Goal: Task Accomplishment & Management: Use online tool/utility

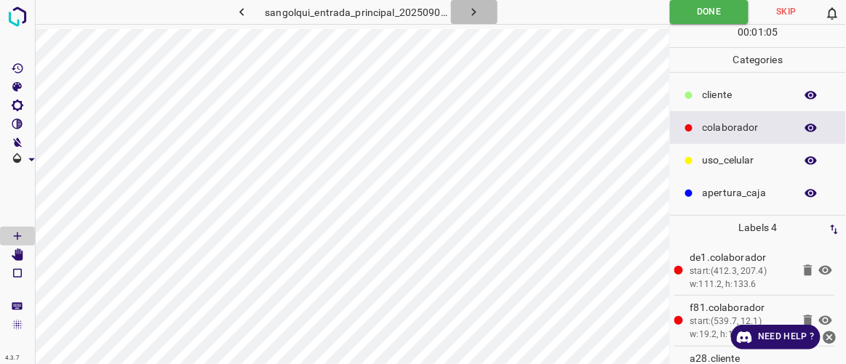
click at [475, 10] on icon "button" at bounding box center [473, 11] width 15 height 15
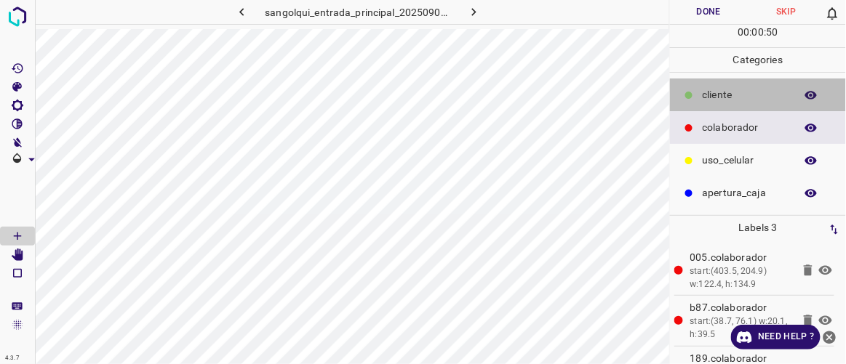
click at [702, 92] on p "cliente" at bounding box center [744, 94] width 85 height 15
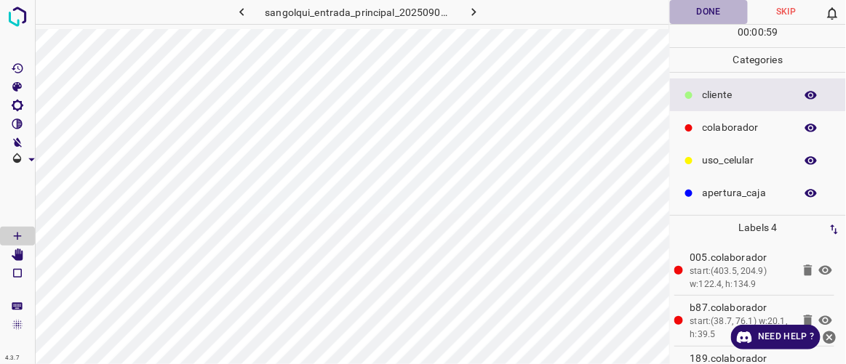
click at [713, 14] on button "Done" at bounding box center [708, 12] width 77 height 24
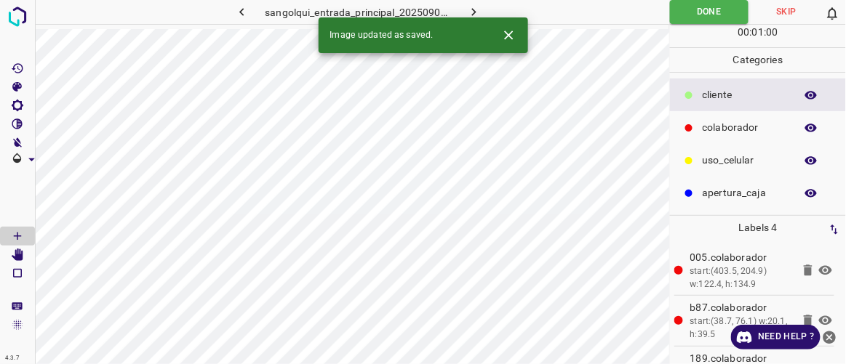
click at [478, 9] on icon "button" at bounding box center [473, 11] width 15 height 15
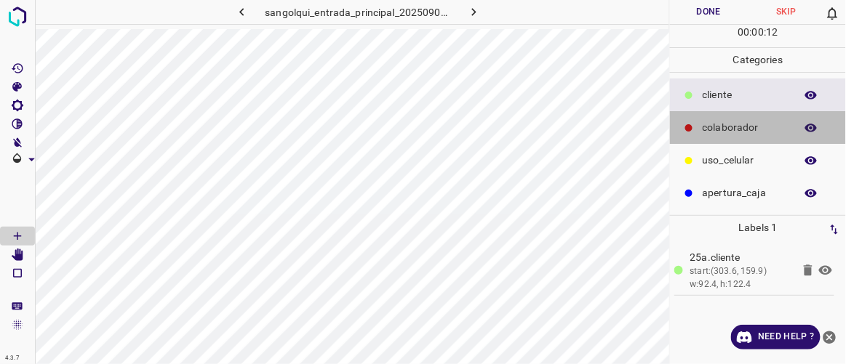
click at [697, 120] on div "colaborador" at bounding box center [758, 127] width 176 height 33
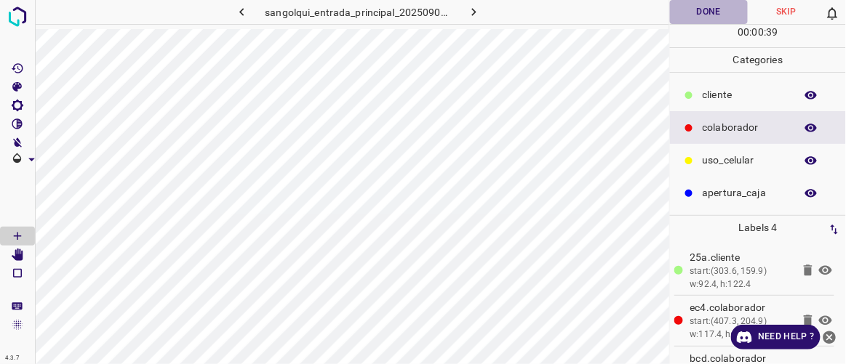
click at [719, 13] on button "Done" at bounding box center [708, 12] width 77 height 24
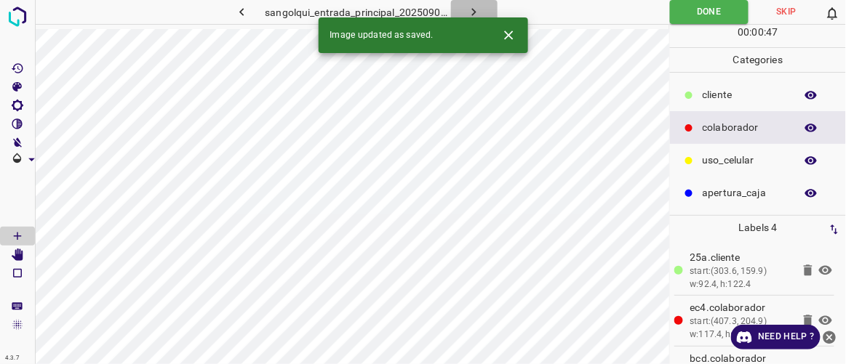
click at [476, 10] on icon "button" at bounding box center [473, 11] width 15 height 15
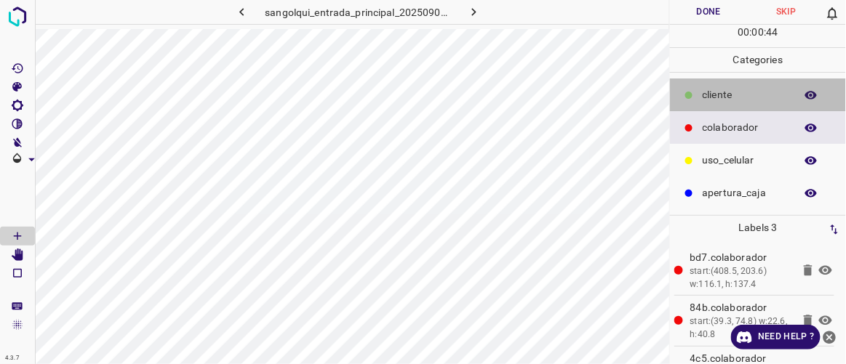
click at [729, 97] on p "cliente" at bounding box center [744, 94] width 85 height 15
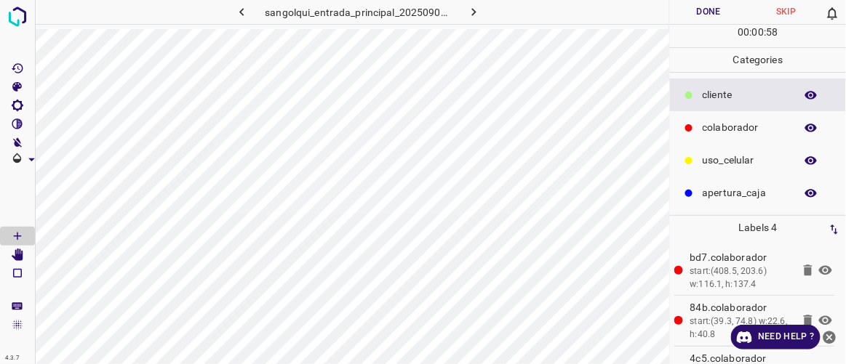
click at [699, 4] on button "Done" at bounding box center [708, 12] width 77 height 24
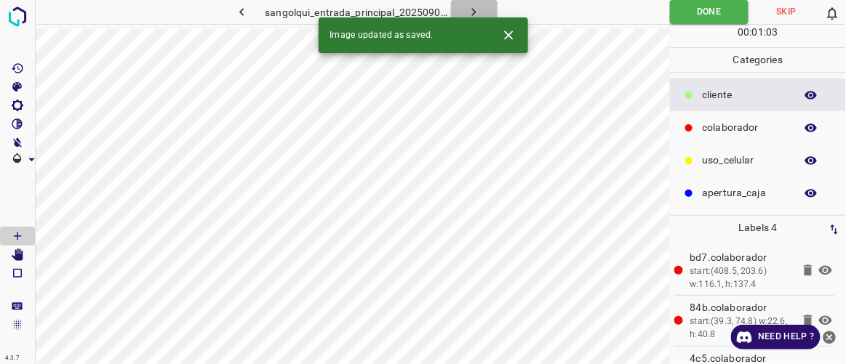
click at [471, 9] on icon "button" at bounding box center [473, 11] width 15 height 15
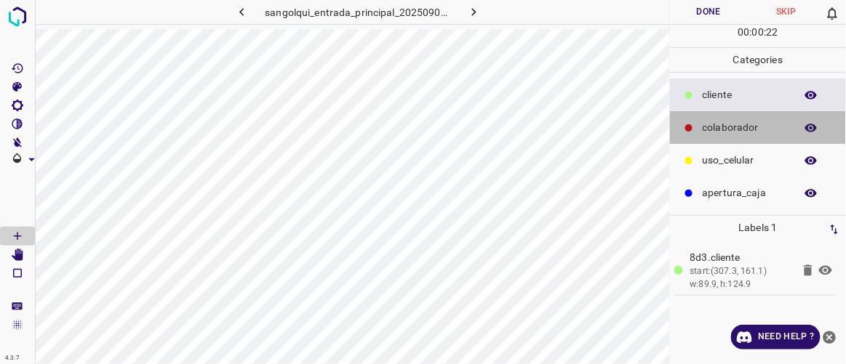
click at [702, 125] on p "colaborador" at bounding box center [744, 127] width 85 height 15
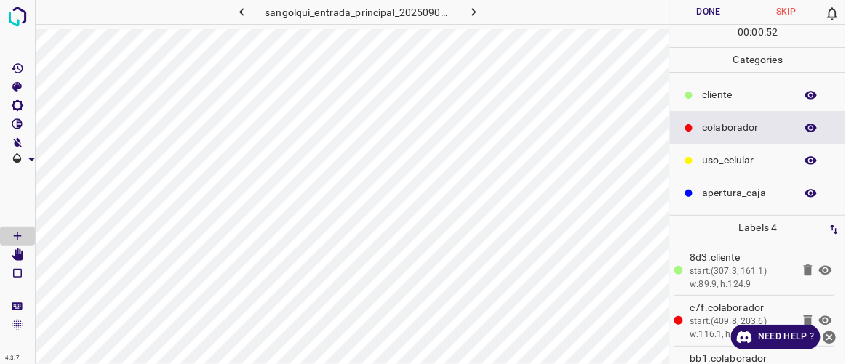
click at [700, 12] on button "Done" at bounding box center [708, 12] width 77 height 24
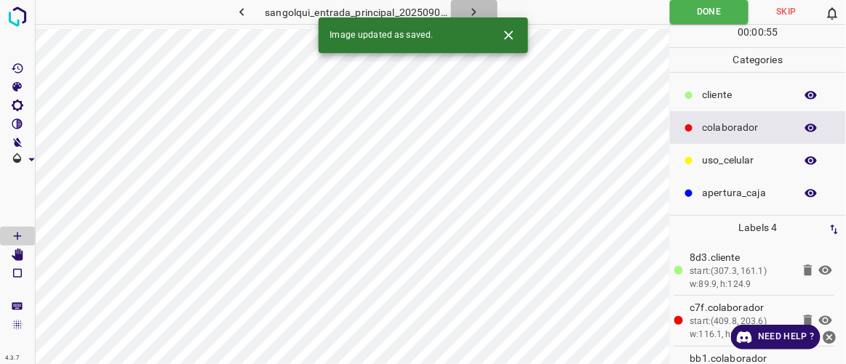
click at [477, 4] on icon "button" at bounding box center [473, 11] width 15 height 15
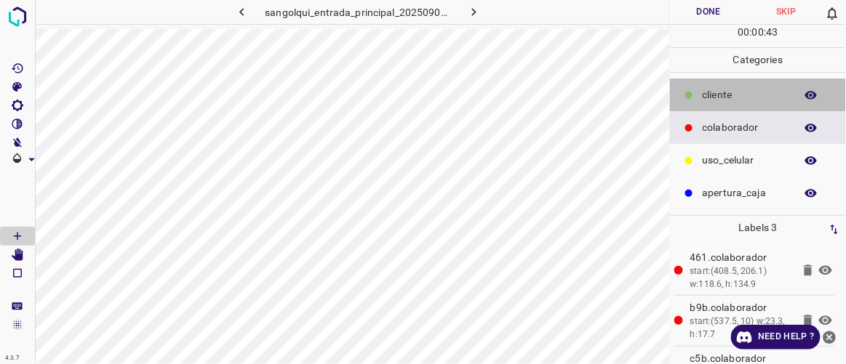
click at [721, 83] on div "cliente" at bounding box center [758, 95] width 176 height 33
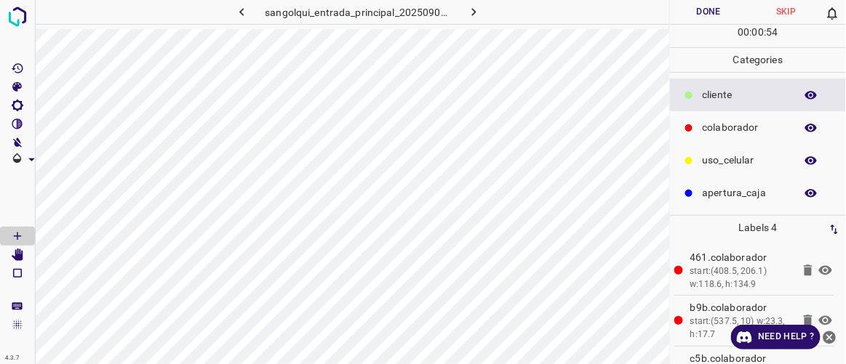
click at [720, 7] on button "Done" at bounding box center [708, 12] width 77 height 24
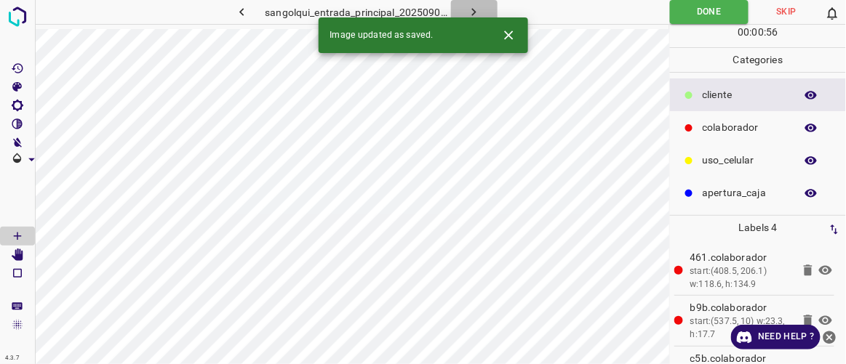
click at [477, 14] on icon "button" at bounding box center [473, 11] width 15 height 15
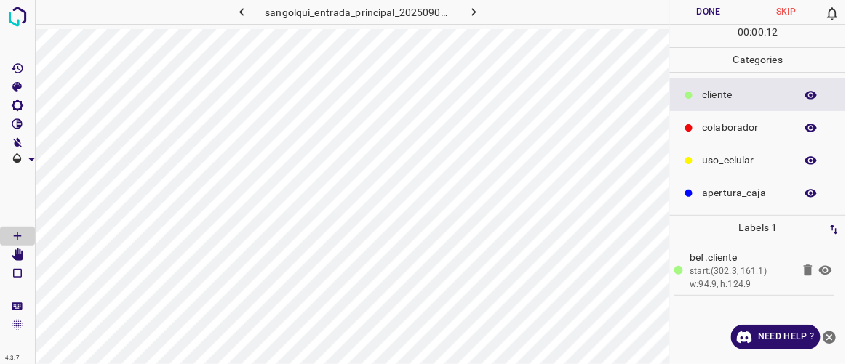
click at [755, 131] on p "colaborador" at bounding box center [744, 127] width 85 height 15
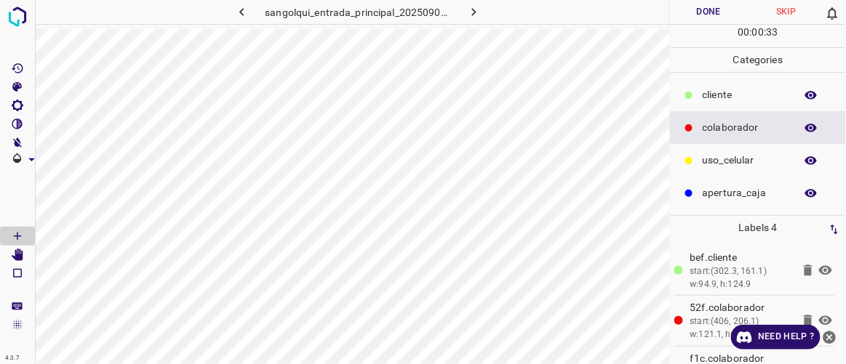
click at [721, 10] on button "Done" at bounding box center [708, 12] width 77 height 24
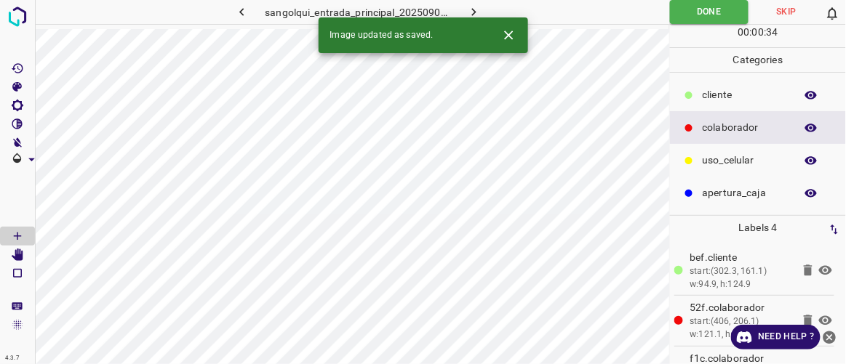
click at [474, 9] on icon "button" at bounding box center [473, 11] width 15 height 15
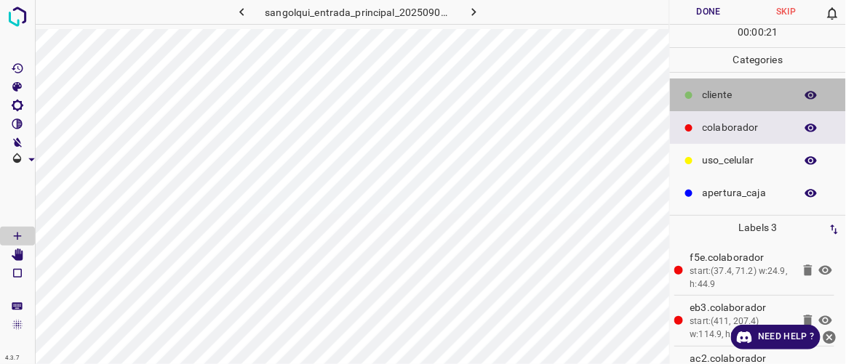
click at [692, 100] on div at bounding box center [688, 95] width 15 height 15
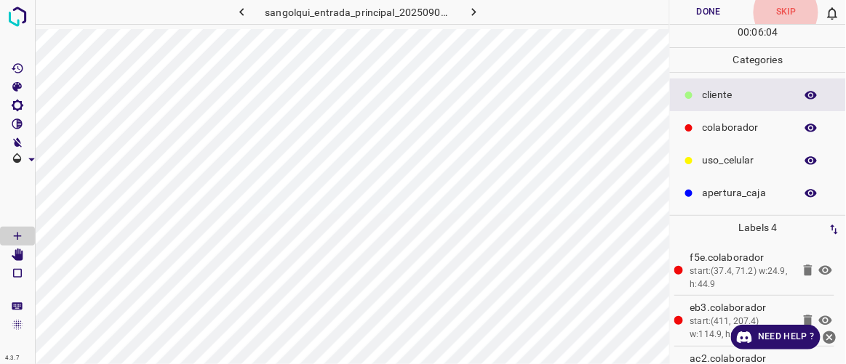
click at [711, 15] on button "Done" at bounding box center [708, 12] width 77 height 24
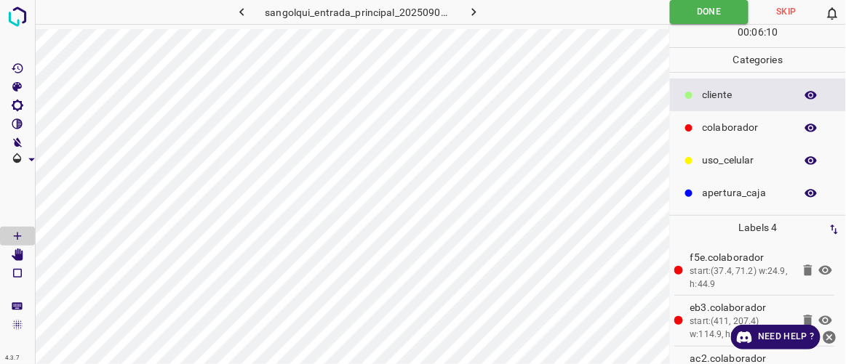
click at [475, 6] on icon "button" at bounding box center [473, 11] width 15 height 15
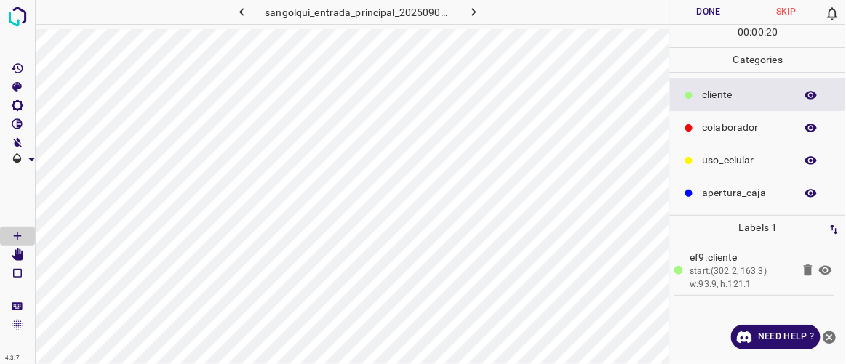
click at [743, 128] on p "colaborador" at bounding box center [744, 127] width 85 height 15
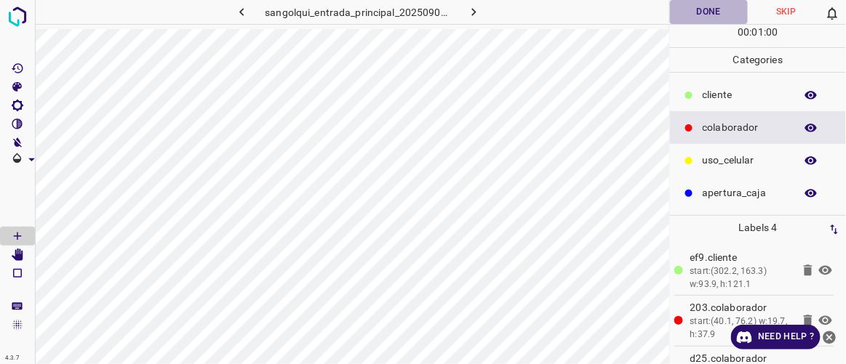
click at [699, 7] on button "Done" at bounding box center [708, 12] width 77 height 24
click at [477, 13] on icon "button" at bounding box center [473, 11] width 15 height 15
click at [721, 97] on p "cliente" at bounding box center [744, 94] width 85 height 15
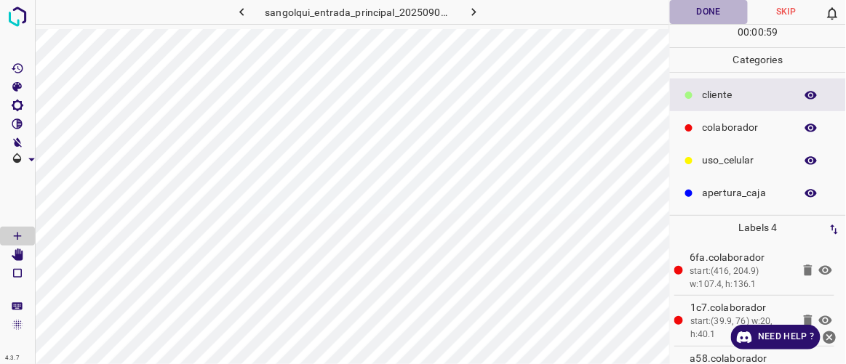
click at [715, 13] on button "Done" at bounding box center [708, 12] width 77 height 24
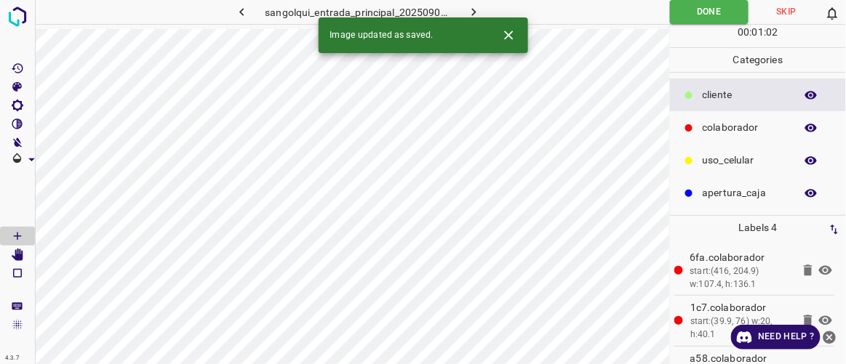
click at [476, 12] on icon "button" at bounding box center [473, 11] width 15 height 15
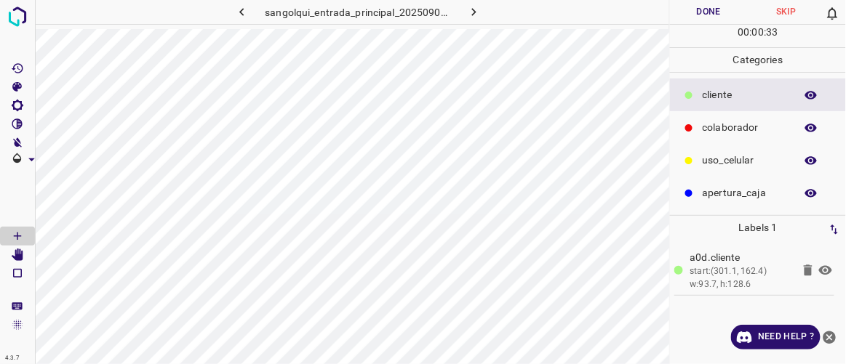
click at [729, 124] on p "colaborador" at bounding box center [744, 127] width 85 height 15
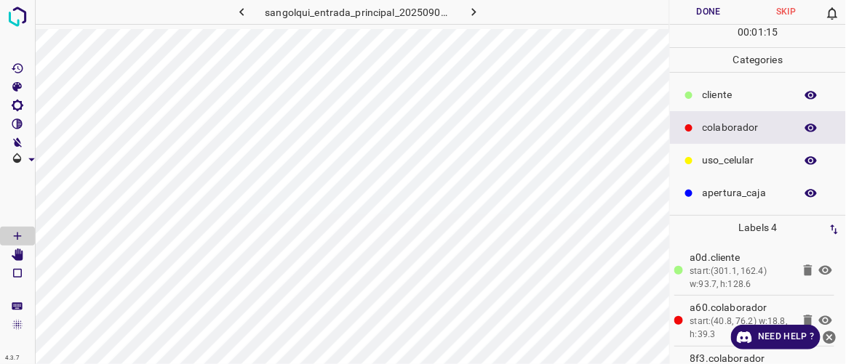
click at [707, 6] on button "Done" at bounding box center [708, 12] width 77 height 24
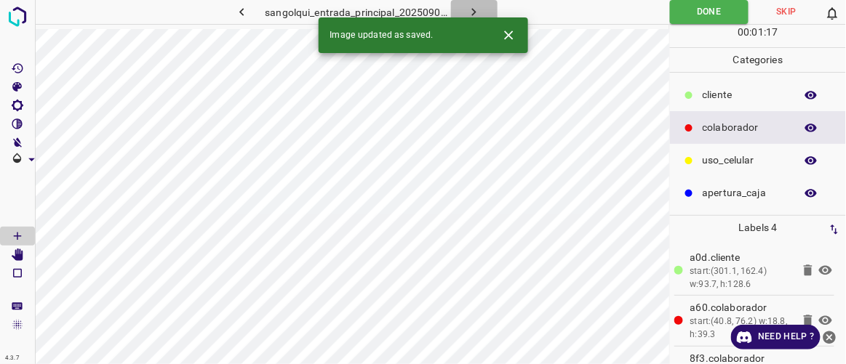
click at [476, 16] on icon "button" at bounding box center [473, 11] width 15 height 15
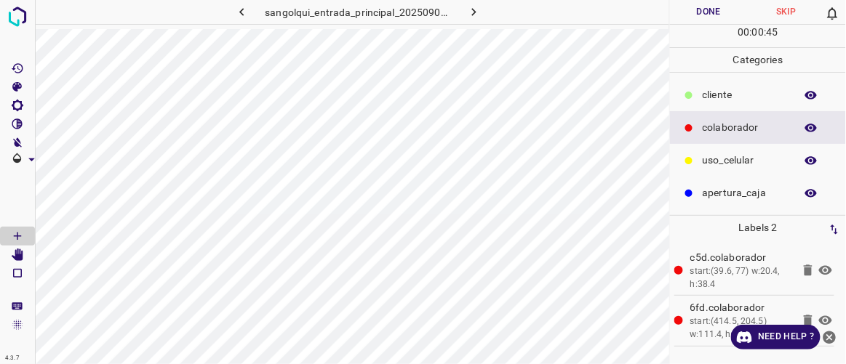
click at [744, 100] on p "cliente" at bounding box center [744, 94] width 85 height 15
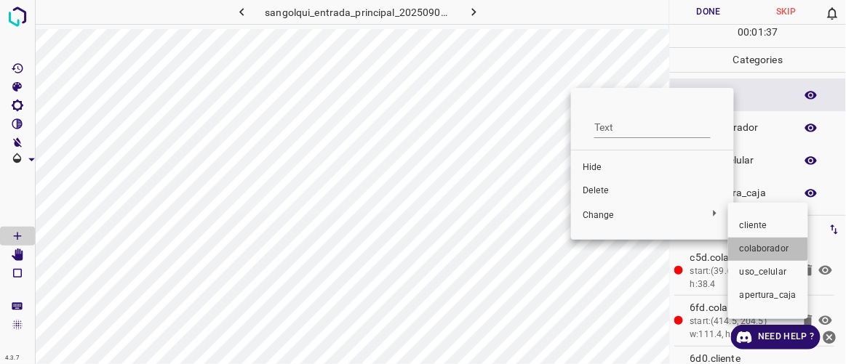
click at [756, 249] on span "colaborador" at bounding box center [767, 249] width 57 height 13
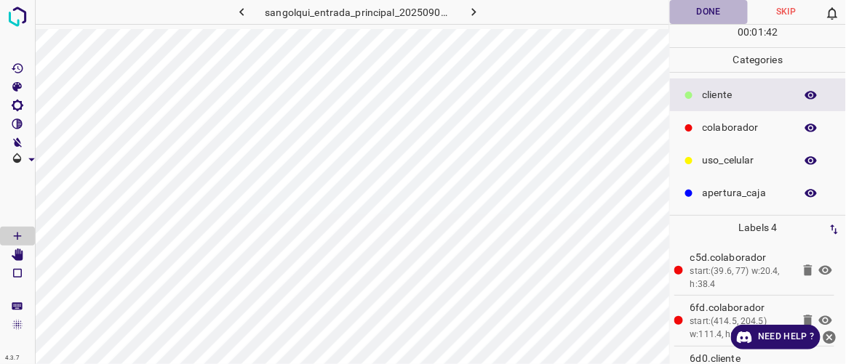
click at [706, 14] on button "Done" at bounding box center [708, 12] width 77 height 24
click at [19, 260] on icon "[Space] Edit" at bounding box center [18, 255] width 12 height 13
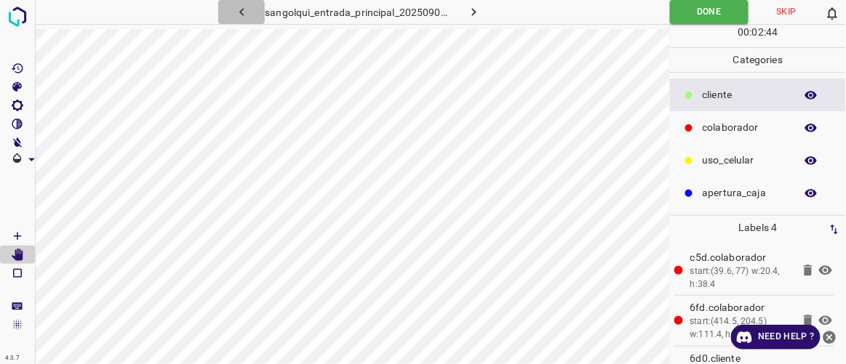
click at [244, 7] on icon "button" at bounding box center [241, 11] width 15 height 15
click at [244, 12] on icon "button" at bounding box center [241, 11] width 15 height 15
click at [238, 15] on icon "button" at bounding box center [241, 11] width 15 height 15
click at [241, 17] on icon "button" at bounding box center [241, 11] width 15 height 15
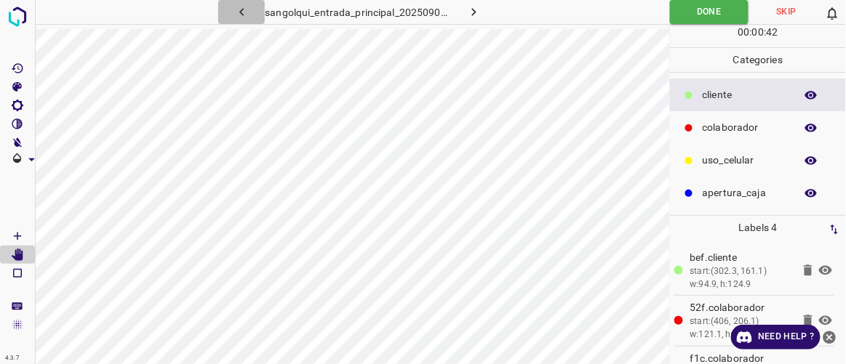
click at [243, 7] on icon "button" at bounding box center [241, 11] width 15 height 15
click at [239, 10] on icon "button" at bounding box center [241, 11] width 15 height 15
click at [239, 9] on icon "button" at bounding box center [241, 11] width 15 height 15
click at [246, 12] on icon "button" at bounding box center [241, 11] width 15 height 15
click at [243, 17] on icon "button" at bounding box center [241, 11] width 15 height 15
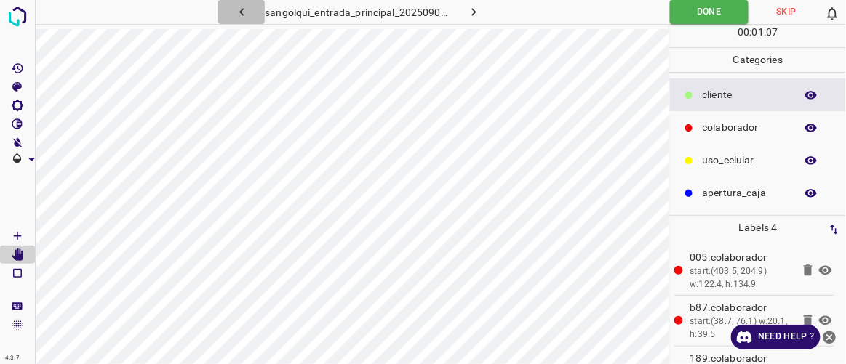
click at [246, 7] on icon "button" at bounding box center [241, 11] width 15 height 15
click at [246, 12] on icon "button" at bounding box center [241, 11] width 15 height 15
click at [240, 15] on icon "button" at bounding box center [241, 11] width 15 height 15
click at [240, 9] on icon "button" at bounding box center [241, 11] width 15 height 15
click at [239, 12] on icon "button" at bounding box center [241, 11] width 15 height 15
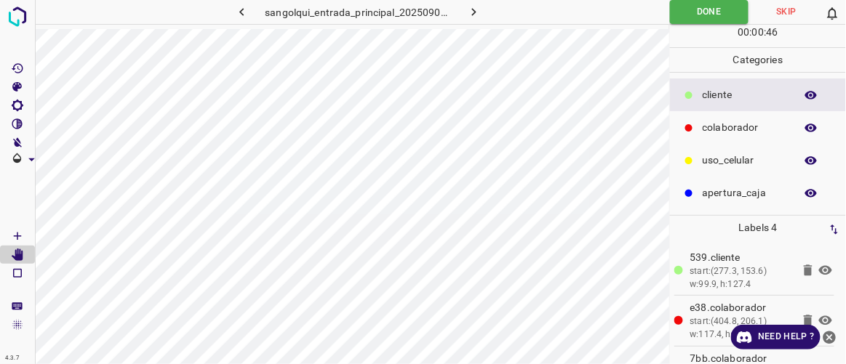
click at [244, 7] on icon "button" at bounding box center [241, 11] width 15 height 15
click at [477, 15] on icon "button" at bounding box center [473, 11] width 15 height 15
click at [475, 12] on icon "button" at bounding box center [474, 12] width 4 height 8
click at [471, 16] on icon "button" at bounding box center [473, 11] width 15 height 15
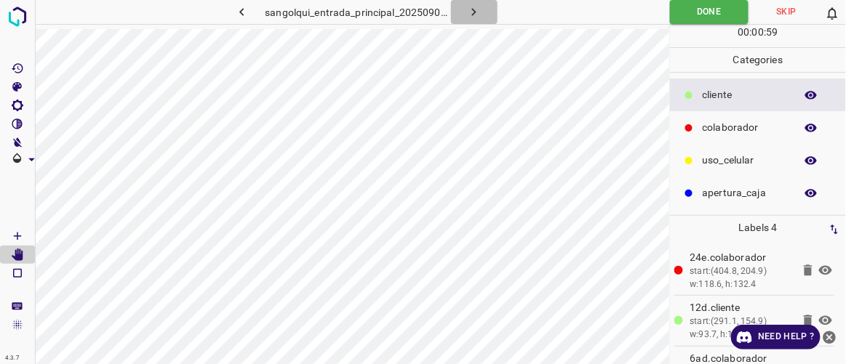
click at [471, 16] on icon "button" at bounding box center [473, 11] width 15 height 15
click at [471, 17] on icon "button" at bounding box center [473, 11] width 15 height 15
click at [470, 18] on icon "button" at bounding box center [473, 11] width 15 height 15
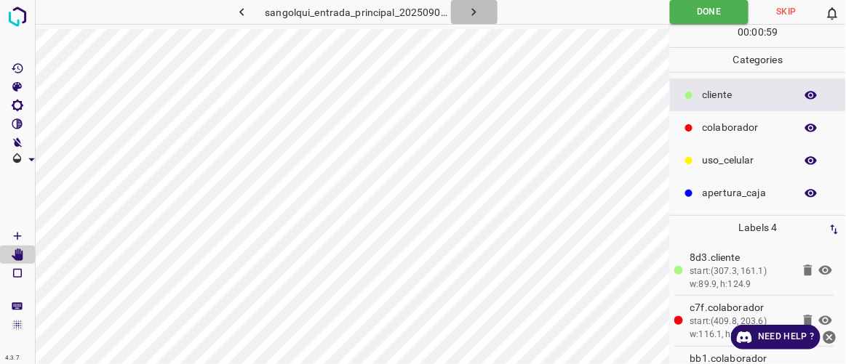
click at [470, 20] on button "button" at bounding box center [474, 12] width 47 height 24
click at [473, 23] on button "button" at bounding box center [474, 12] width 47 height 24
click at [474, 13] on icon "button" at bounding box center [474, 12] width 4 height 8
click at [472, 21] on button "button" at bounding box center [474, 12] width 47 height 24
click at [478, 12] on icon "button" at bounding box center [473, 11] width 15 height 15
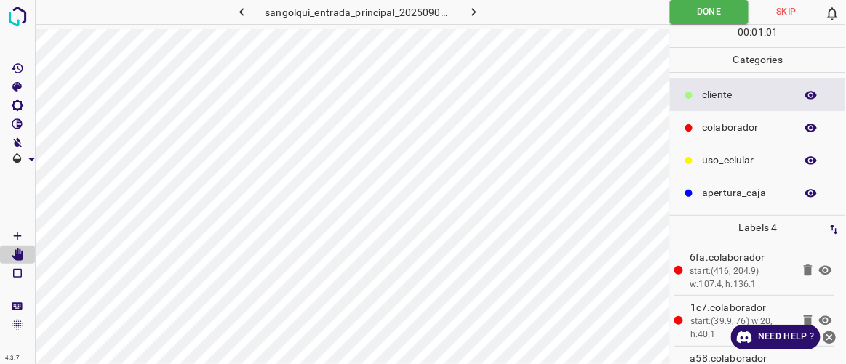
click at [476, 15] on icon "button" at bounding box center [473, 11] width 15 height 15
click at [476, 16] on icon "button" at bounding box center [473, 11] width 15 height 15
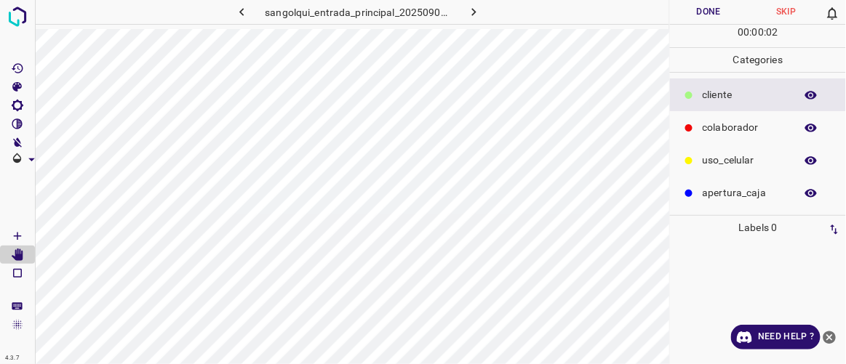
click at [244, 17] on icon "button" at bounding box center [241, 11] width 15 height 15
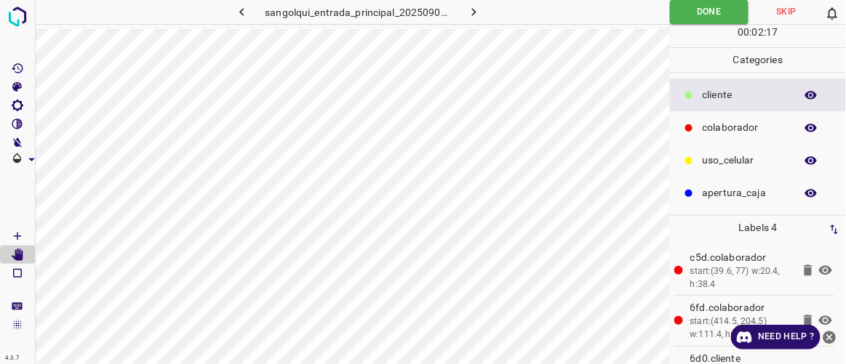
click at [477, 11] on icon "button" at bounding box center [473, 11] width 15 height 15
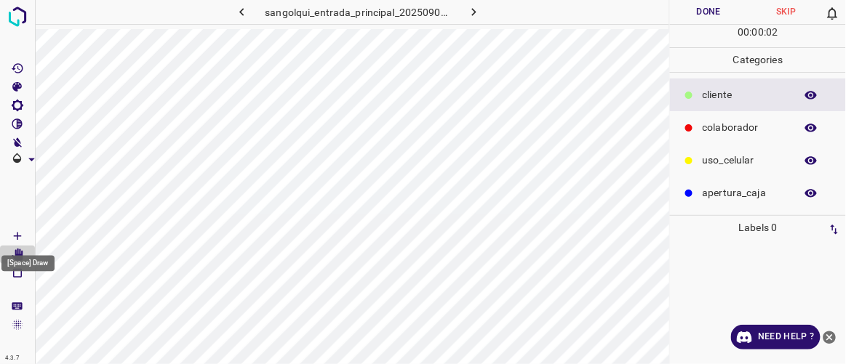
click at [15, 233] on icon "[Space] Draw" at bounding box center [17, 236] width 13 height 13
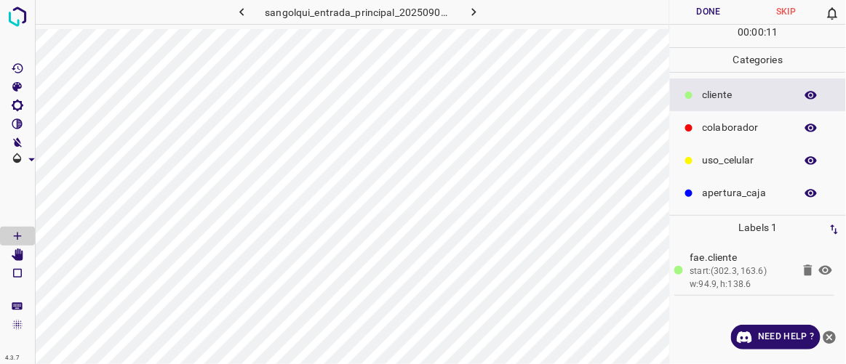
click at [736, 124] on p "colaborador" at bounding box center [744, 127] width 85 height 15
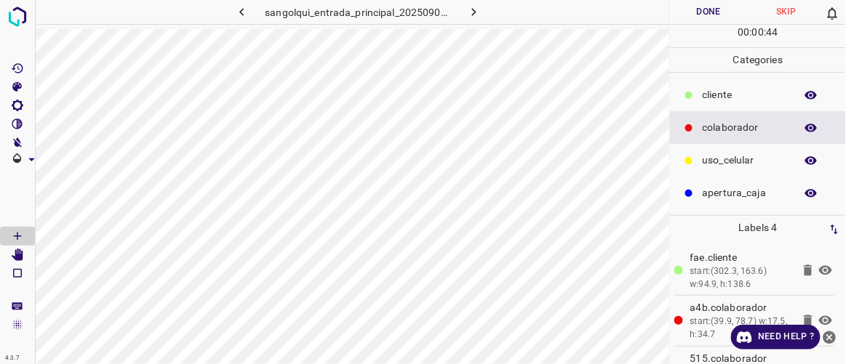
click at [722, 12] on button "Done" at bounding box center [708, 12] width 77 height 24
click at [468, 13] on icon "button" at bounding box center [473, 11] width 15 height 15
drag, startPoint x: 729, startPoint y: 96, endPoint x: 721, endPoint y: 96, distance: 8.0
click at [730, 96] on p "cliente" at bounding box center [744, 94] width 85 height 15
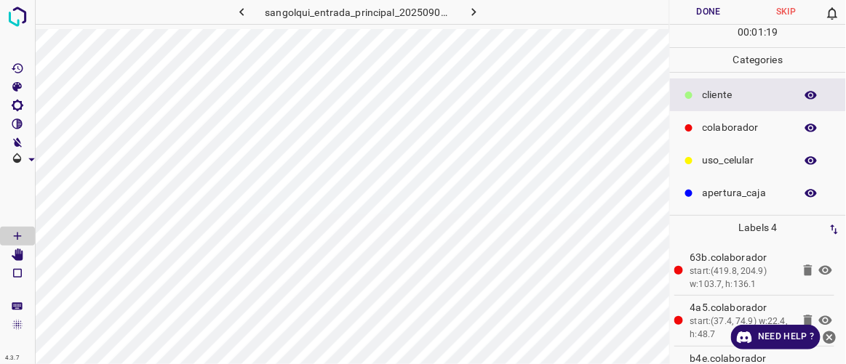
click at [720, 19] on button "Done" at bounding box center [708, 12] width 77 height 24
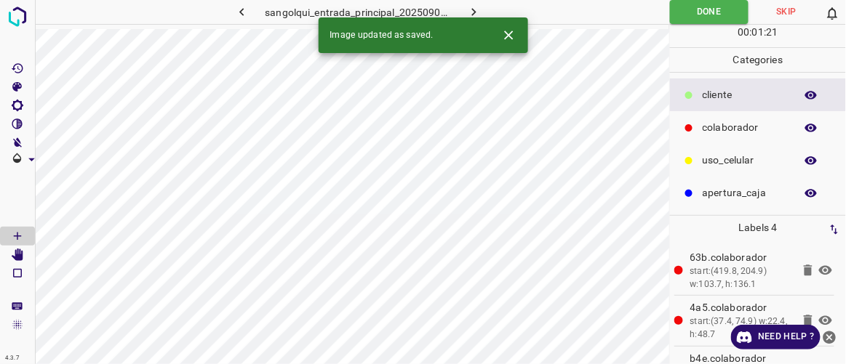
click at [478, 8] on icon "button" at bounding box center [473, 11] width 15 height 15
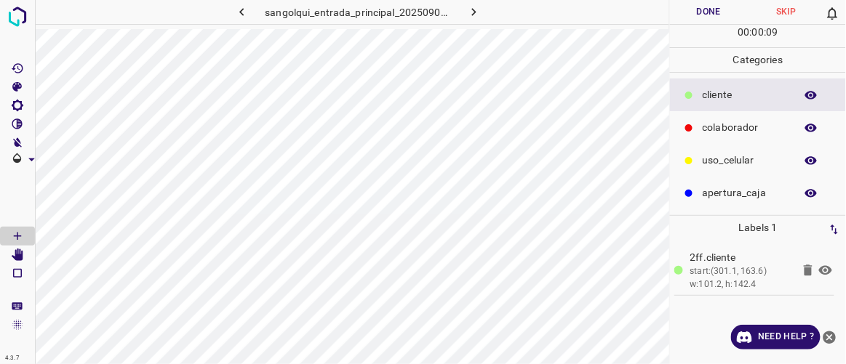
click at [718, 127] on p "colaborador" at bounding box center [744, 127] width 85 height 15
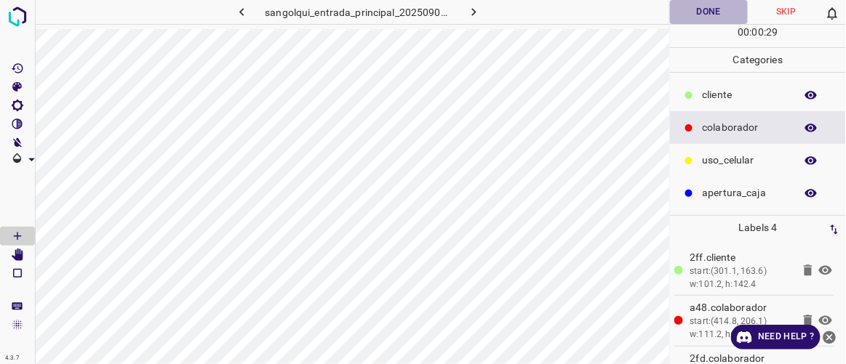
click at [704, 15] on button "Done" at bounding box center [708, 12] width 77 height 24
click at [478, 9] on icon "button" at bounding box center [473, 11] width 15 height 15
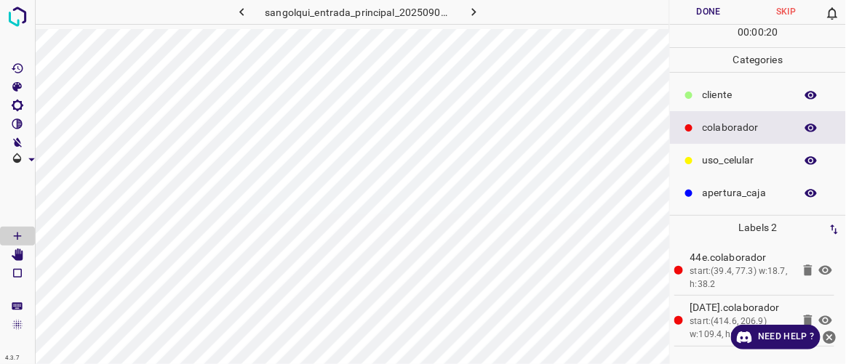
click at [731, 97] on p "cliente" at bounding box center [744, 94] width 85 height 15
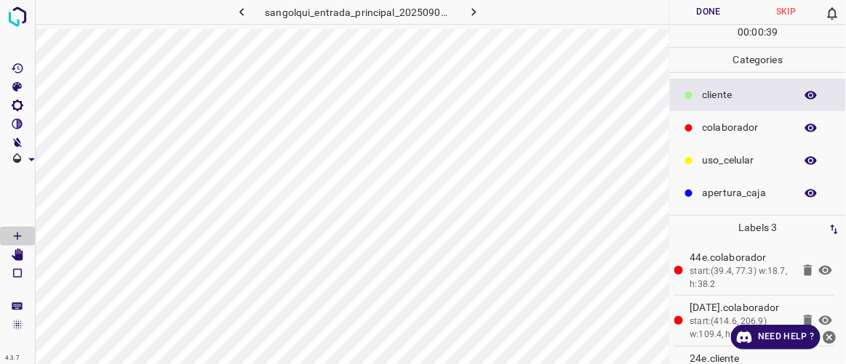
click at [715, 128] on p "colaborador" at bounding box center [744, 127] width 85 height 15
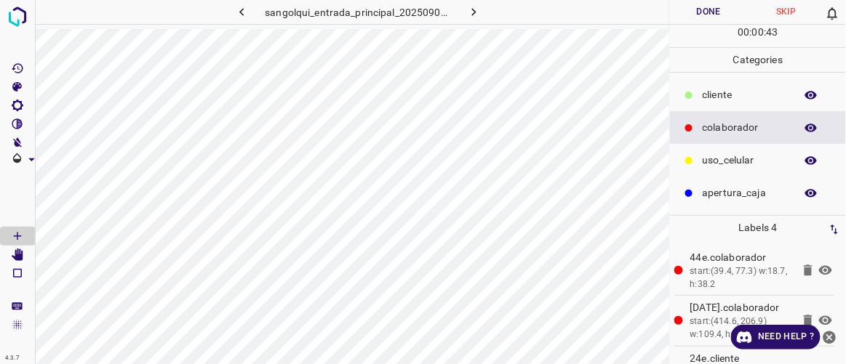
click at [695, 12] on button "Done" at bounding box center [708, 12] width 77 height 24
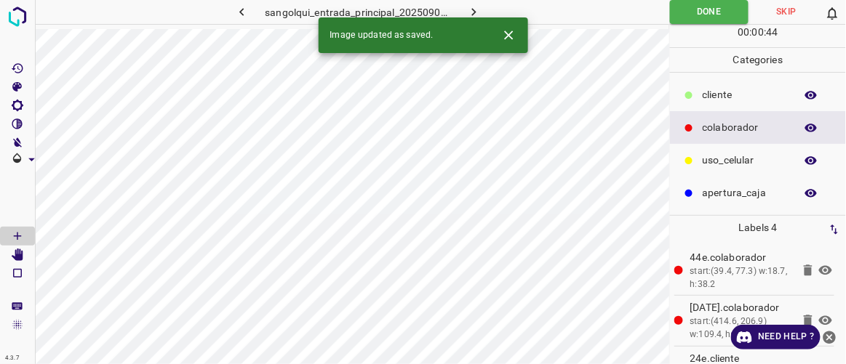
click at [473, 14] on icon "button" at bounding box center [474, 12] width 4 height 8
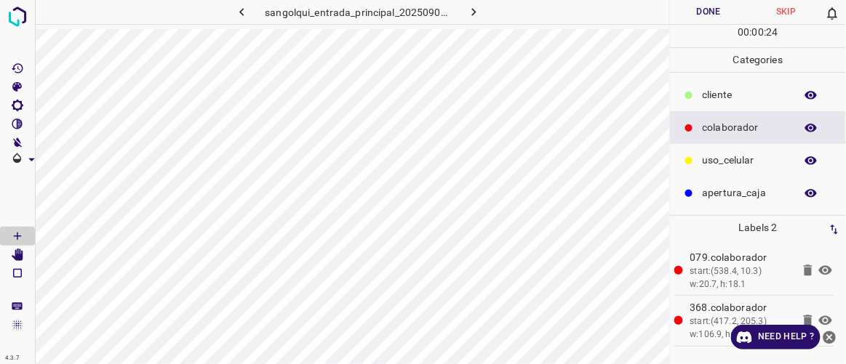
click at [733, 100] on p "cliente" at bounding box center [744, 94] width 85 height 15
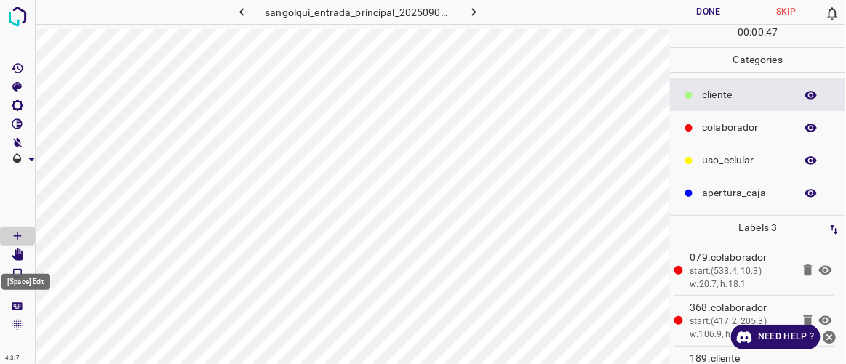
click at [17, 258] on icon "[Space] Edit" at bounding box center [18, 255] width 12 height 13
click at [20, 230] on icon "[Space] Draw" at bounding box center [17, 236] width 13 height 13
click at [731, 123] on p "colaborador" at bounding box center [744, 127] width 85 height 15
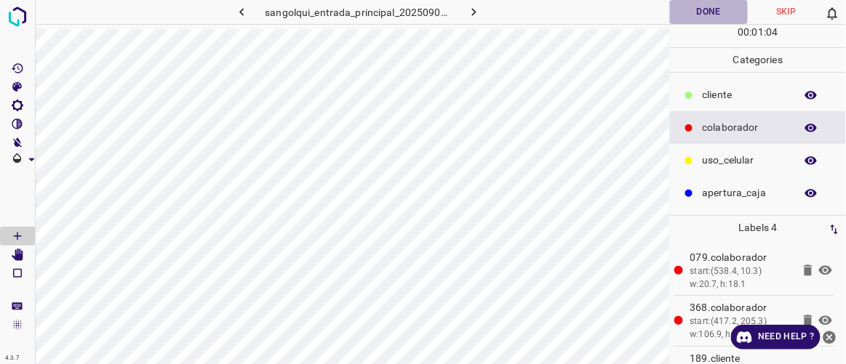
click at [719, 9] on button "Done" at bounding box center [708, 12] width 77 height 24
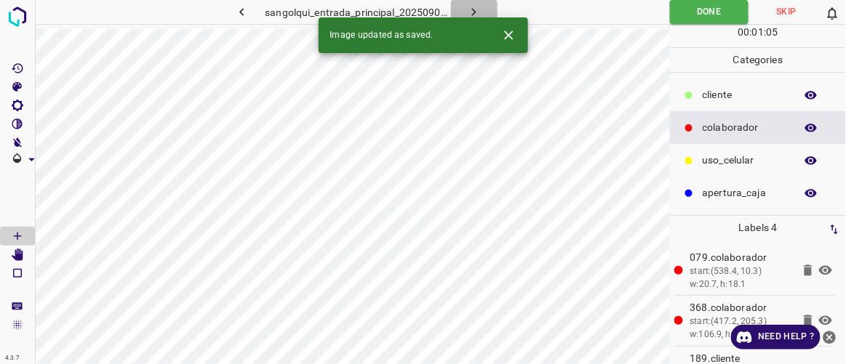
click at [481, 12] on icon "button" at bounding box center [473, 11] width 15 height 15
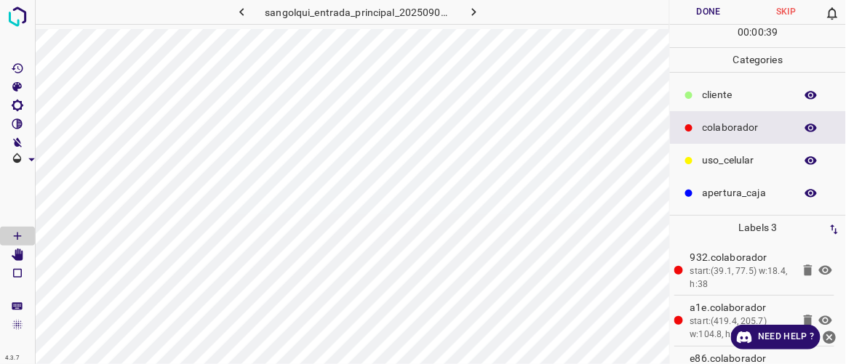
click at [732, 104] on div "cliente" at bounding box center [758, 95] width 176 height 33
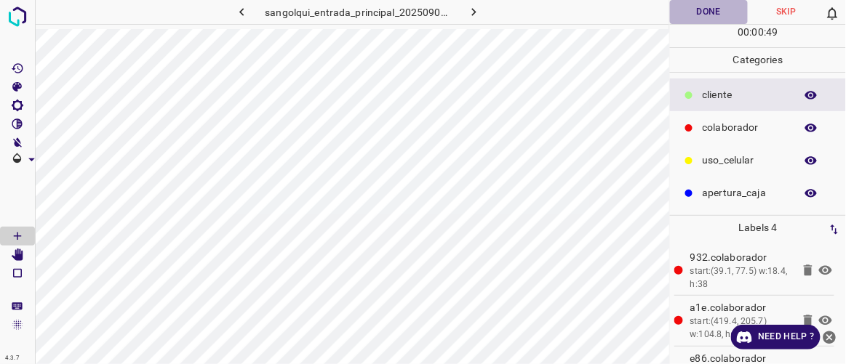
click at [720, 14] on button "Done" at bounding box center [708, 12] width 77 height 24
click at [484, 9] on button "button" at bounding box center [474, 12] width 47 height 24
click at [693, 17] on button "Done" at bounding box center [708, 12] width 77 height 24
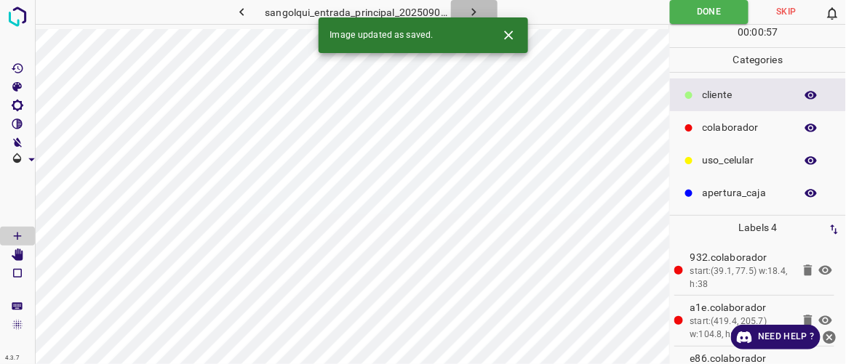
click at [474, 8] on icon "button" at bounding box center [473, 11] width 15 height 15
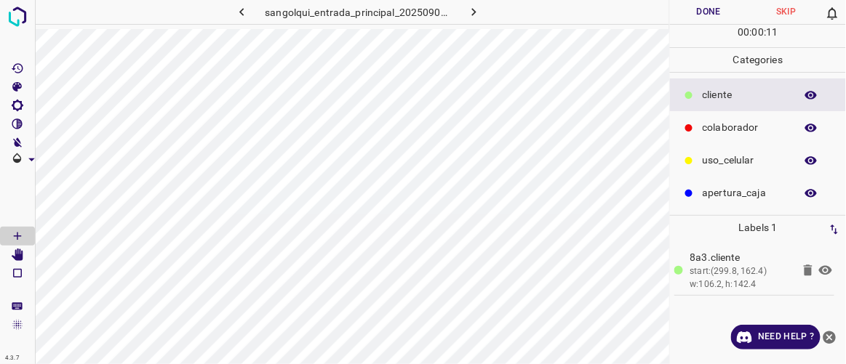
click at [718, 127] on p "colaborador" at bounding box center [744, 127] width 85 height 15
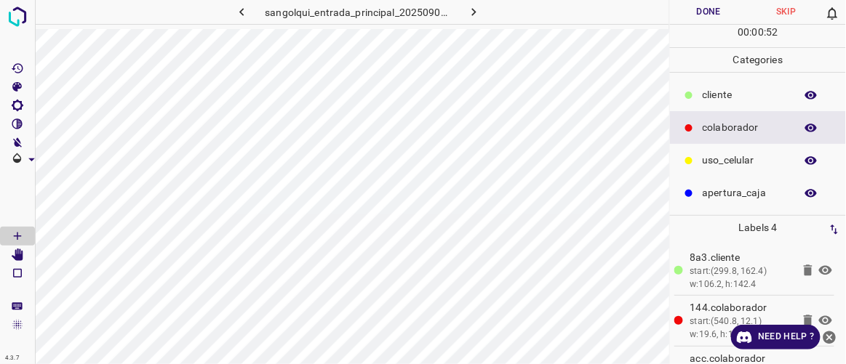
click at [713, 15] on button "Done" at bounding box center [708, 12] width 77 height 24
click at [468, 13] on icon "button" at bounding box center [473, 11] width 15 height 15
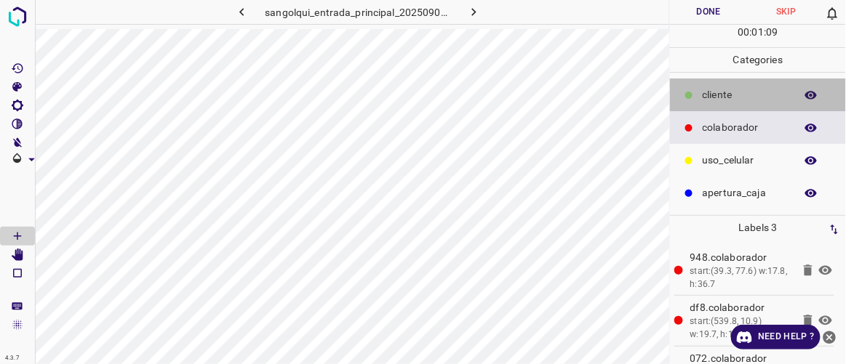
click at [729, 89] on p "cliente" at bounding box center [744, 94] width 85 height 15
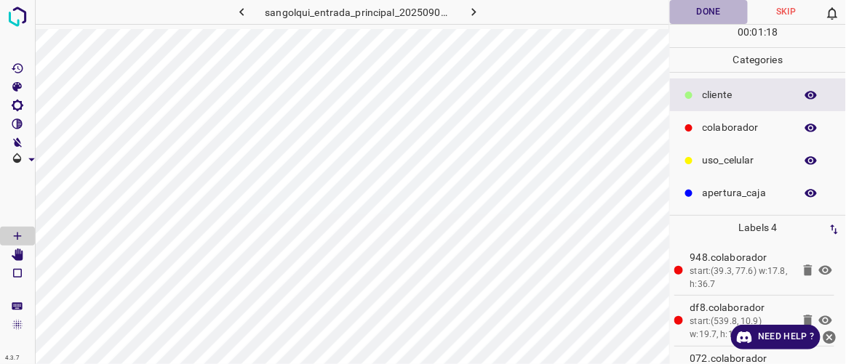
click at [720, 15] on button "Done" at bounding box center [708, 12] width 77 height 24
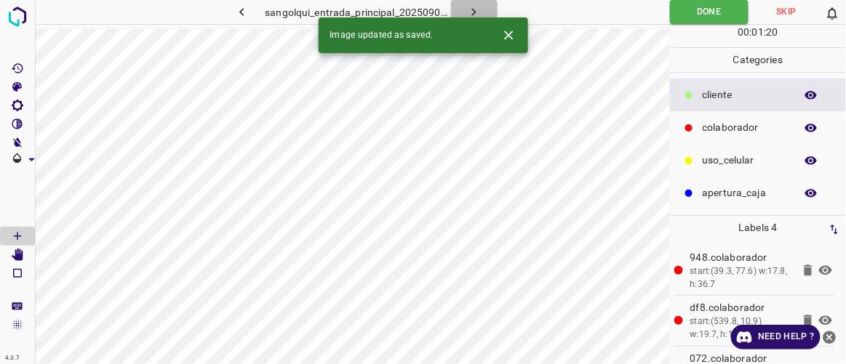
click at [481, 11] on icon "button" at bounding box center [473, 11] width 15 height 15
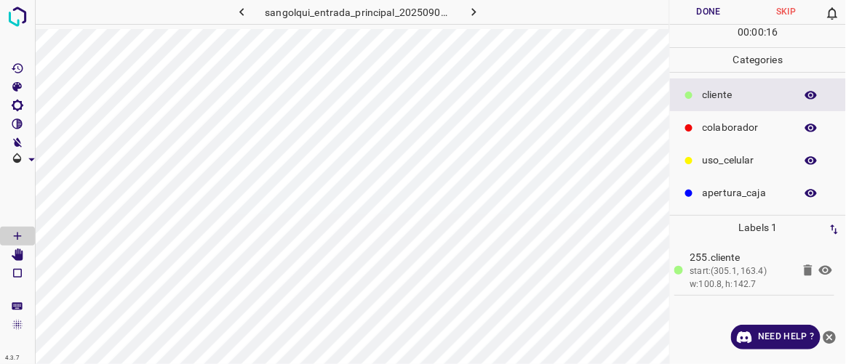
click at [726, 126] on p "colaborador" at bounding box center [744, 127] width 85 height 15
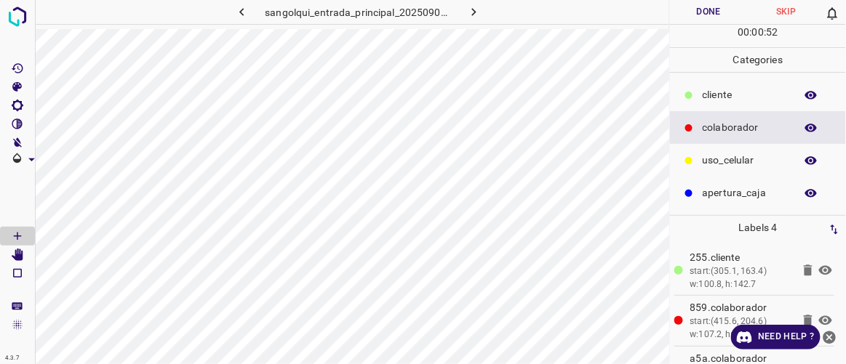
click at [715, 20] on button "Done" at bounding box center [708, 12] width 77 height 24
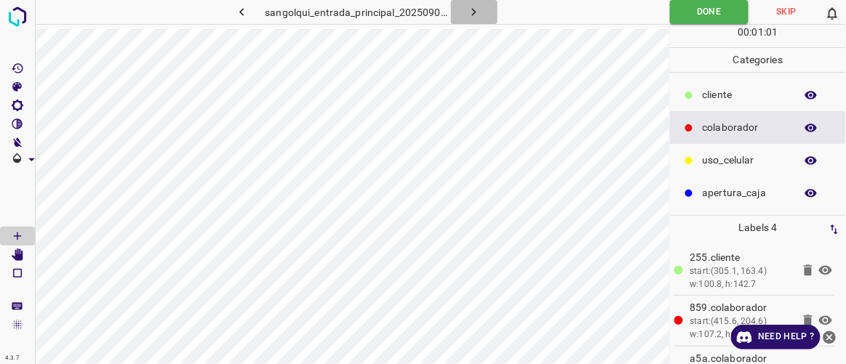
click at [475, 9] on icon "button" at bounding box center [473, 11] width 15 height 15
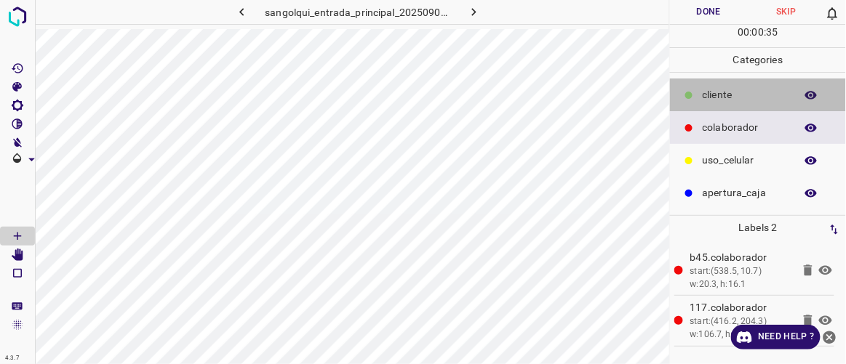
click at [736, 92] on p "cliente" at bounding box center [744, 94] width 85 height 15
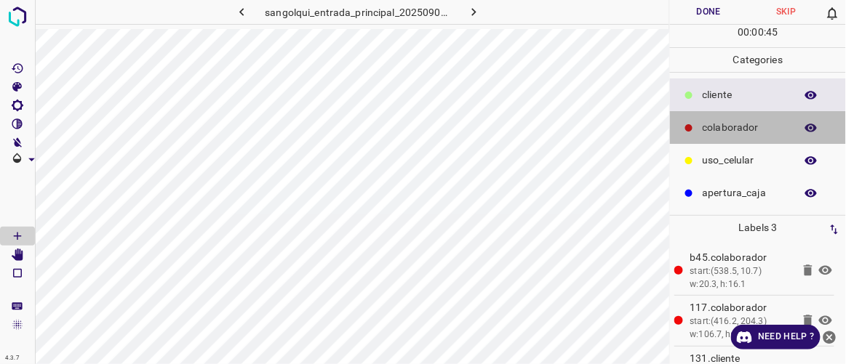
click at [712, 124] on p "colaborador" at bounding box center [744, 127] width 85 height 15
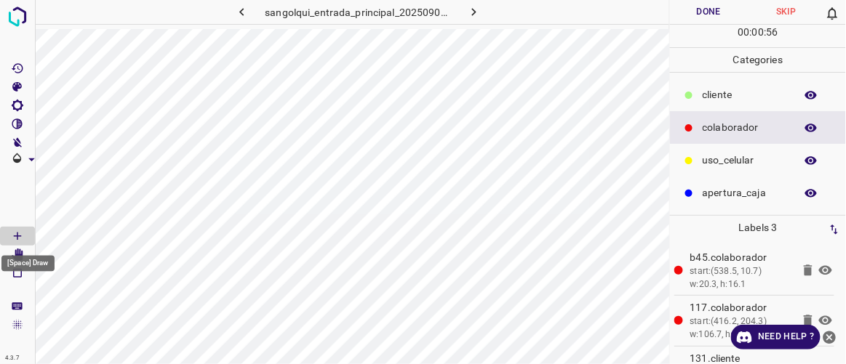
click at [19, 251] on div "[Space] Draw" at bounding box center [28, 260] width 56 height 28
click at [17, 257] on icon "[Space] Edit" at bounding box center [18, 255] width 12 height 13
click at [21, 230] on icon "[Space] Draw" at bounding box center [17, 236] width 13 height 13
click at [699, 19] on button "Done" at bounding box center [708, 12] width 77 height 24
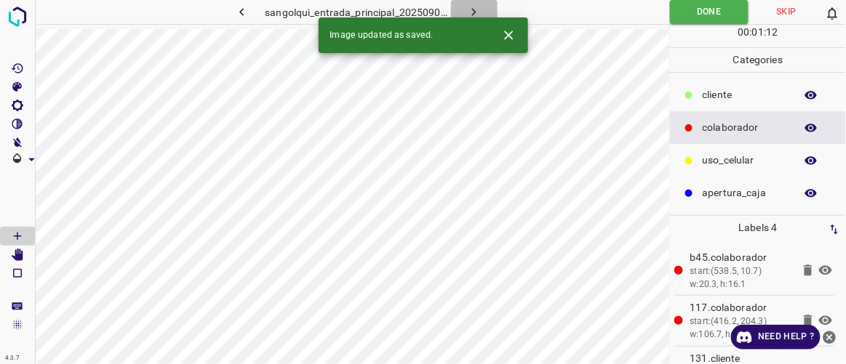
click at [466, 15] on icon "button" at bounding box center [473, 11] width 15 height 15
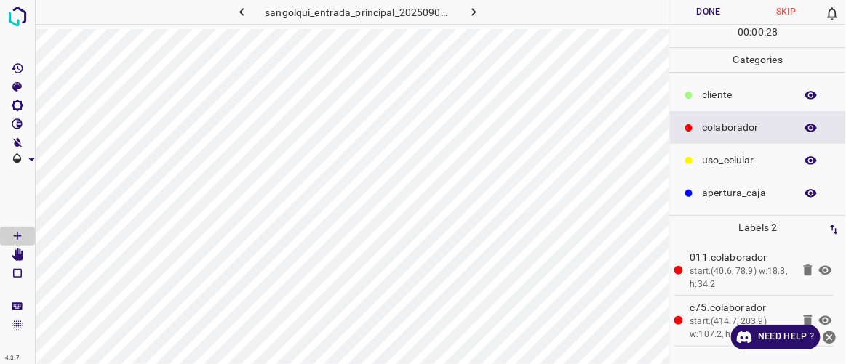
click at [730, 97] on p "cliente" at bounding box center [744, 94] width 85 height 15
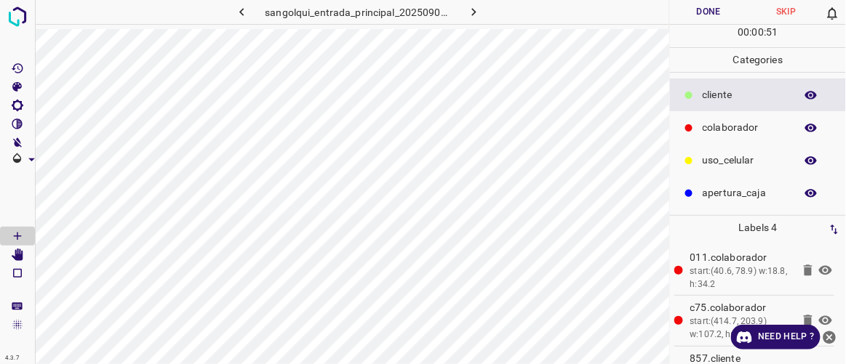
click at [718, 15] on button "Done" at bounding box center [708, 12] width 77 height 24
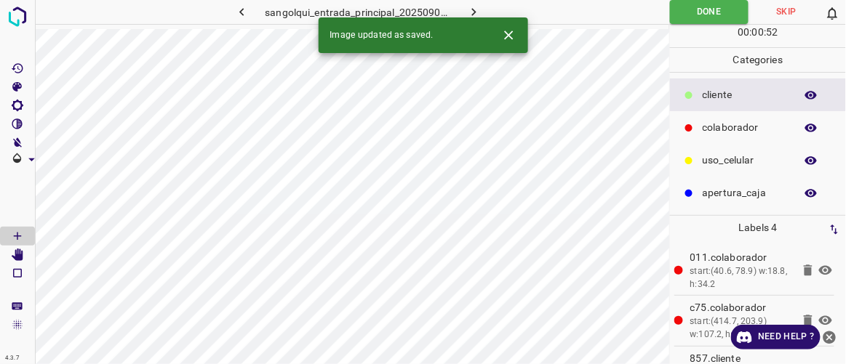
click at [479, 9] on icon "button" at bounding box center [473, 11] width 15 height 15
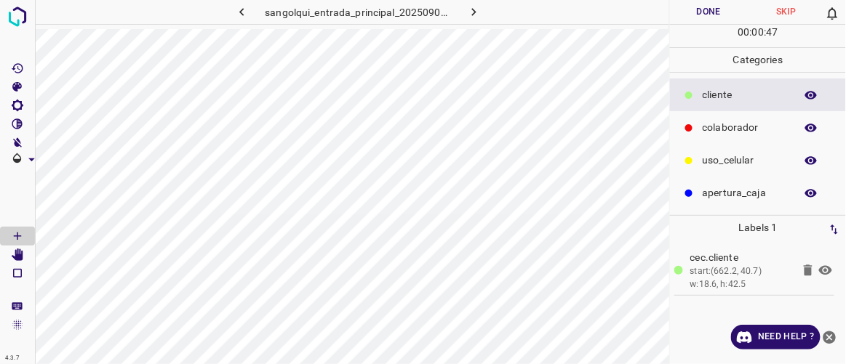
click at [685, 15] on button "Done" at bounding box center [708, 12] width 77 height 24
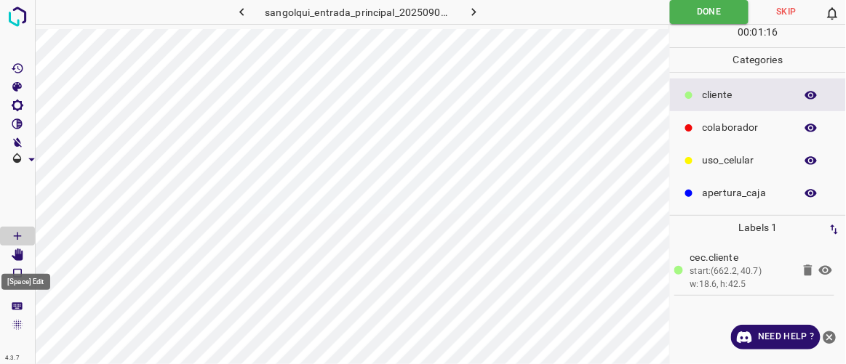
click at [17, 250] on icon "[Space] Edit" at bounding box center [17, 255] width 13 height 13
click at [21, 230] on icon "[Space] Draw" at bounding box center [17, 236] width 13 height 13
click at [473, 11] on icon "button" at bounding box center [474, 12] width 4 height 8
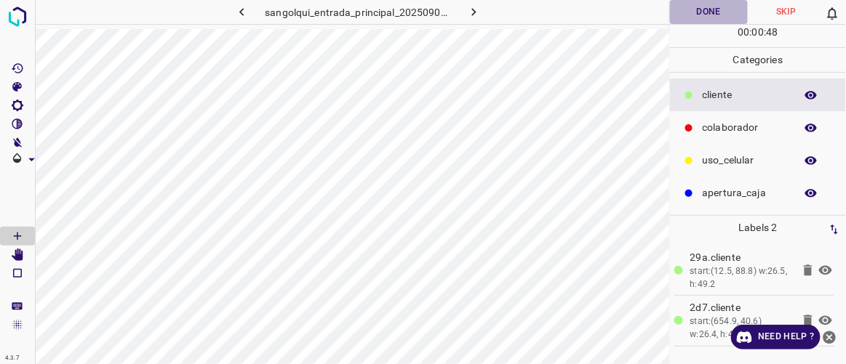
click at [702, 13] on button "Done" at bounding box center [708, 12] width 77 height 24
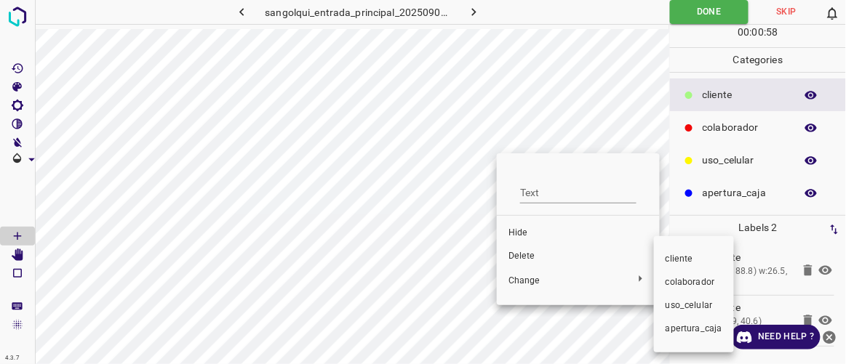
click at [677, 278] on span "colaborador" at bounding box center [693, 282] width 57 height 13
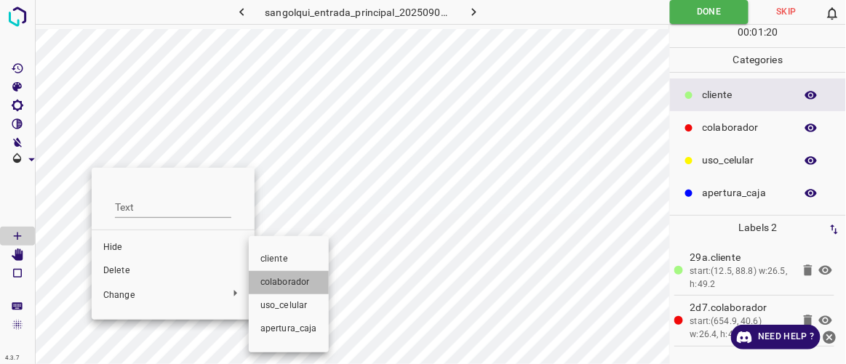
click at [290, 276] on li "colaborador" at bounding box center [289, 282] width 80 height 23
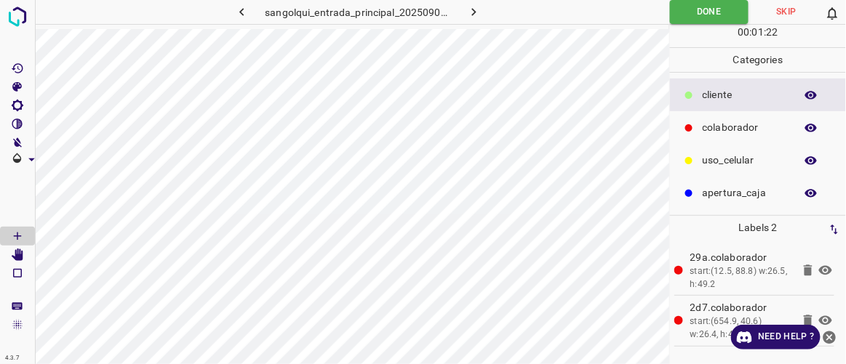
click at [243, 12] on icon "button" at bounding box center [241, 11] width 15 height 15
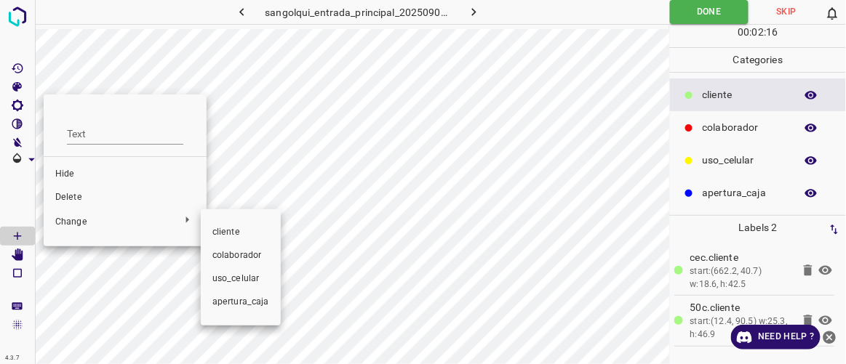
click at [227, 256] on span "colaborador" at bounding box center [240, 255] width 57 height 13
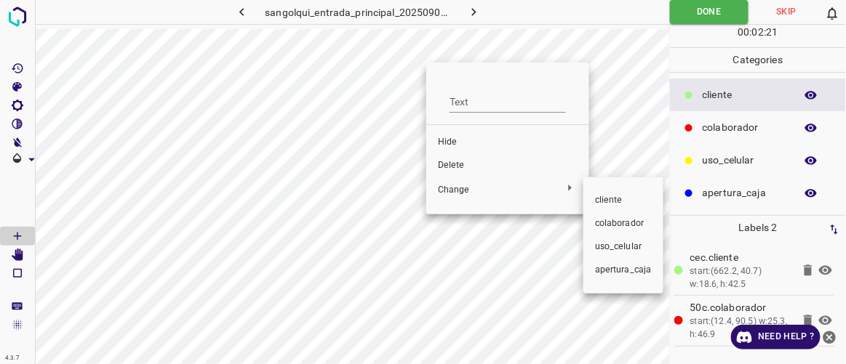
click at [614, 226] on span "colaborador" at bounding box center [623, 223] width 57 height 13
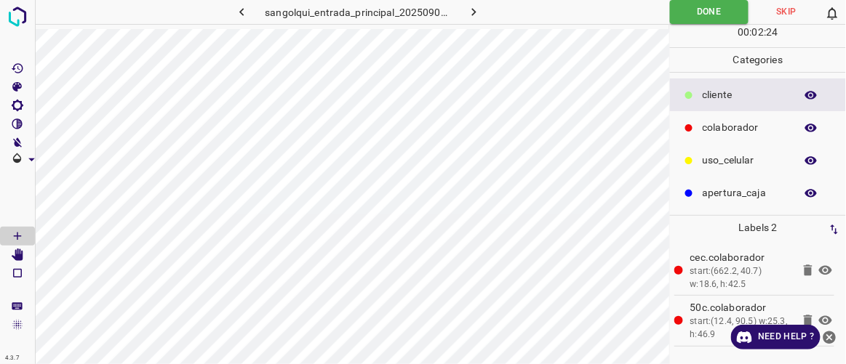
click at [246, 15] on icon "button" at bounding box center [241, 11] width 15 height 15
click at [475, 15] on icon "button" at bounding box center [473, 11] width 15 height 15
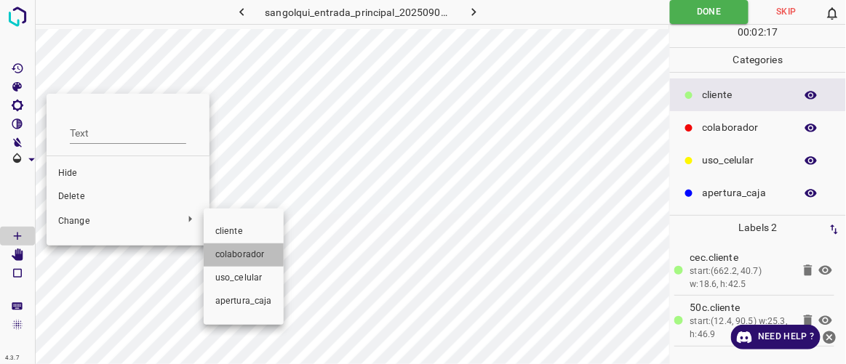
click at [228, 253] on span "colaborador" at bounding box center [243, 255] width 57 height 13
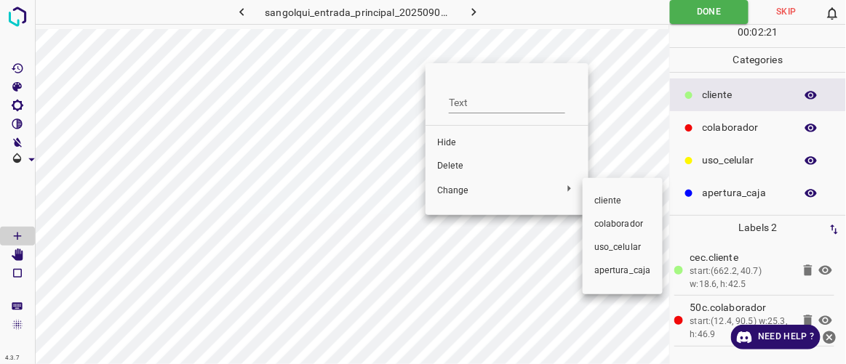
click at [605, 220] on span "colaborador" at bounding box center [622, 224] width 57 height 13
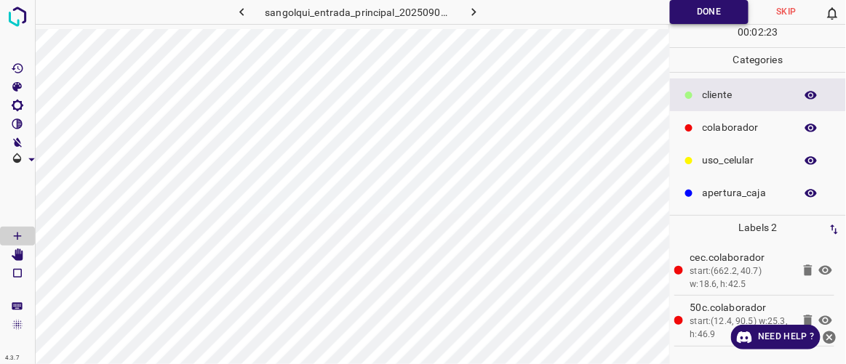
click at [710, 12] on button "Done" at bounding box center [709, 12] width 79 height 24
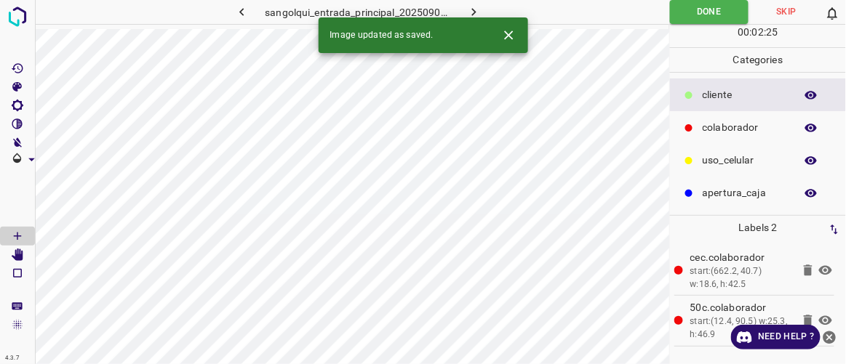
click at [477, 17] on div "Image updated as saved." at bounding box center [422, 35] width 209 height 36
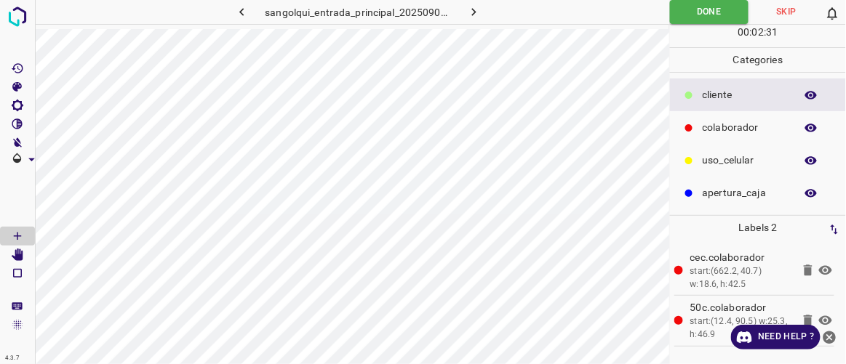
click at [473, 15] on icon "button" at bounding box center [473, 11] width 15 height 15
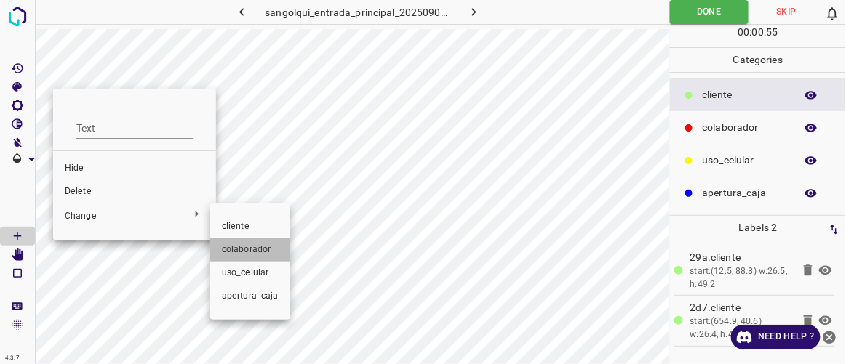
click at [235, 247] on span "colaborador" at bounding box center [250, 250] width 57 height 13
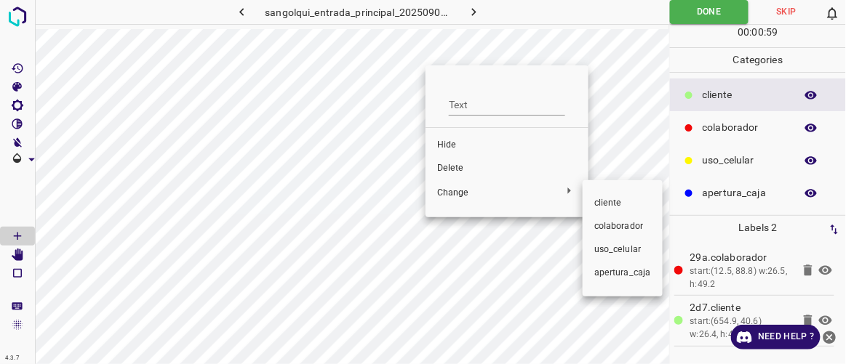
click at [619, 222] on span "colaborador" at bounding box center [622, 226] width 57 height 13
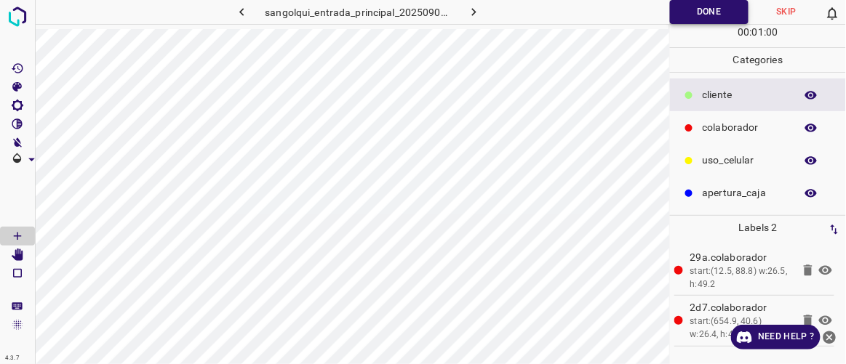
click at [708, 16] on button "Done" at bounding box center [709, 12] width 79 height 24
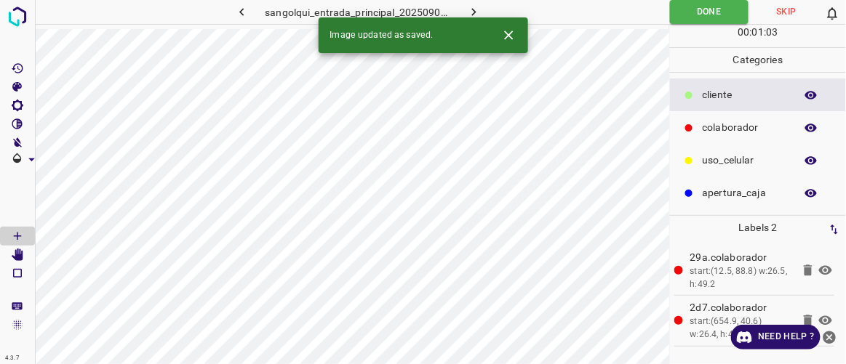
click at [470, 11] on icon "button" at bounding box center [473, 11] width 15 height 15
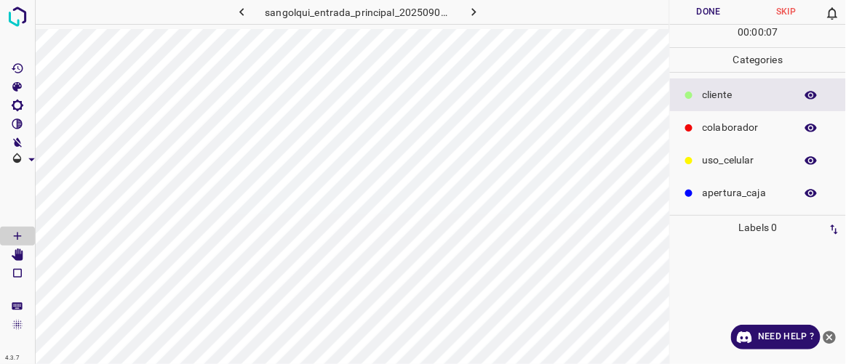
click at [717, 123] on p "colaborador" at bounding box center [744, 127] width 85 height 15
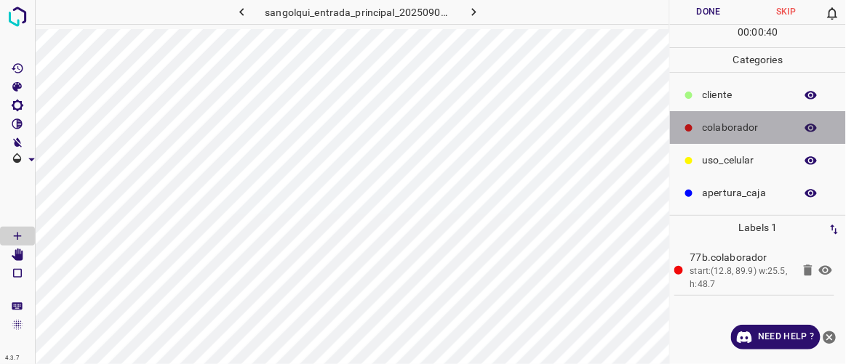
drag, startPoint x: 2, startPoint y: 179, endPoint x: 714, endPoint y: 131, distance: 713.4
click at [714, 131] on p "colaborador" at bounding box center [744, 127] width 85 height 15
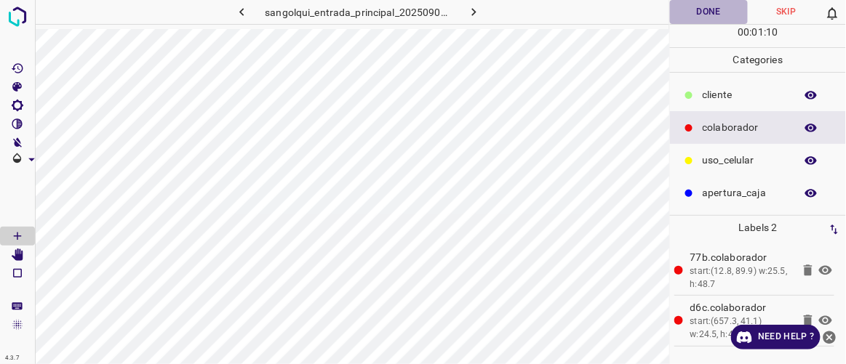
click at [707, 8] on button "Done" at bounding box center [708, 12] width 77 height 24
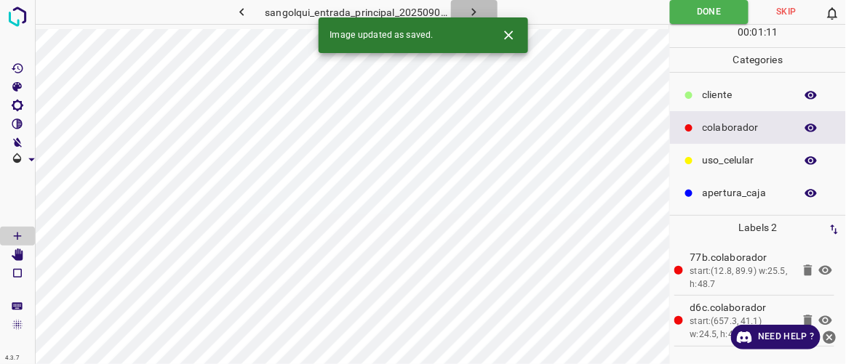
click at [484, 9] on button "button" at bounding box center [474, 12] width 47 height 24
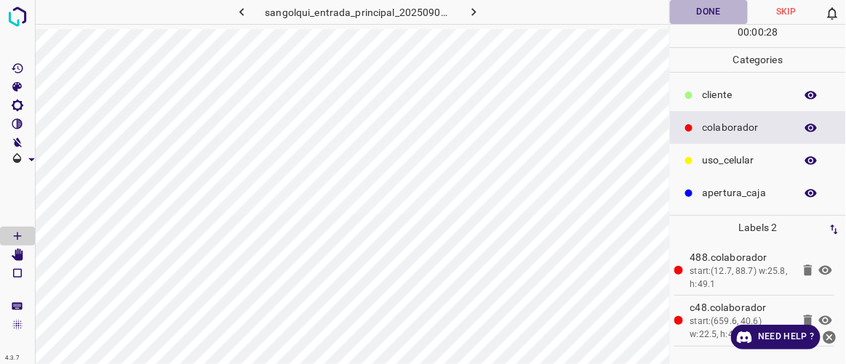
click at [714, 15] on button "Done" at bounding box center [708, 12] width 77 height 24
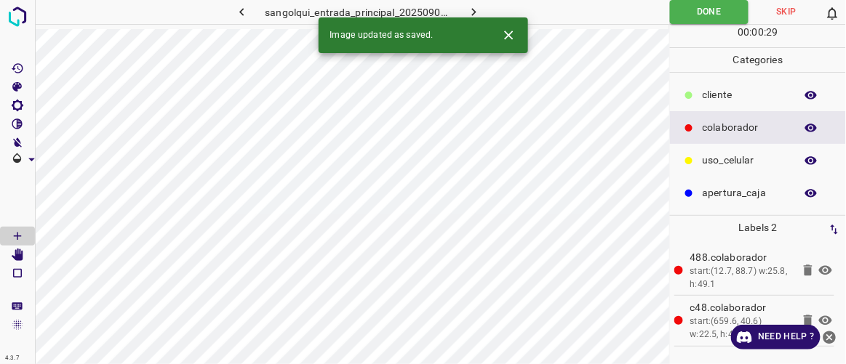
click at [482, 11] on button "button" at bounding box center [474, 12] width 47 height 24
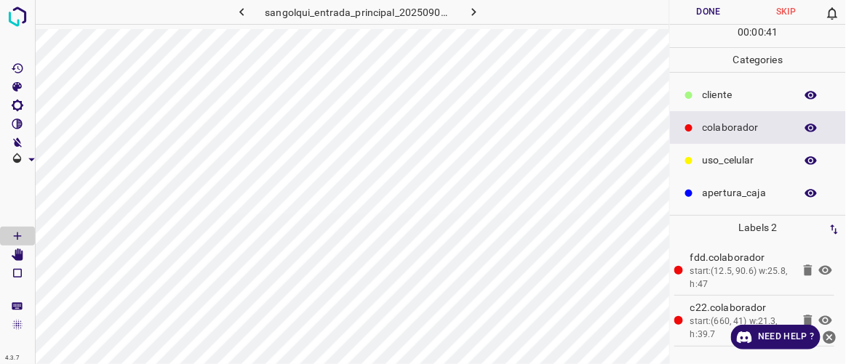
click at [712, 10] on button "Done" at bounding box center [708, 12] width 77 height 24
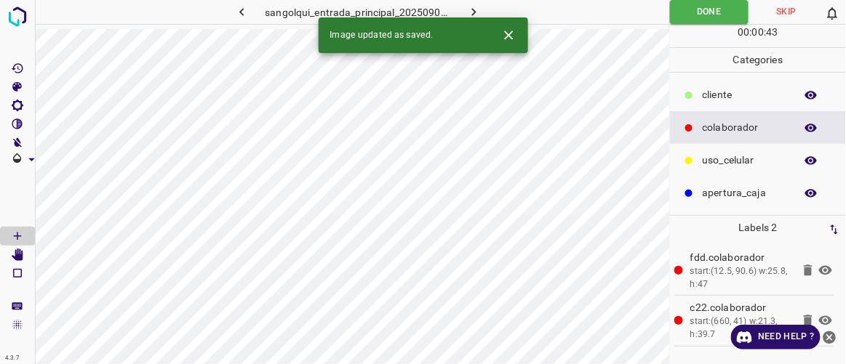
click at [478, 10] on icon "button" at bounding box center [473, 11] width 15 height 15
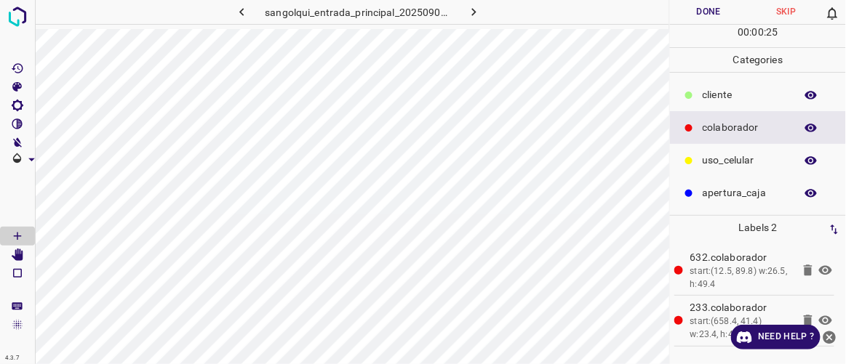
click at [712, 8] on button "Done" at bounding box center [708, 12] width 77 height 24
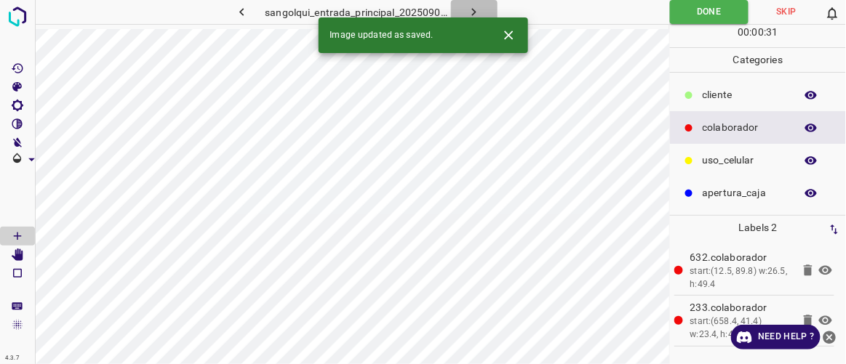
click at [478, 12] on icon "button" at bounding box center [473, 11] width 15 height 15
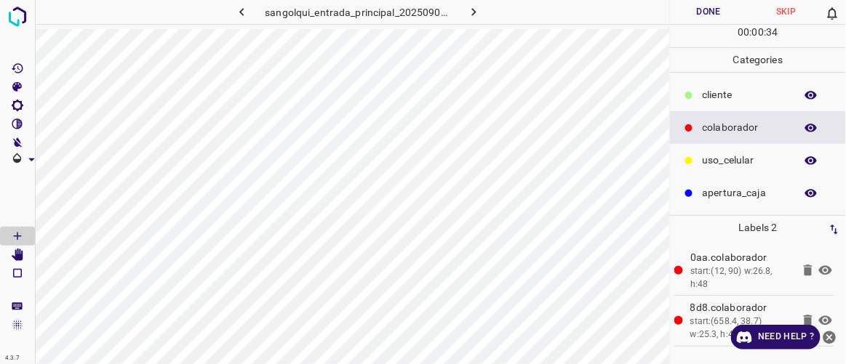
click at [723, 7] on button "Done" at bounding box center [708, 12] width 77 height 24
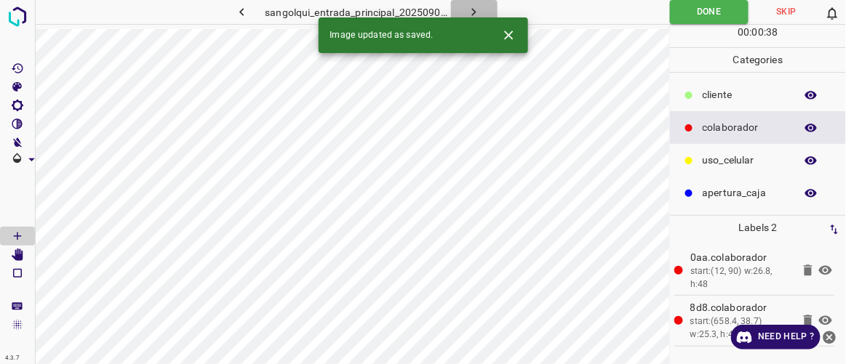
click at [478, 12] on icon "button" at bounding box center [473, 11] width 15 height 15
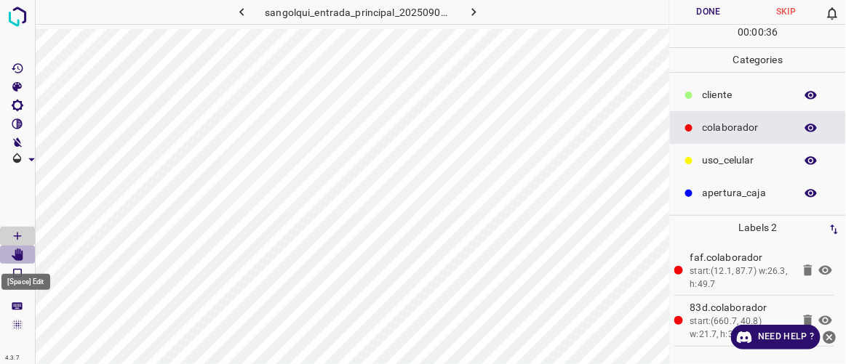
click at [17, 255] on icon "[Space] Edit" at bounding box center [18, 255] width 12 height 13
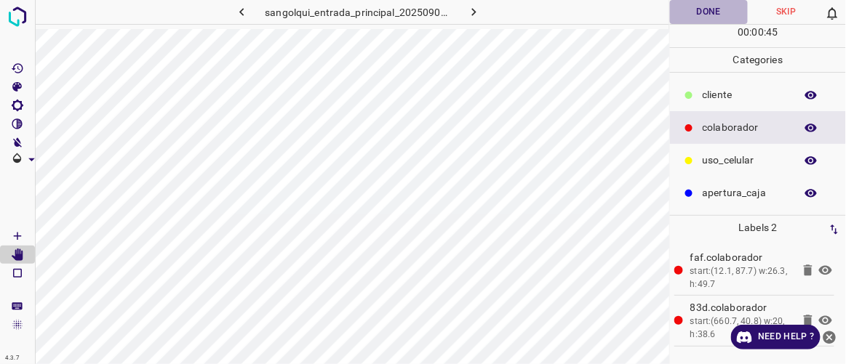
click at [732, 9] on button "Done" at bounding box center [708, 12] width 77 height 24
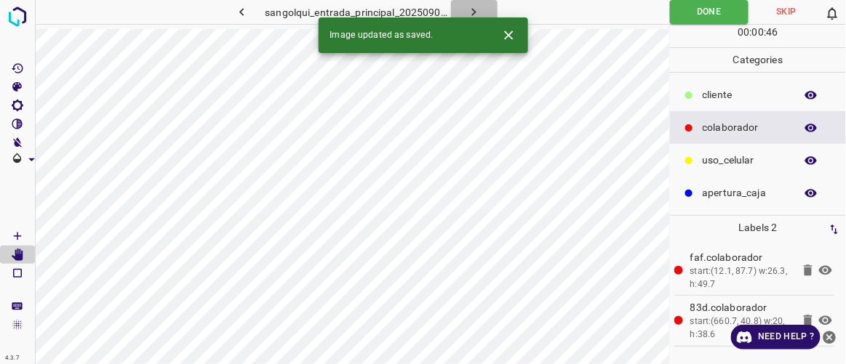
click at [479, 4] on icon "button" at bounding box center [473, 11] width 15 height 15
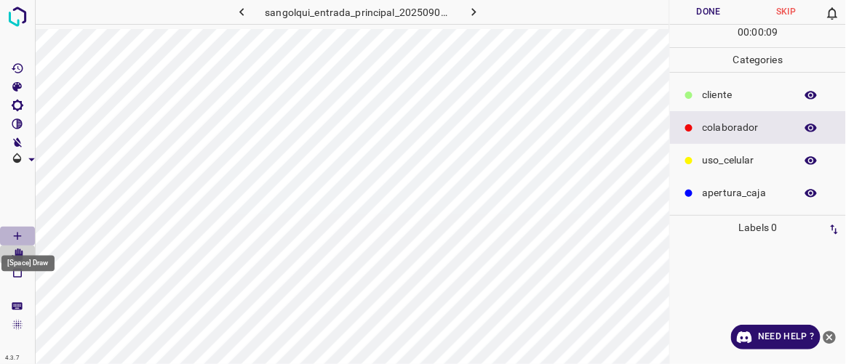
click at [23, 231] on icon "[Space] Draw" at bounding box center [17, 236] width 13 height 13
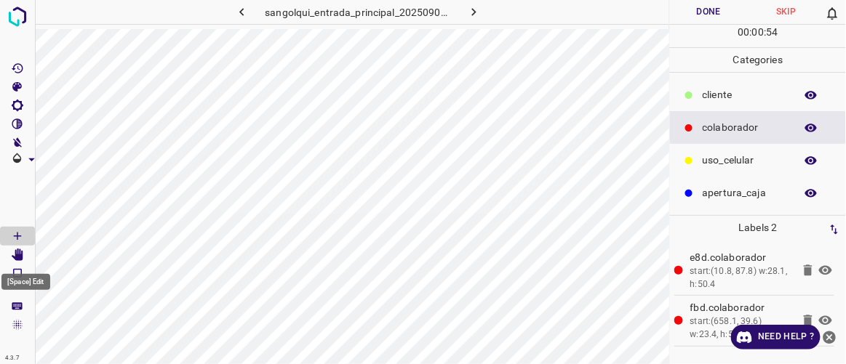
click at [17, 257] on icon "[Space] Edit" at bounding box center [18, 255] width 12 height 13
click at [724, 15] on button "Done" at bounding box center [708, 12] width 77 height 24
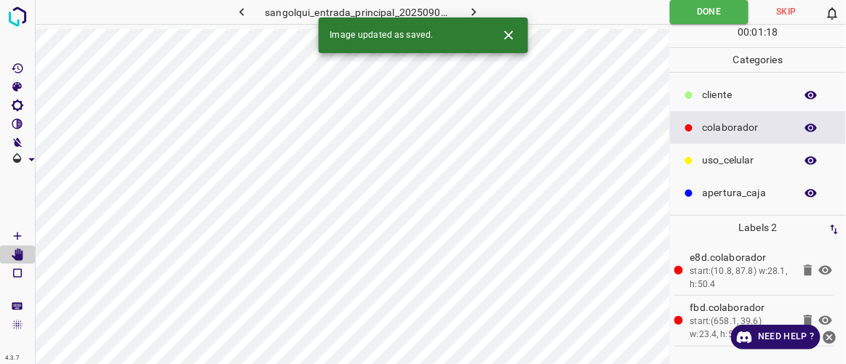
click at [244, 8] on icon "button" at bounding box center [241, 11] width 15 height 15
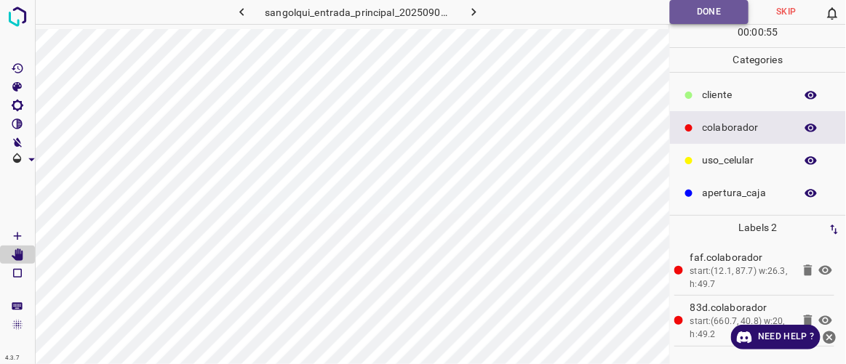
click at [705, 7] on button "Done" at bounding box center [709, 12] width 79 height 24
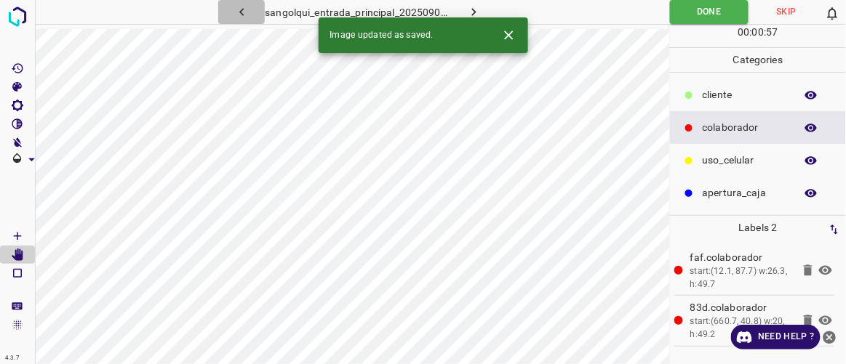
click at [242, 12] on icon "button" at bounding box center [241, 11] width 15 height 15
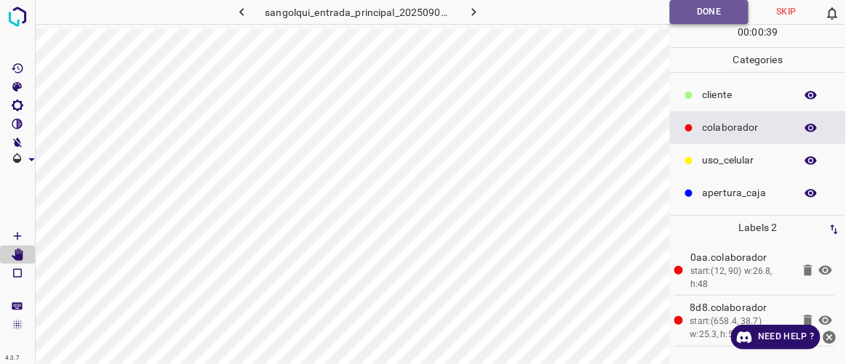
click at [691, 6] on button "Done" at bounding box center [709, 12] width 79 height 24
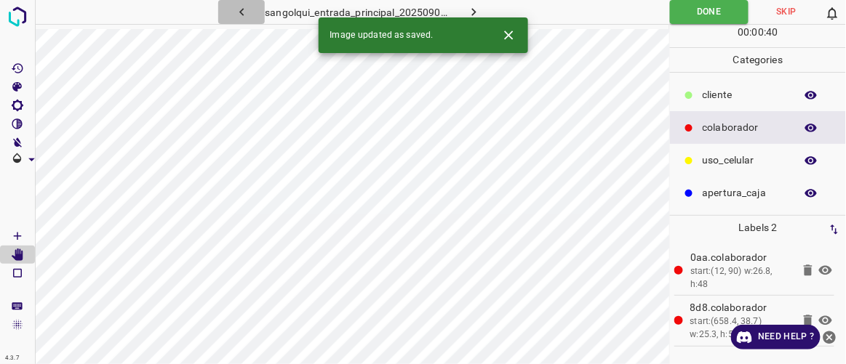
click at [246, 12] on icon "button" at bounding box center [241, 11] width 15 height 15
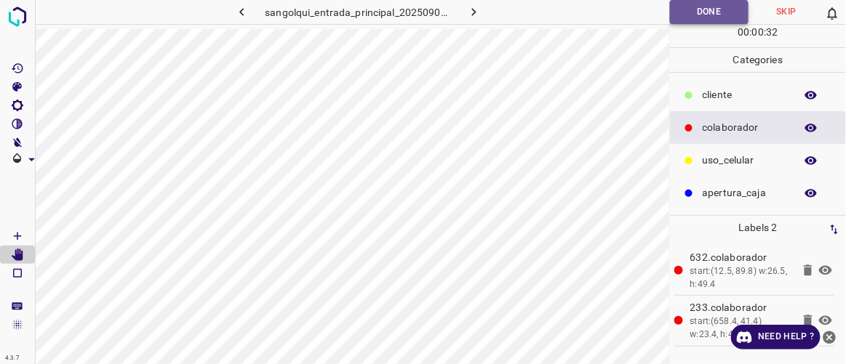
click at [697, 18] on button "Done" at bounding box center [709, 12] width 79 height 24
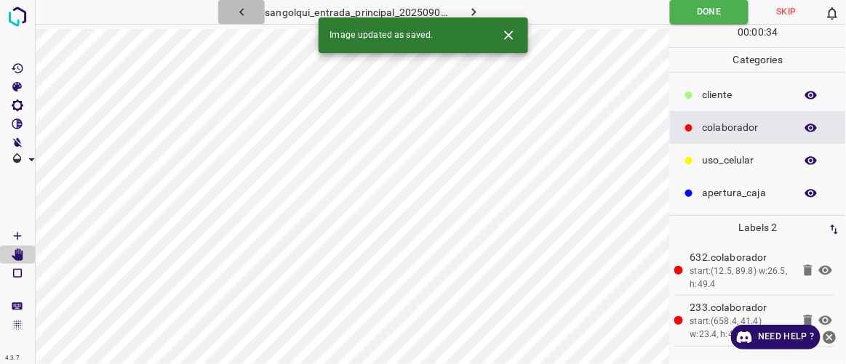
click at [241, 8] on icon "button" at bounding box center [241, 11] width 15 height 15
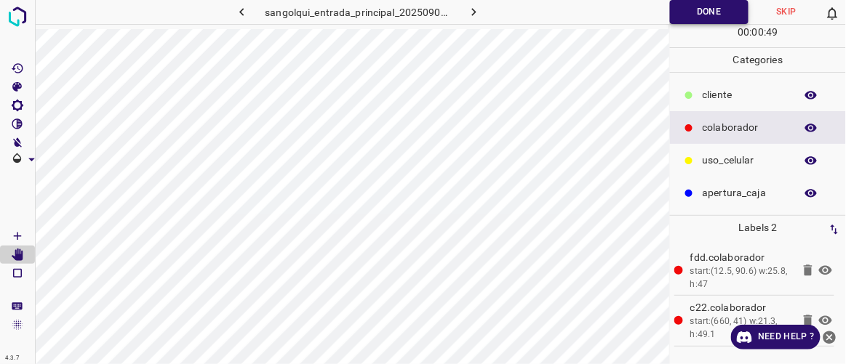
click at [691, 22] on button "Done" at bounding box center [709, 12] width 79 height 24
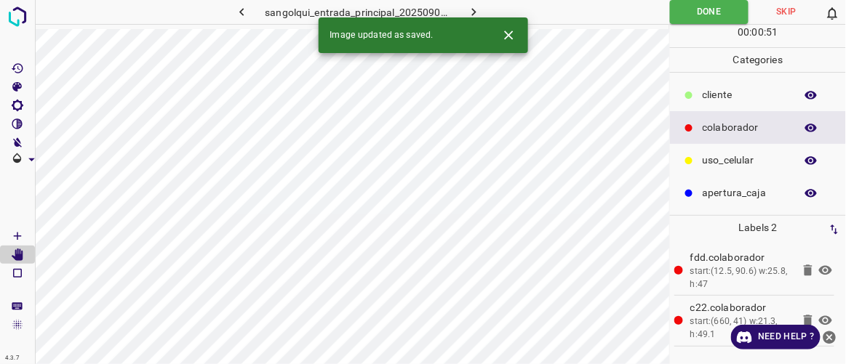
click at [246, 15] on icon "button" at bounding box center [241, 11] width 15 height 15
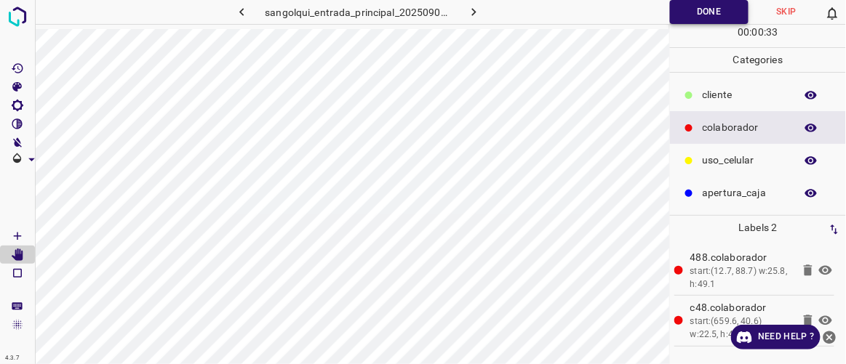
click at [714, 10] on button "Done" at bounding box center [709, 12] width 79 height 24
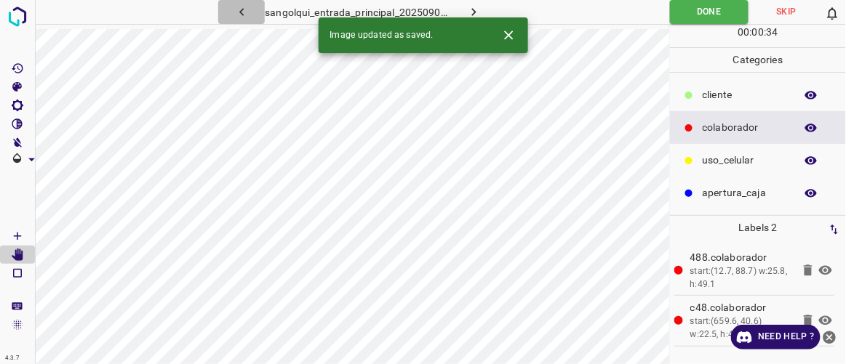
click at [246, 12] on icon "button" at bounding box center [241, 11] width 15 height 15
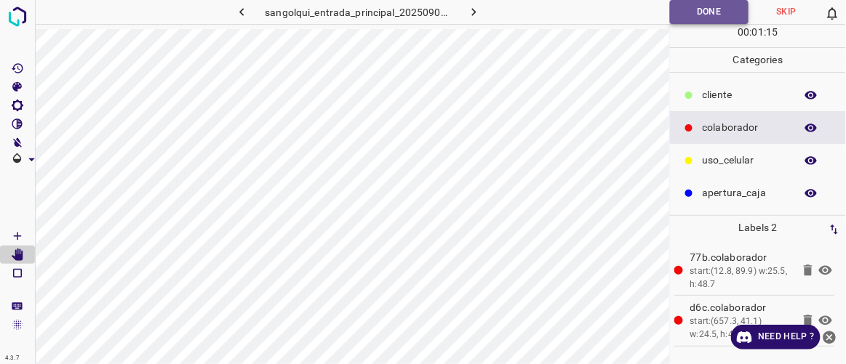
click at [705, 9] on button "Done" at bounding box center [709, 12] width 79 height 24
click at [246, 7] on icon "button" at bounding box center [241, 11] width 15 height 15
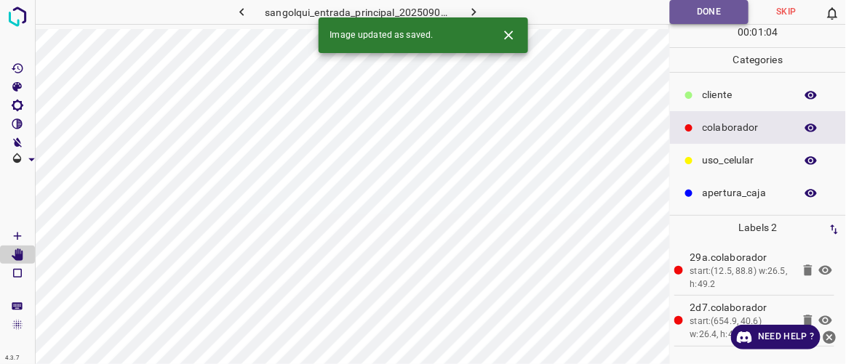
click at [720, 10] on button "Done" at bounding box center [709, 12] width 79 height 24
click at [242, 6] on icon "button" at bounding box center [241, 11] width 15 height 15
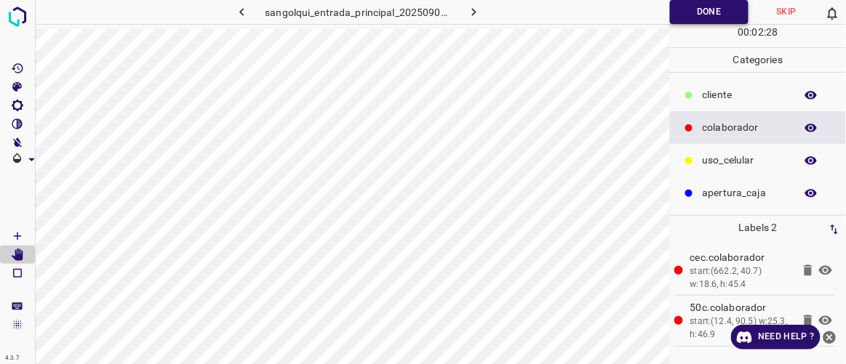
click at [705, 6] on button "Done" at bounding box center [709, 12] width 79 height 24
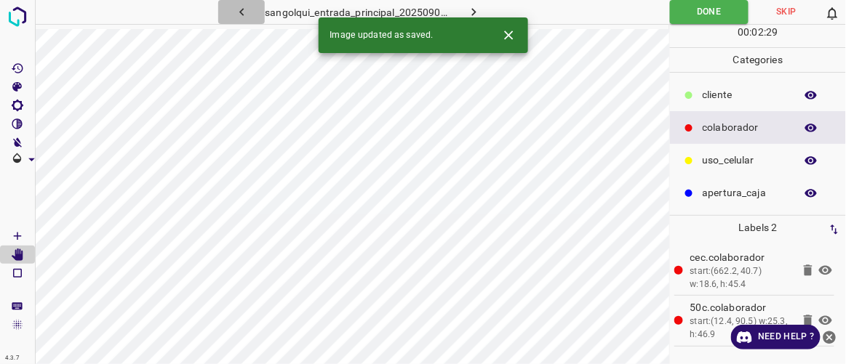
click at [239, 12] on icon "button" at bounding box center [241, 11] width 15 height 15
click at [481, 12] on button "button" at bounding box center [474, 12] width 47 height 24
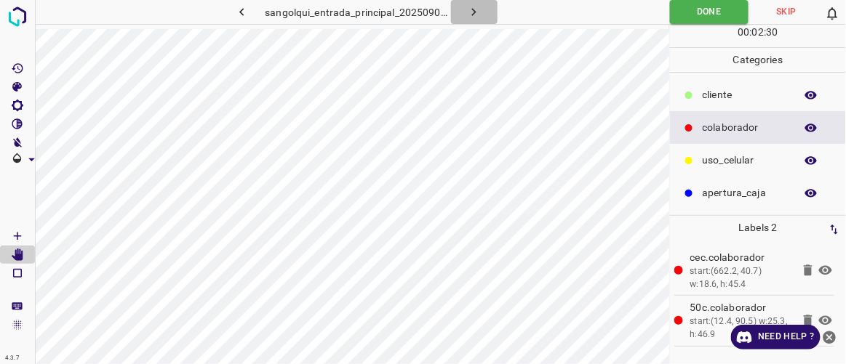
click at [481, 12] on button "button" at bounding box center [474, 12] width 47 height 24
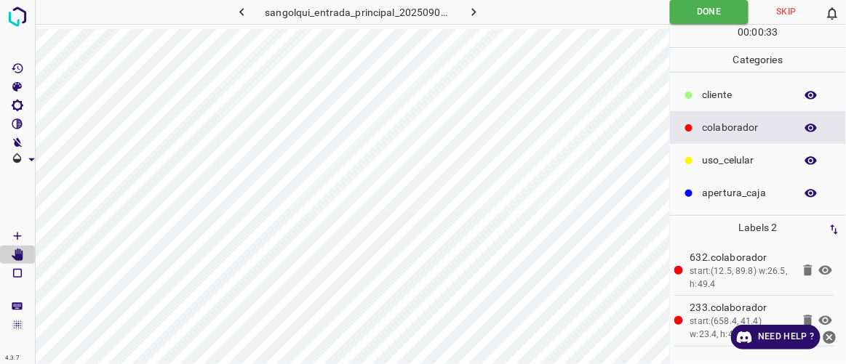
click at [481, 12] on button "button" at bounding box center [474, 12] width 47 height 24
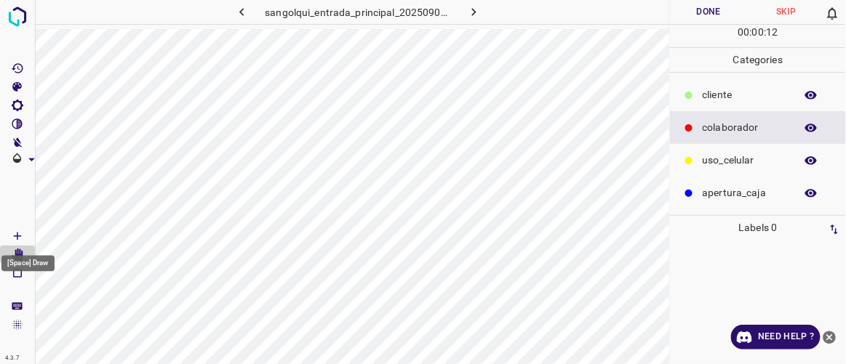
click at [22, 231] on icon "[Space] Draw" at bounding box center [17, 236] width 13 height 13
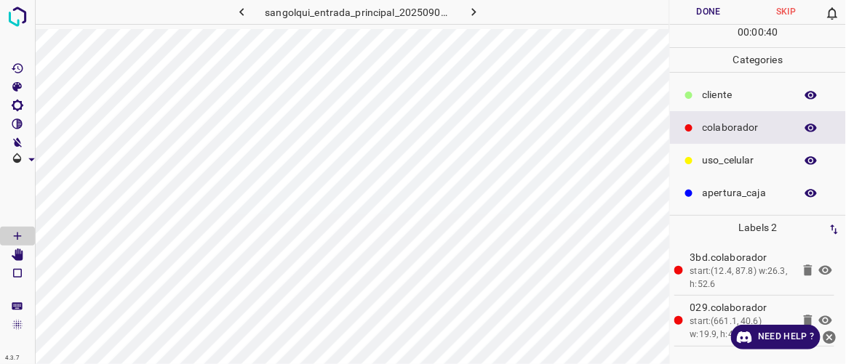
click at [697, 17] on button "Done" at bounding box center [708, 12] width 77 height 24
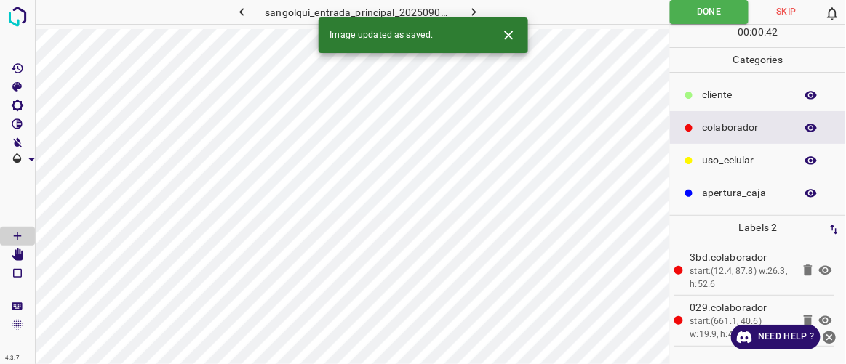
drag, startPoint x: 477, startPoint y: 9, endPoint x: 473, endPoint y: 16, distance: 8.1
click at [477, 9] on icon "button" at bounding box center [473, 11] width 15 height 15
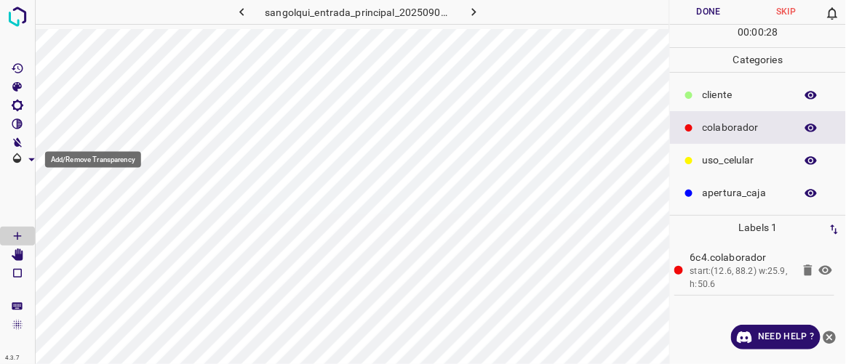
scroll to position [0, 23]
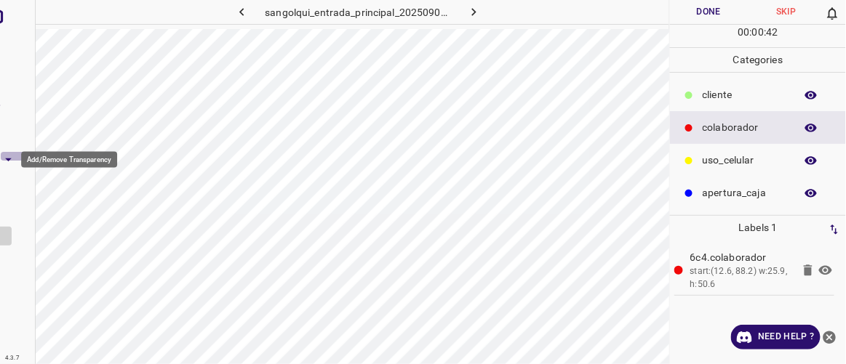
click at [5, 159] on icon "Add/Remove Transparency" at bounding box center [8, 159] width 15 height 15
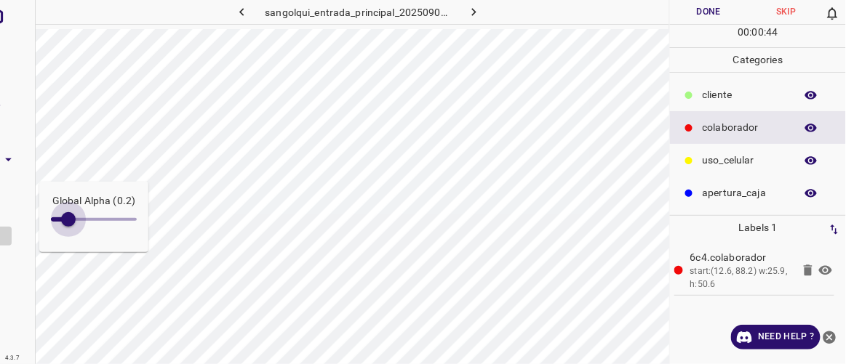
type input "0.1"
drag, startPoint x: 91, startPoint y: 219, endPoint x: 57, endPoint y: 212, distance: 34.2
click at [57, 212] on span at bounding box center [59, 219] width 15 height 15
click at [17, 311] on div "Global Alpha (0.1)" at bounding box center [18, 182] width 36 height 364
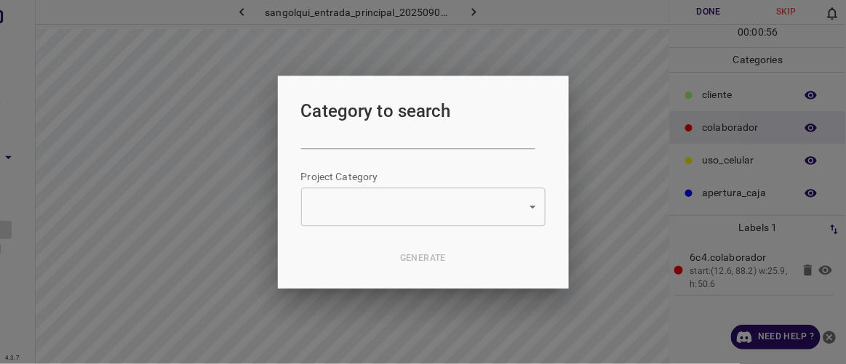
click at [664, 172] on div at bounding box center [423, 182] width 846 height 364
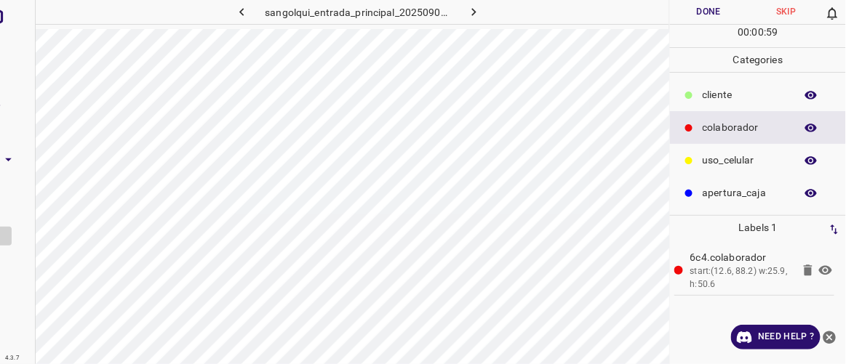
click at [239, 9] on icon "button" at bounding box center [241, 11] width 15 height 15
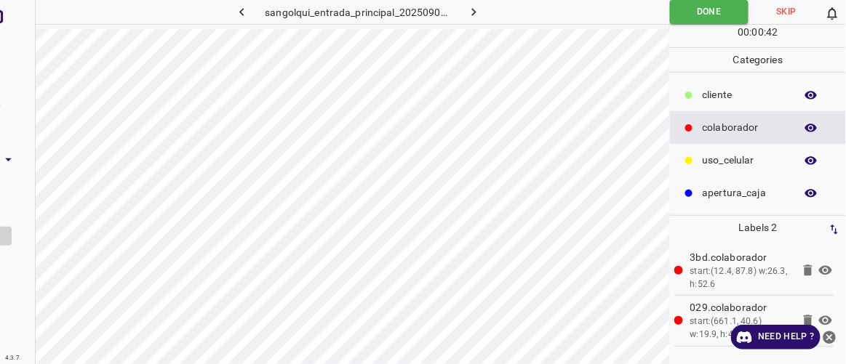
click at [22, 252] on div at bounding box center [18, 182] width 36 height 364
click at [19, 338] on div at bounding box center [18, 182] width 36 height 364
drag, startPoint x: 19, startPoint y: 338, endPoint x: 7, endPoint y: 300, distance: 40.5
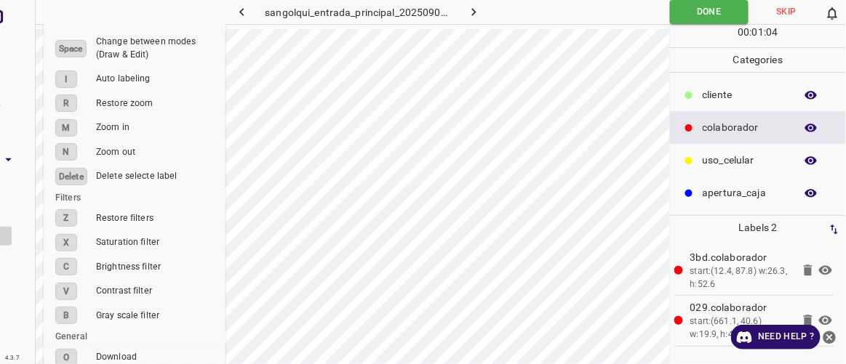
click at [17, 358] on div "4.3.7" at bounding box center [12, 359] width 22 height 12
click at [6, 158] on icon "Add/Remove Transparency" at bounding box center [8, 159] width 7 height 3
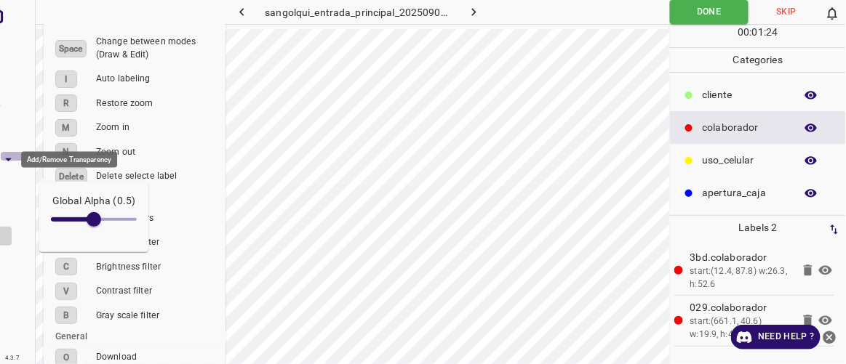
click at [6, 158] on icon "Add/Remove Transparency" at bounding box center [8, 159] width 7 height 3
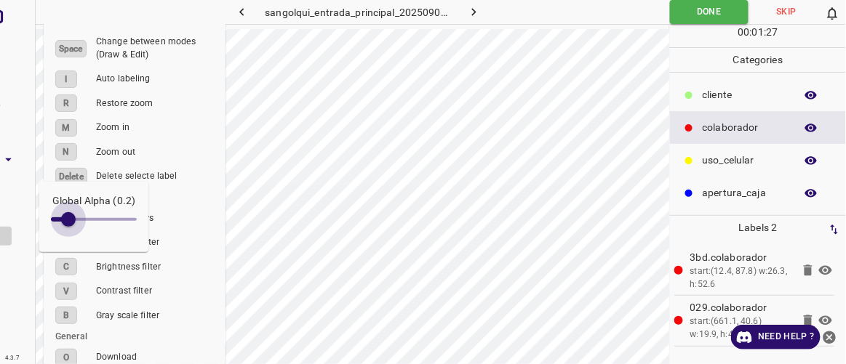
type input "0.1"
drag, startPoint x: 95, startPoint y: 220, endPoint x: 57, endPoint y: 220, distance: 37.8
click at [57, 220] on span at bounding box center [59, 219] width 15 height 15
click at [22, 195] on div "Global Alpha (0.1)" at bounding box center [18, 182] width 36 height 364
click at [17, 185] on div at bounding box center [18, 182] width 36 height 364
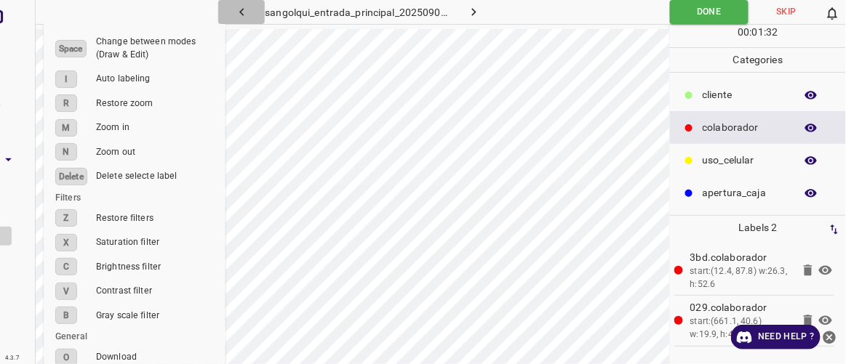
drag, startPoint x: 0, startPoint y: 172, endPoint x: 222, endPoint y: 10, distance: 274.3
click at [222, 10] on button "button" at bounding box center [241, 12] width 47 height 24
drag, startPoint x: 7, startPoint y: 77, endPoint x: 24, endPoint y: 7, distance: 71.9
click at [24, 7] on div at bounding box center [18, 182] width 36 height 364
click at [11, 151] on div "[B] Gray Scale" at bounding box center [45, 141] width 68 height 19
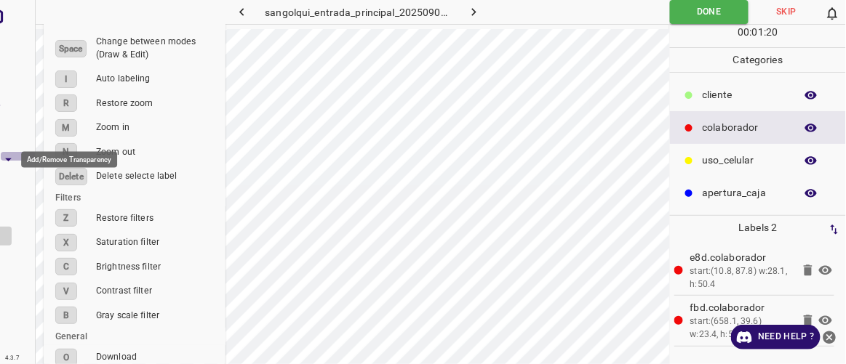
click at [5, 163] on icon "Add/Remove Transparency" at bounding box center [8, 159] width 15 height 15
click at [7, 157] on icon "Add/Remove Transparency" at bounding box center [8, 159] width 15 height 15
drag, startPoint x: 7, startPoint y: 157, endPoint x: 9, endPoint y: 177, distance: 19.7
click at [9, 164] on icon "Add/Remove Transparency" at bounding box center [8, 159] width 15 height 15
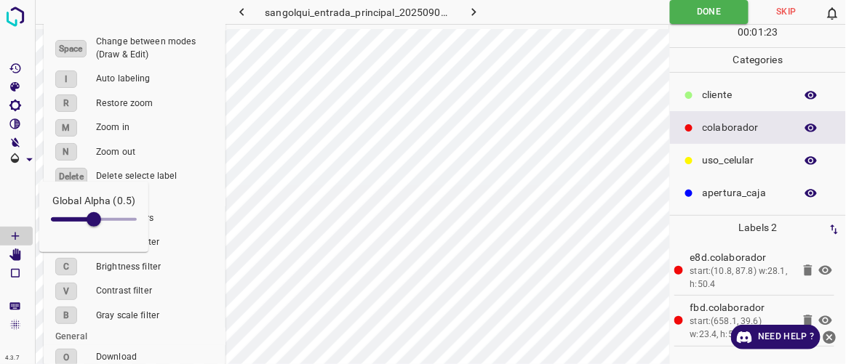
scroll to position [0, 0]
click at [17, 256] on icon "[Space] Edit" at bounding box center [18, 255] width 12 height 13
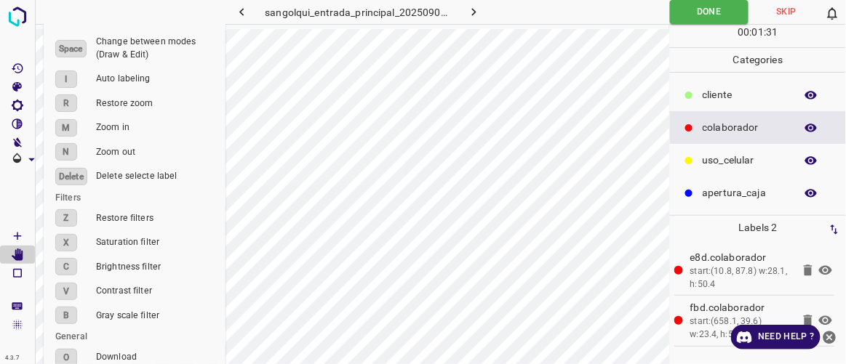
click at [149, 12] on div at bounding box center [110, 12] width 126 height 24
click at [194, 130] on span "Zoom in" at bounding box center [155, 127] width 118 height 13
click at [196, 132] on span "Zoom in" at bounding box center [155, 127] width 118 height 13
click at [173, 137] on li "M Zoom in" at bounding box center [135, 128] width 182 height 25
click at [171, 141] on li "N Zoom out" at bounding box center [135, 152] width 182 height 25
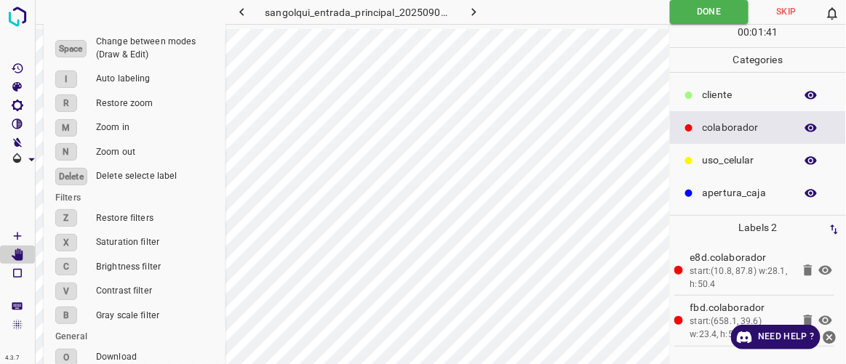
click at [78, 49] on b "Space" at bounding box center [71, 49] width 24 height 10
drag, startPoint x: 158, startPoint y: 56, endPoint x: 75, endPoint y: 47, distance: 84.1
click at [75, 47] on b "Space" at bounding box center [71, 49] width 24 height 10
click at [185, 103] on span "Restore zoom" at bounding box center [155, 104] width 118 height 13
click at [475, 12] on icon "button" at bounding box center [474, 12] width 4 height 8
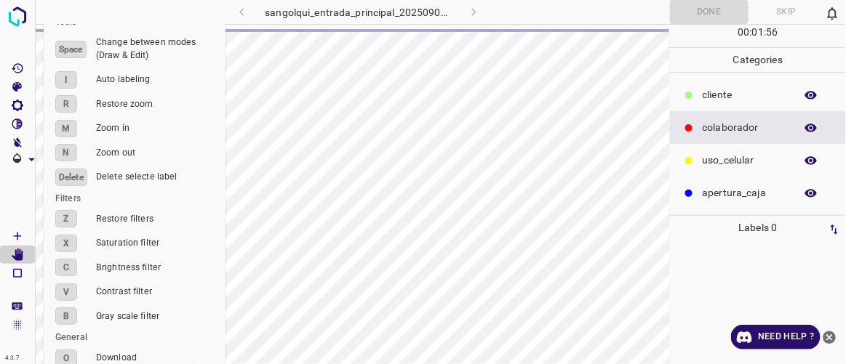
click at [17, 36] on span at bounding box center [17, 44] width 35 height 29
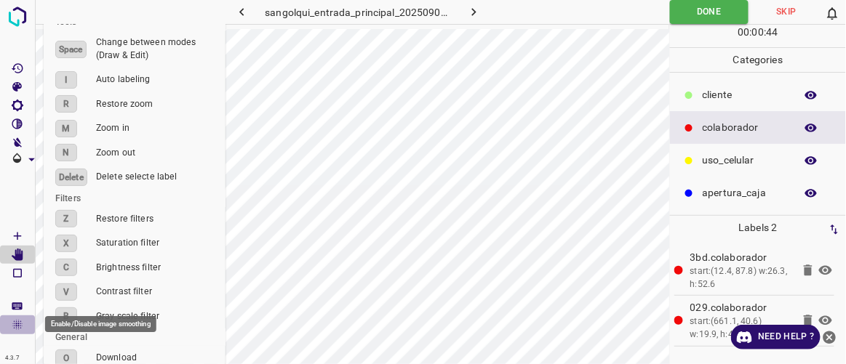
click at [17, 324] on icon "Enable/Disable image smoothing" at bounding box center [17, 324] width 13 height 13
click at [172, 284] on li "V Contrast filter" at bounding box center [135, 292] width 182 height 25
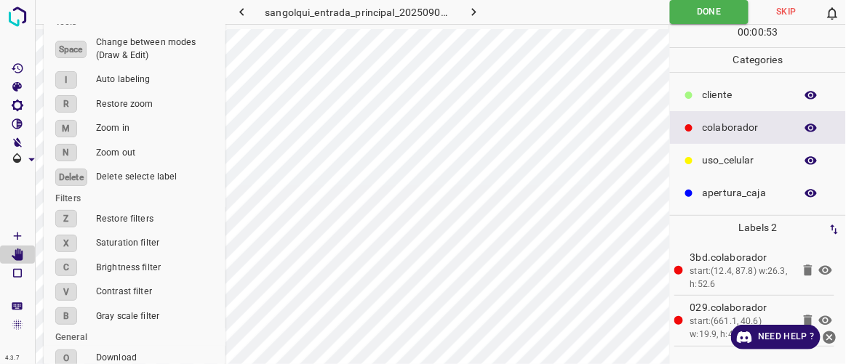
click at [169, 287] on span "Contrast filter" at bounding box center [155, 292] width 118 height 13
drag, startPoint x: 179, startPoint y: 278, endPoint x: 177, endPoint y: 299, distance: 20.4
click at [181, 282] on ul "Categories 1 cliente 2 colaborador 3 uso_celular 4 apertura_caja Tools Space Ch…" at bounding box center [135, 134] width 182 height 484
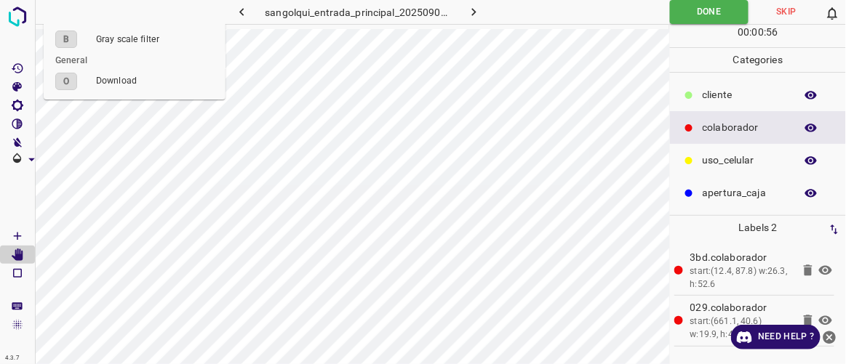
drag, startPoint x: 181, startPoint y: 293, endPoint x: 188, endPoint y: -55, distance: 347.6
click at [188, 0] on html "4.3.7 sangolqui_entrada_principal_20250902_113253_271122.jpg Done Skip 0 00 : 0…" at bounding box center [423, 182] width 846 height 364
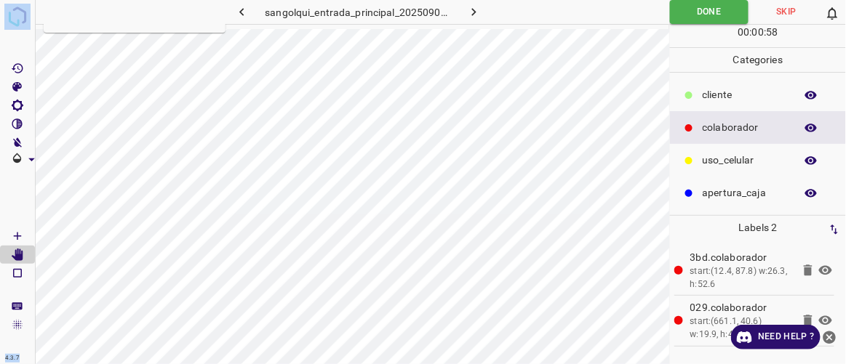
drag, startPoint x: 159, startPoint y: 21, endPoint x: 169, endPoint y: -4, distance: 27.1
click at [169, 0] on html "4.3.7 sangolqui_entrada_principal_20250902_113253_271122.jpg Done Skip 0 00 : 0…" at bounding box center [423, 182] width 846 height 364
click at [9, 45] on span at bounding box center [17, 44] width 35 height 29
click at [479, 9] on icon "button" at bounding box center [473, 11] width 15 height 15
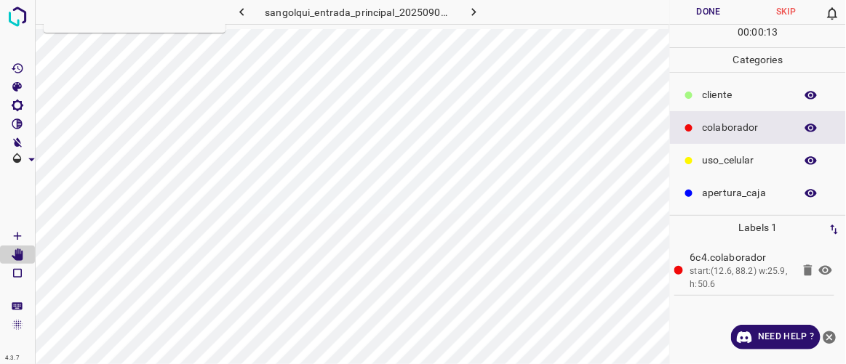
click at [248, 10] on icon "button" at bounding box center [241, 11] width 15 height 15
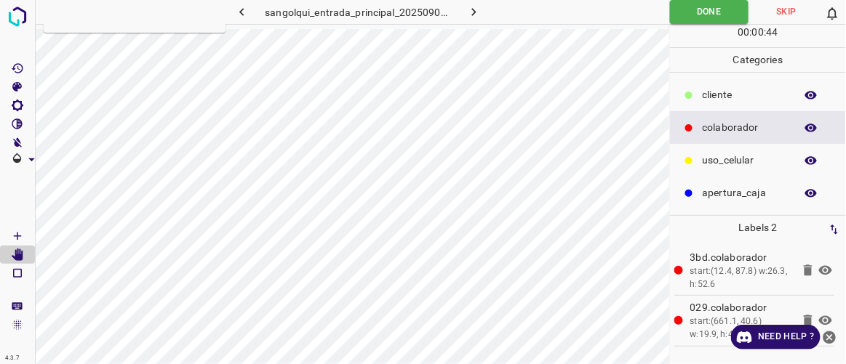
click at [471, 18] on icon "button" at bounding box center [473, 11] width 15 height 15
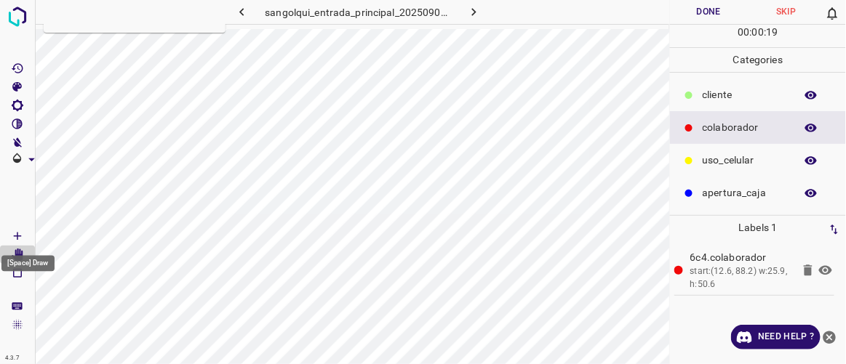
click at [15, 233] on icon "[Space] Draw" at bounding box center [17, 236] width 13 height 13
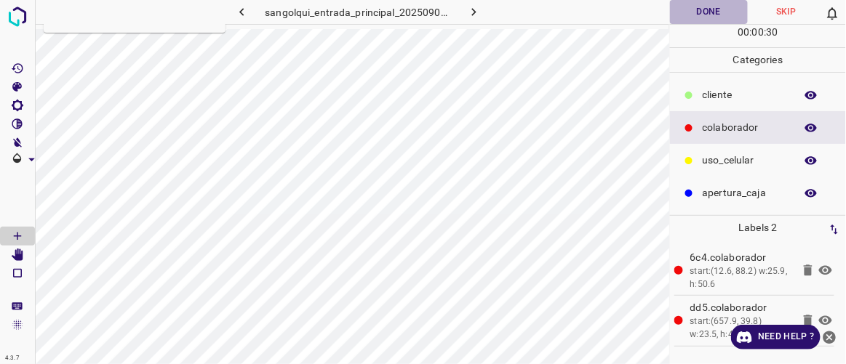
click at [689, 5] on button "Done" at bounding box center [708, 12] width 77 height 24
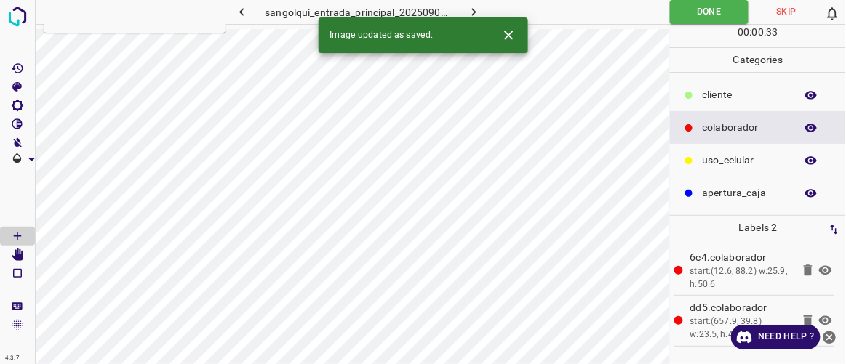
click at [481, 8] on button "button" at bounding box center [474, 12] width 47 height 24
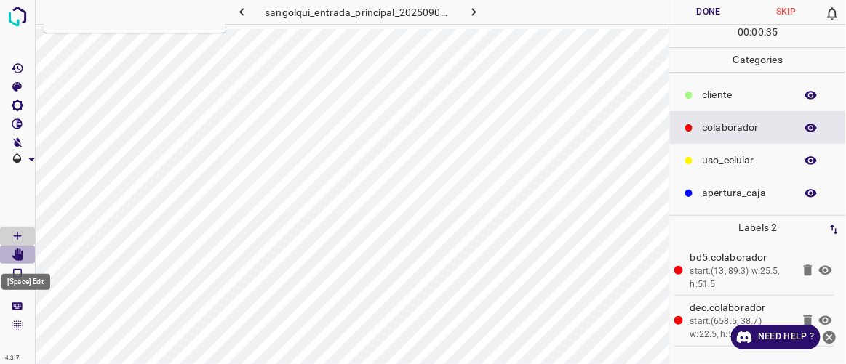
click at [17, 252] on icon "[Space] Edit" at bounding box center [17, 255] width 13 height 13
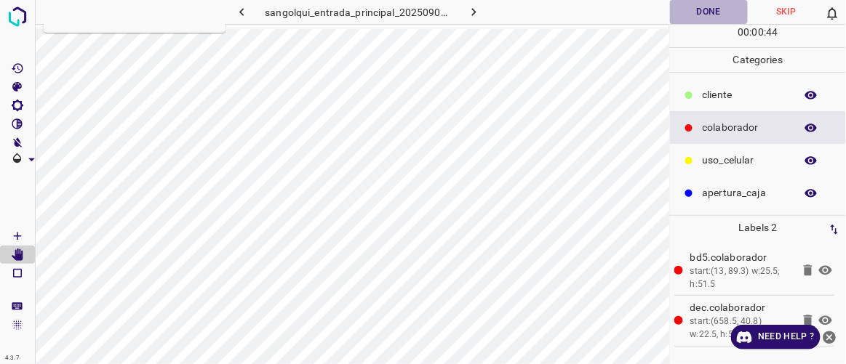
click at [709, 17] on button "Done" at bounding box center [708, 12] width 77 height 24
click at [470, 10] on icon "button" at bounding box center [473, 11] width 15 height 15
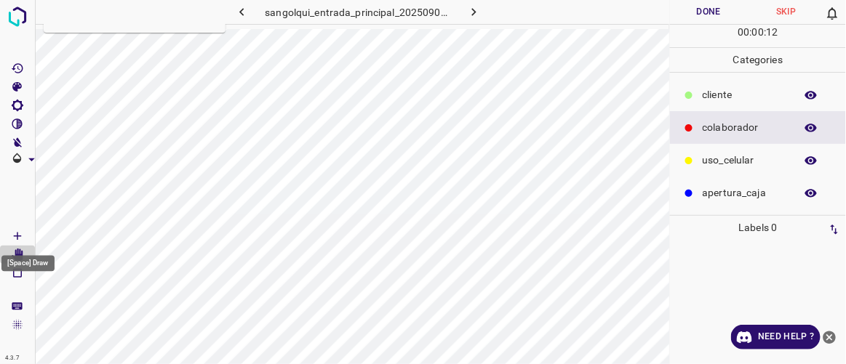
click at [13, 239] on icon "[Space] Draw" at bounding box center [17, 236] width 13 height 13
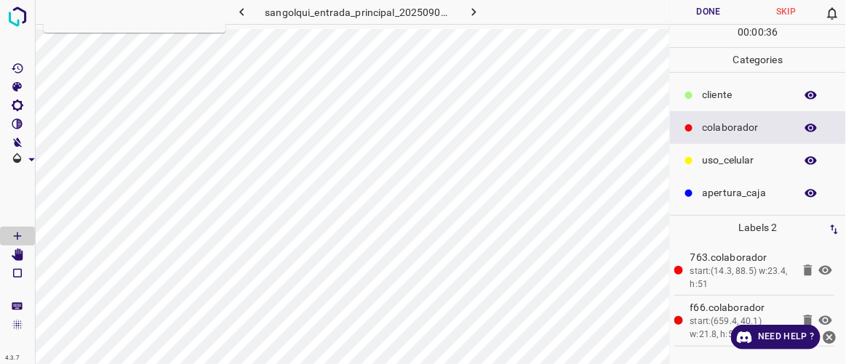
click at [710, 15] on button "Done" at bounding box center [708, 12] width 77 height 24
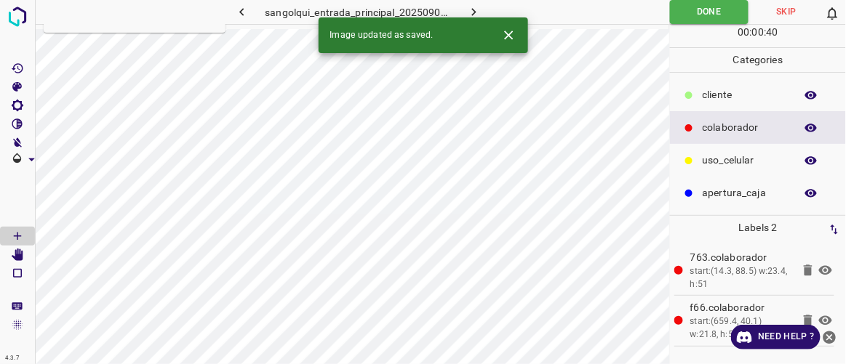
click at [474, 14] on icon "button" at bounding box center [473, 11] width 15 height 15
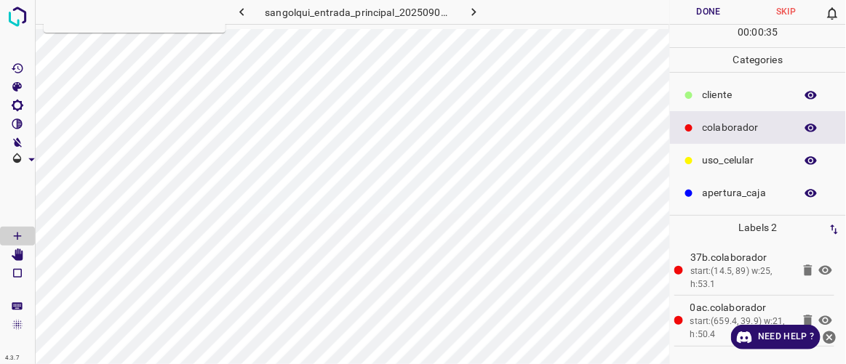
click at [685, 12] on button "Done" at bounding box center [708, 12] width 77 height 24
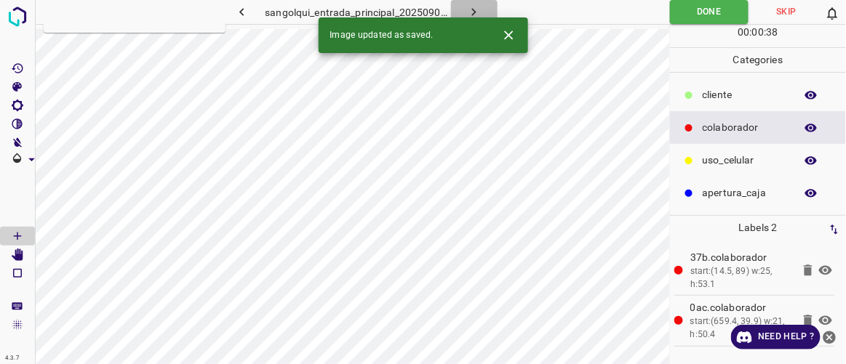
click at [474, 12] on icon "button" at bounding box center [474, 12] width 4 height 8
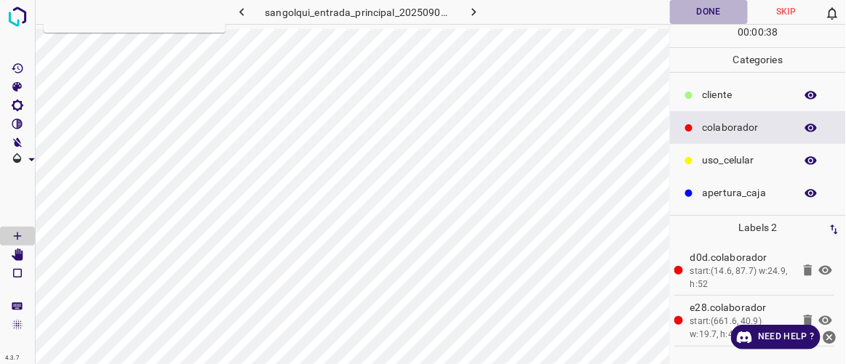
click at [717, 15] on button "Done" at bounding box center [708, 12] width 77 height 24
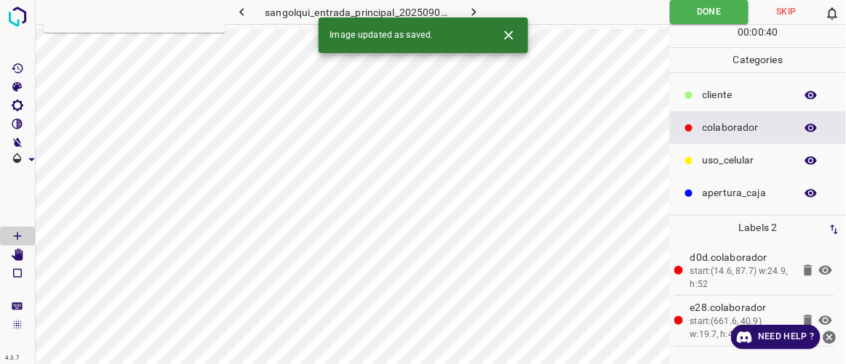
click at [475, 11] on icon "button" at bounding box center [474, 12] width 4 height 8
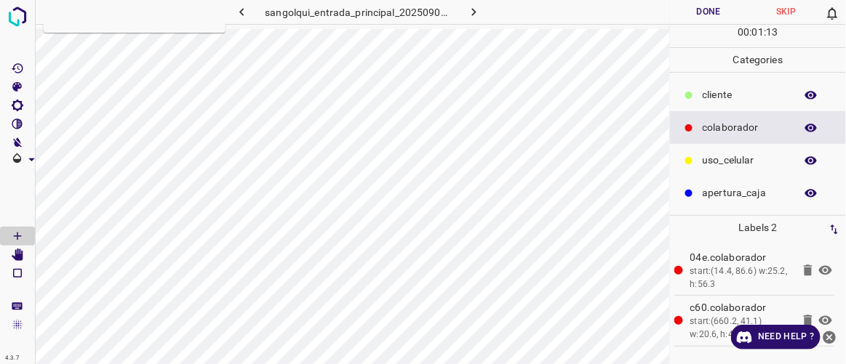
click at [705, 12] on button "Done" at bounding box center [708, 12] width 77 height 24
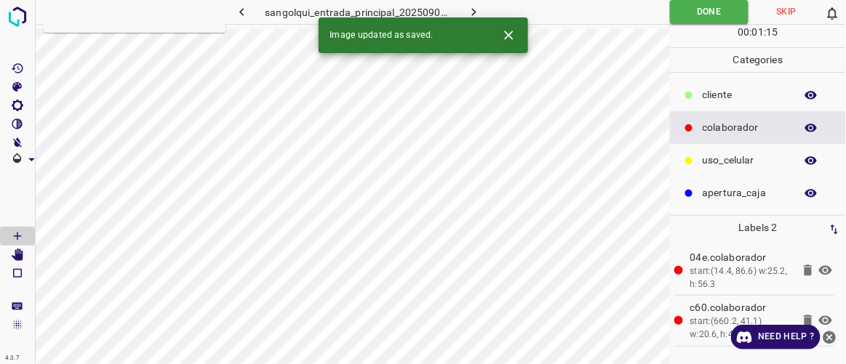
click at [478, 9] on icon "button" at bounding box center [473, 11] width 15 height 15
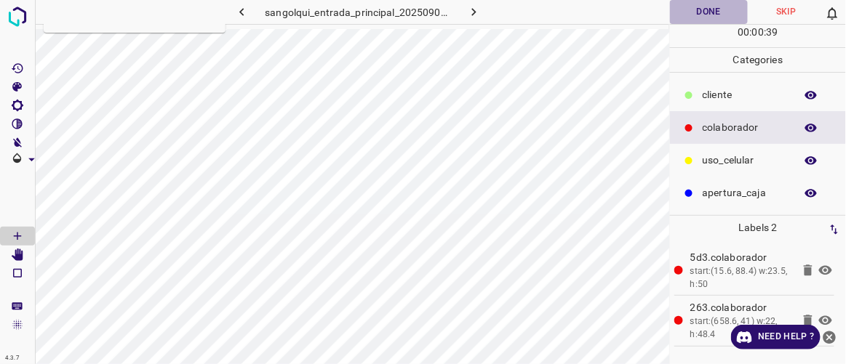
click at [702, 15] on button "Done" at bounding box center [708, 12] width 77 height 24
click at [482, 13] on button "button" at bounding box center [474, 12] width 47 height 24
click at [707, 12] on button "Done" at bounding box center [708, 12] width 77 height 24
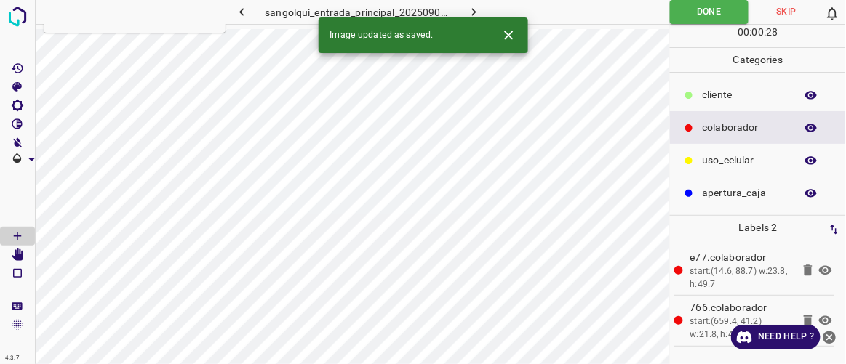
click at [472, 13] on icon "button" at bounding box center [473, 11] width 15 height 15
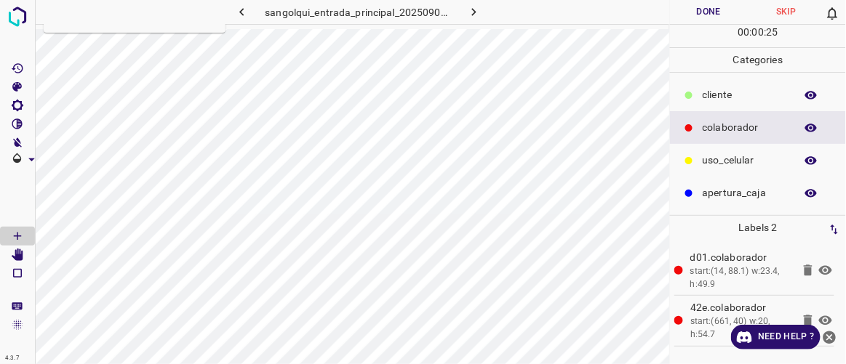
click at [697, 11] on button "Done" at bounding box center [708, 12] width 77 height 24
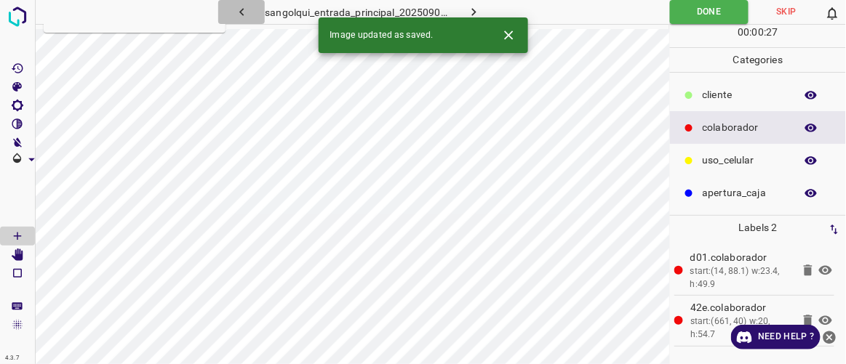
click at [242, 12] on icon "button" at bounding box center [241, 11] width 15 height 15
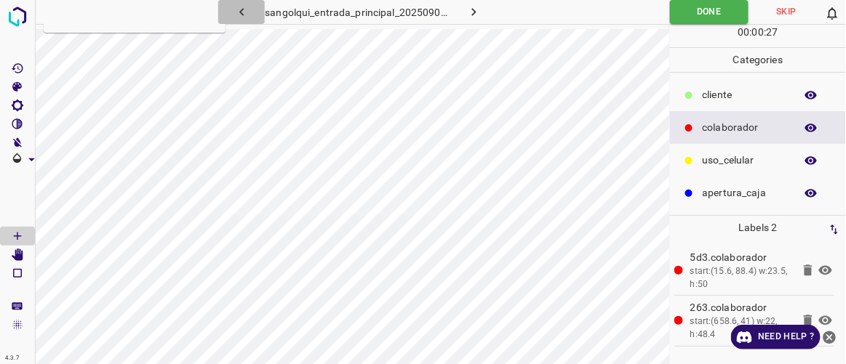
click at [242, 12] on icon "button" at bounding box center [241, 11] width 15 height 15
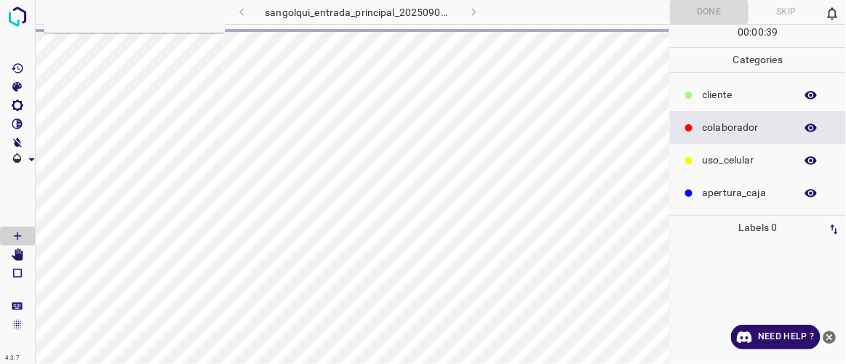
click at [242, 12] on div "sangolqui_entrada_principal_20250902_113814_215778.jpg" at bounding box center [358, 12] width 372 height 24
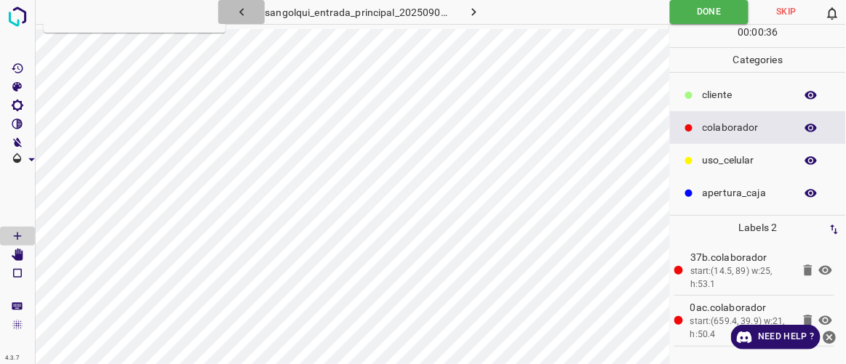
click at [242, 12] on icon "button" at bounding box center [241, 11] width 15 height 15
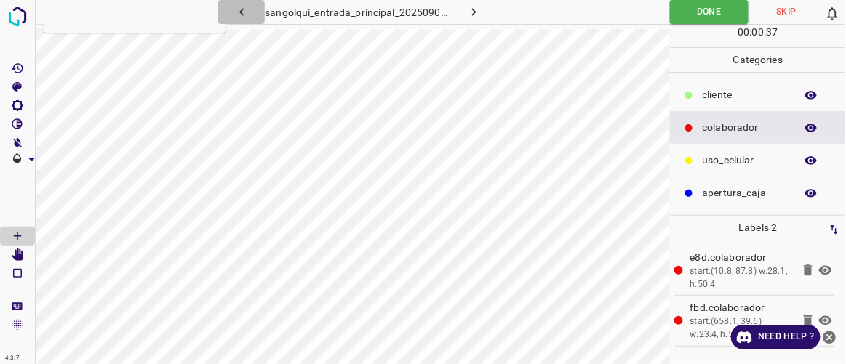
click at [242, 12] on icon "button" at bounding box center [241, 11] width 15 height 15
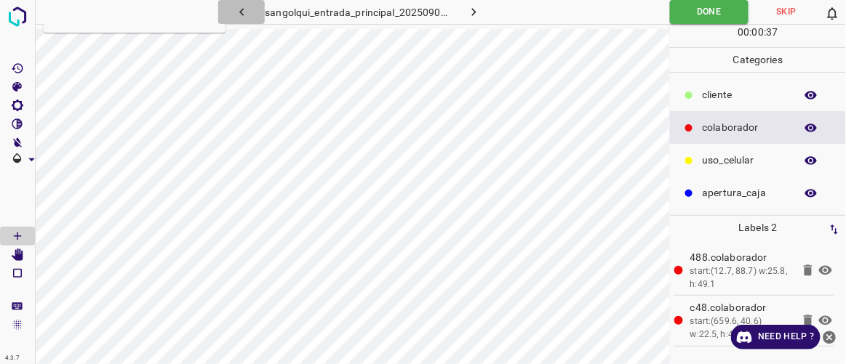
click at [242, 12] on icon "button" at bounding box center [241, 11] width 15 height 15
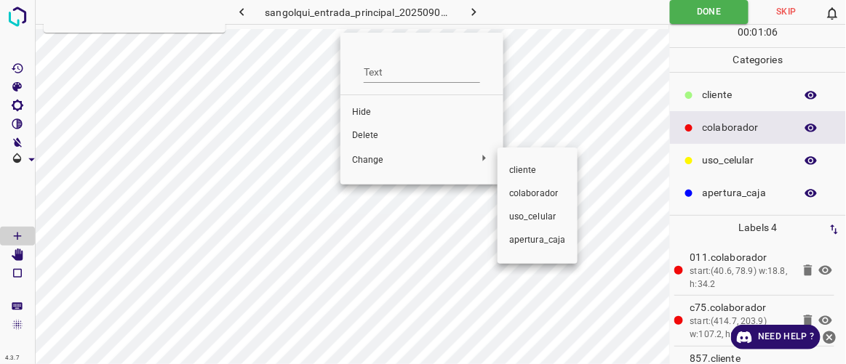
click at [520, 195] on span "colaborador" at bounding box center [537, 194] width 57 height 13
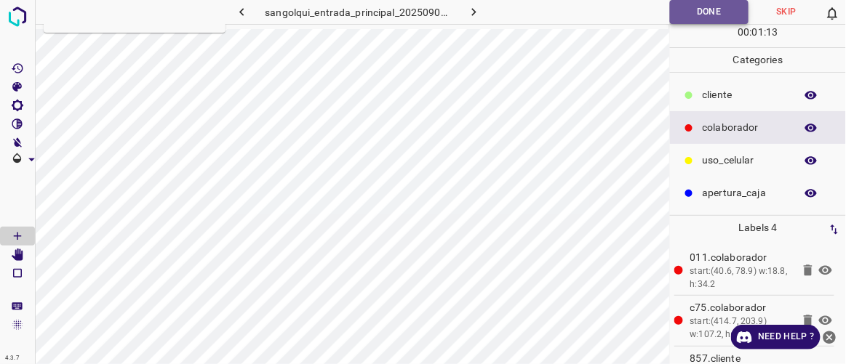
click at [687, 10] on button "Done" at bounding box center [709, 12] width 79 height 24
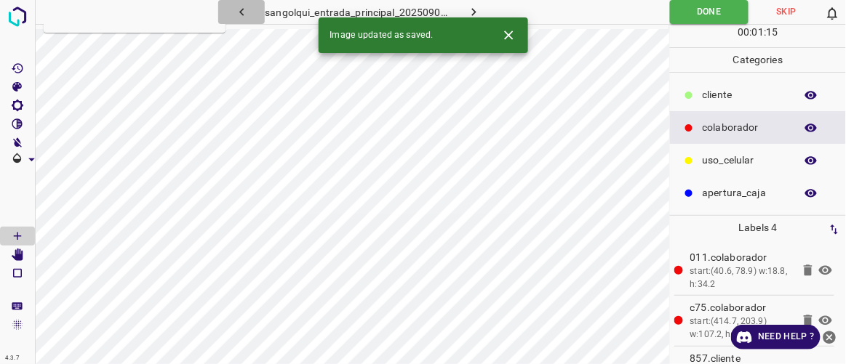
click at [243, 13] on icon "button" at bounding box center [241, 11] width 15 height 15
click at [512, 33] on icon "Close" at bounding box center [508, 35] width 15 height 15
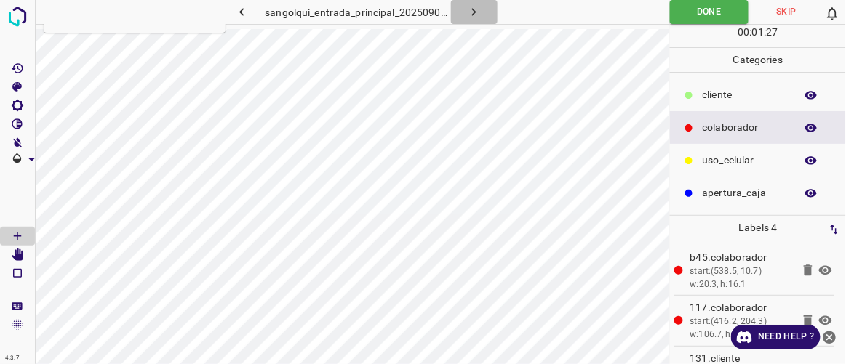
click at [474, 12] on icon "button" at bounding box center [474, 12] width 4 height 8
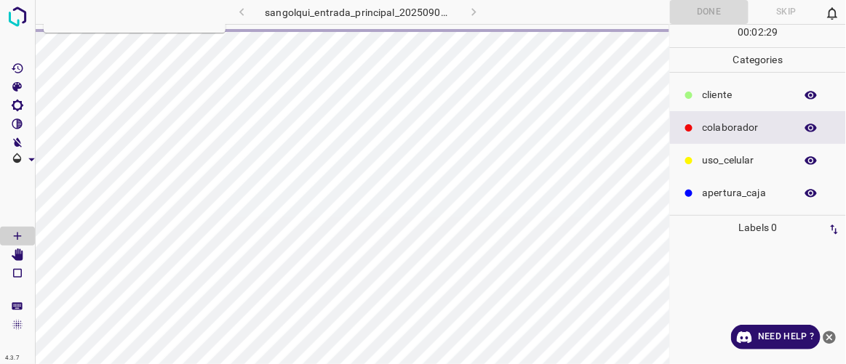
click at [474, 12] on div "sangolqui_entrada_principal_20250902_112327_499041.jpg" at bounding box center [358, 12] width 372 height 24
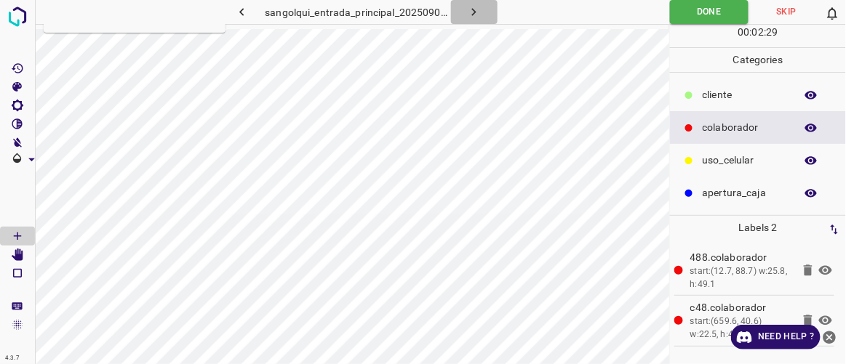
click at [474, 12] on icon "button" at bounding box center [474, 12] width 4 height 8
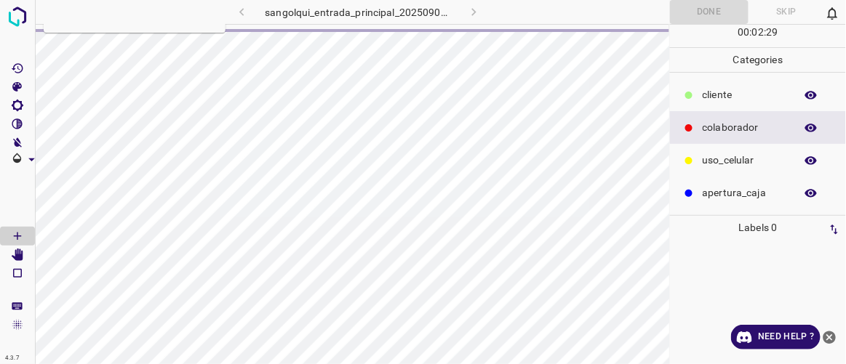
click at [474, 12] on div "sangolqui_entrada_principal_20250902_112728_549998.jpg" at bounding box center [358, 12] width 372 height 24
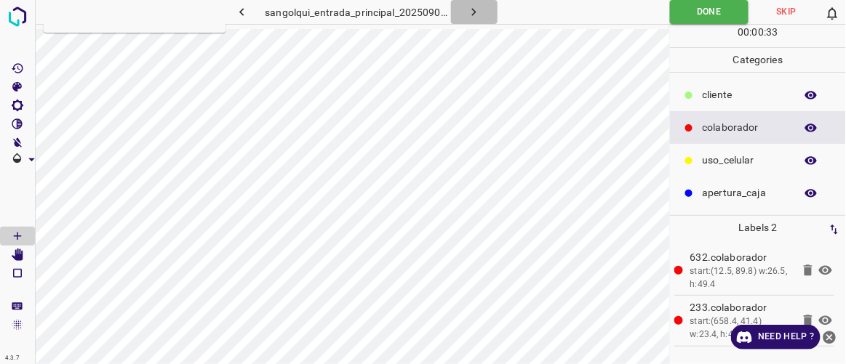
click at [474, 12] on icon "button" at bounding box center [474, 12] width 4 height 8
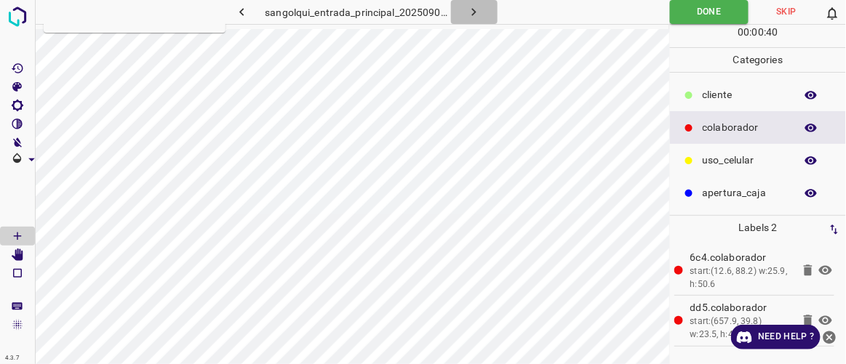
click at [479, 15] on icon "button" at bounding box center [473, 11] width 15 height 15
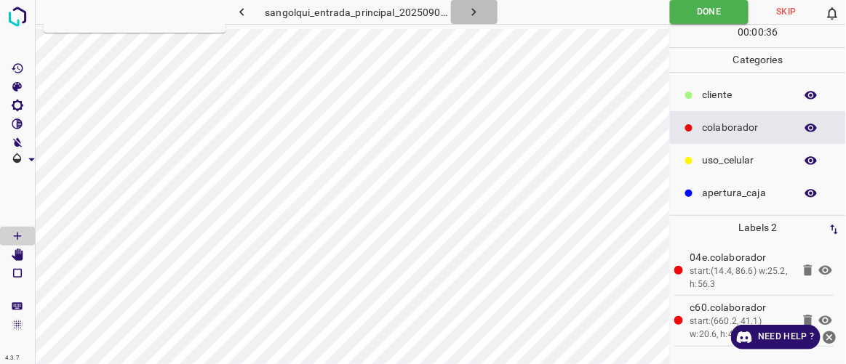
click at [479, 15] on icon "button" at bounding box center [473, 11] width 15 height 15
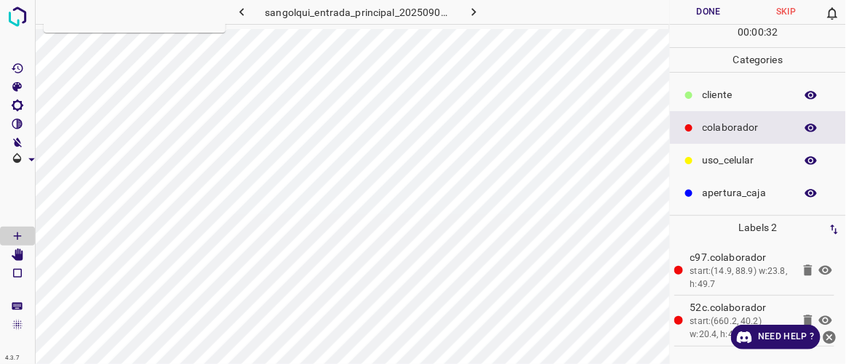
click at [700, 10] on button "Done" at bounding box center [708, 12] width 77 height 24
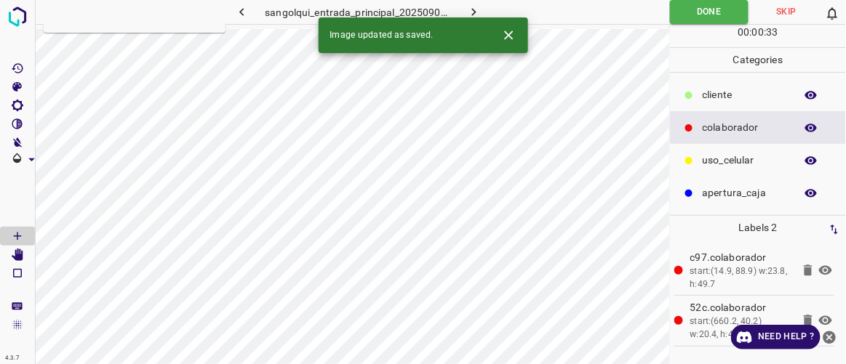
click at [477, 11] on icon "button" at bounding box center [473, 11] width 15 height 15
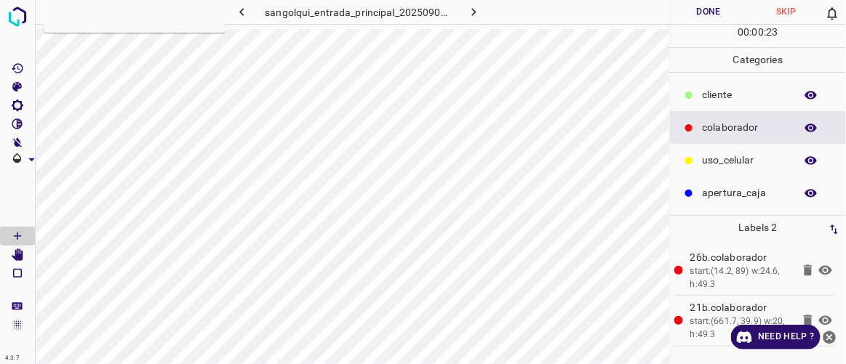
click at [702, 9] on button "Done" at bounding box center [708, 12] width 77 height 24
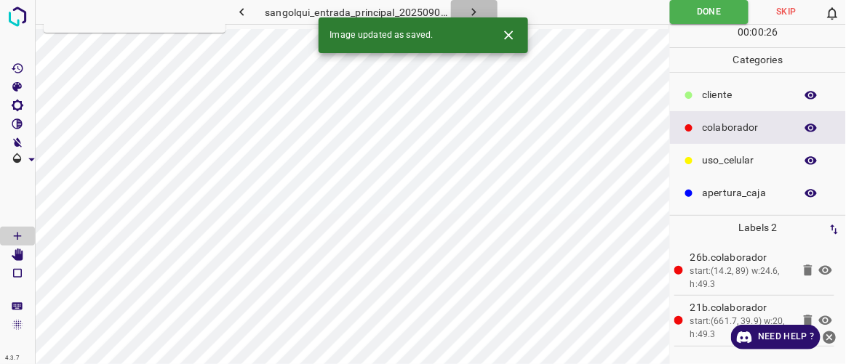
click at [475, 12] on icon "button" at bounding box center [474, 12] width 4 height 8
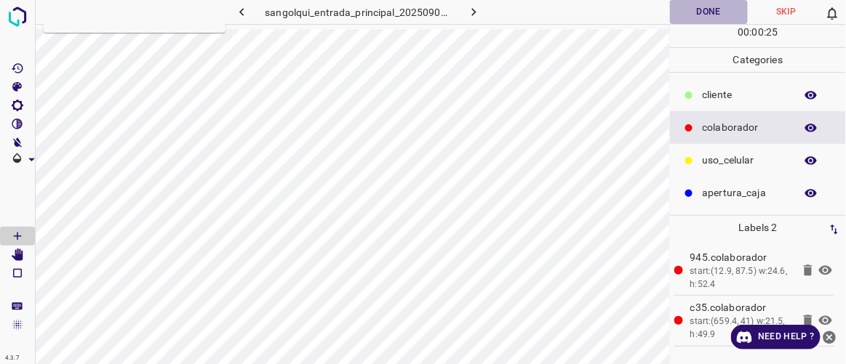
click at [707, 15] on button "Done" at bounding box center [708, 12] width 77 height 24
click at [477, 12] on icon "button" at bounding box center [473, 11] width 15 height 15
click at [717, 5] on button "Done" at bounding box center [708, 12] width 77 height 24
click at [241, 9] on icon "button" at bounding box center [241, 11] width 15 height 15
click at [474, 15] on icon "button" at bounding box center [473, 11] width 15 height 15
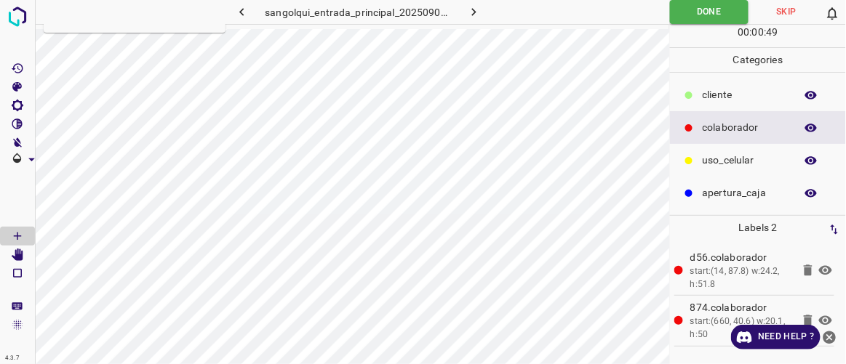
click at [474, 15] on icon "button" at bounding box center [473, 11] width 15 height 15
click at [694, 12] on button "Done" at bounding box center [708, 12] width 77 height 24
click at [478, 6] on icon "button" at bounding box center [473, 11] width 15 height 15
click at [710, 15] on button "Done" at bounding box center [708, 12] width 77 height 24
click at [475, 11] on icon "button" at bounding box center [474, 12] width 4 height 8
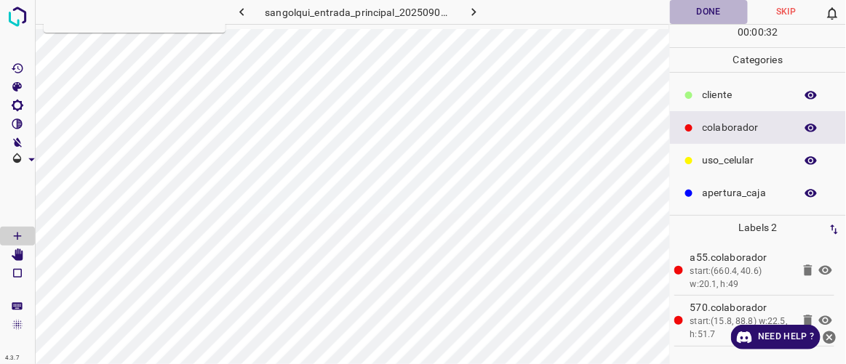
click at [701, 16] on button "Done" at bounding box center [708, 12] width 77 height 24
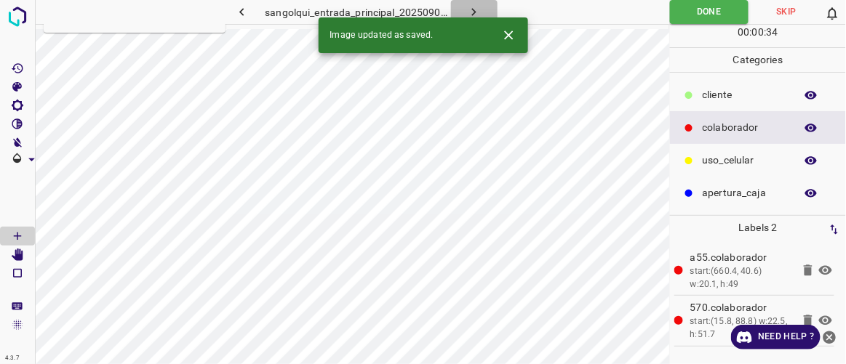
click at [483, 12] on button "button" at bounding box center [474, 12] width 47 height 24
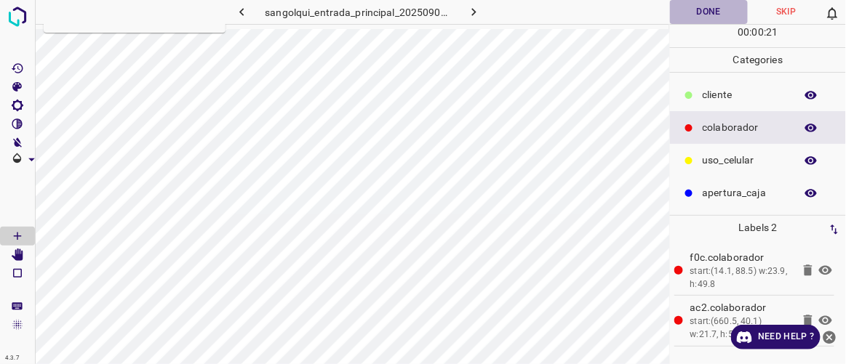
click at [705, 15] on button "Done" at bounding box center [708, 12] width 77 height 24
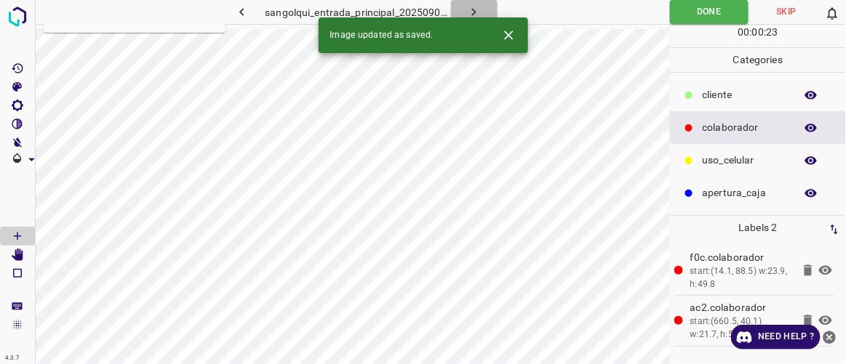
click at [467, 11] on icon "button" at bounding box center [473, 11] width 15 height 15
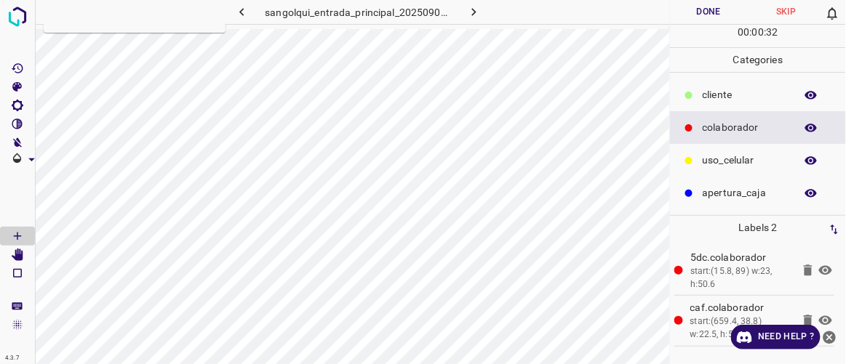
click at [711, 8] on button "Done" at bounding box center [708, 12] width 77 height 24
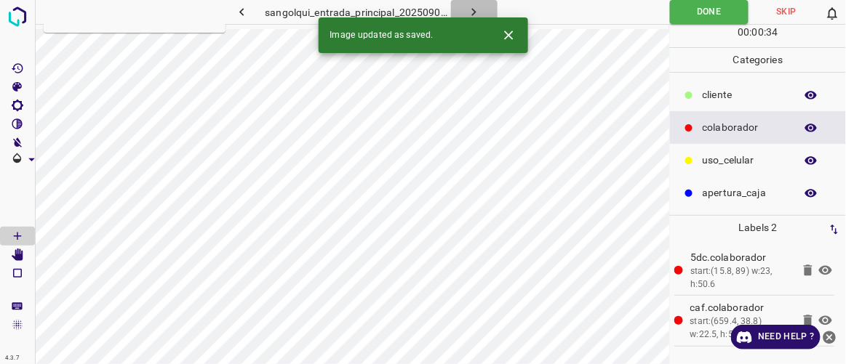
click at [483, 10] on button "button" at bounding box center [474, 12] width 47 height 24
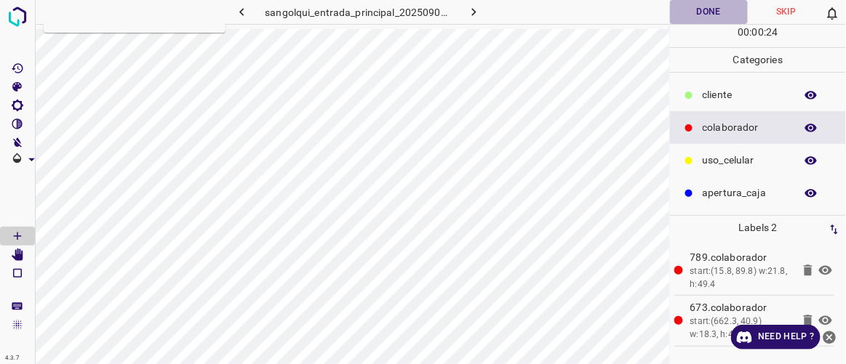
click at [713, 19] on button "Done" at bounding box center [708, 12] width 77 height 24
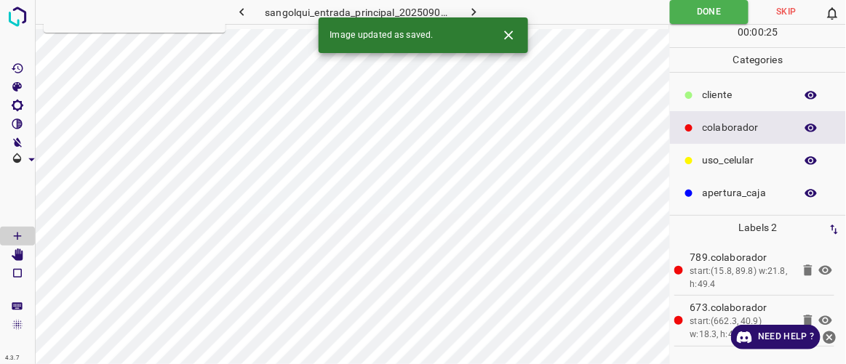
click at [479, 12] on icon "button" at bounding box center [473, 11] width 15 height 15
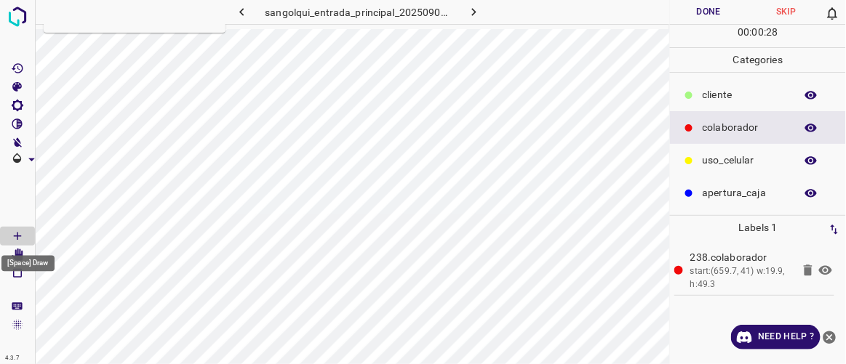
click at [19, 252] on div "[Space] Draw" at bounding box center [28, 260] width 56 height 28
click at [24, 249] on Edit"] "[Space] Edit" at bounding box center [17, 255] width 35 height 19
click at [22, 234] on icon "[Space] Draw" at bounding box center [17, 236] width 13 height 13
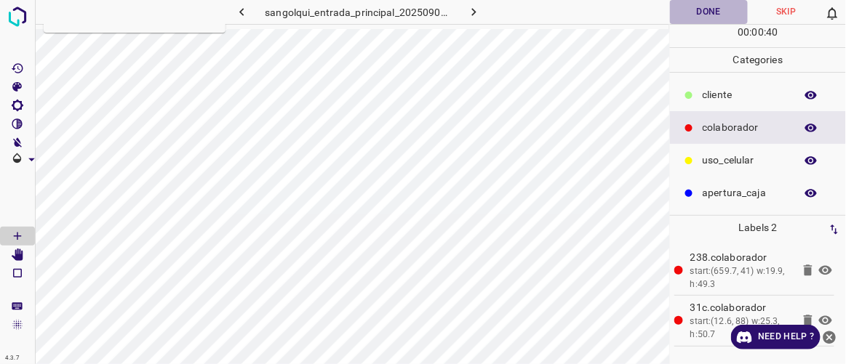
click at [719, 7] on button "Done" at bounding box center [708, 12] width 77 height 24
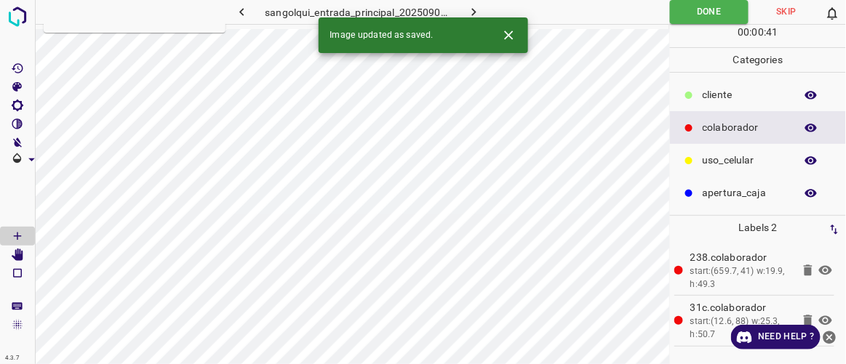
click at [482, 10] on button "button" at bounding box center [474, 12] width 47 height 24
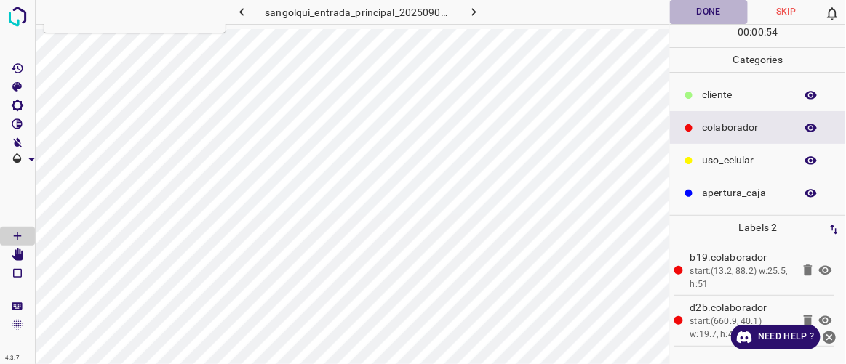
click at [709, 14] on button "Done" at bounding box center [708, 12] width 77 height 24
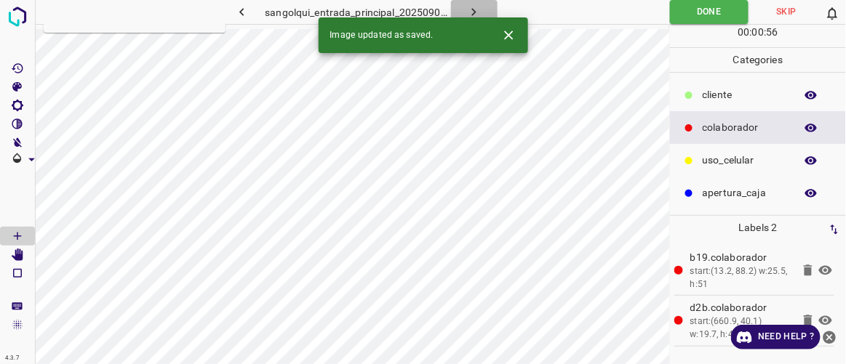
click at [483, 16] on button "button" at bounding box center [474, 12] width 47 height 24
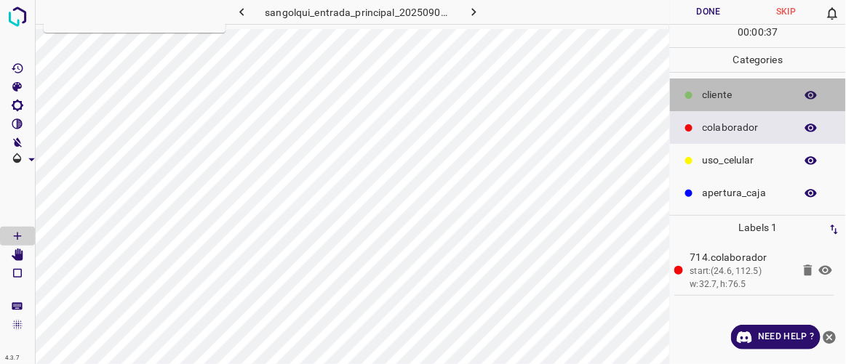
click at [719, 91] on p "cliente" at bounding box center [744, 94] width 85 height 15
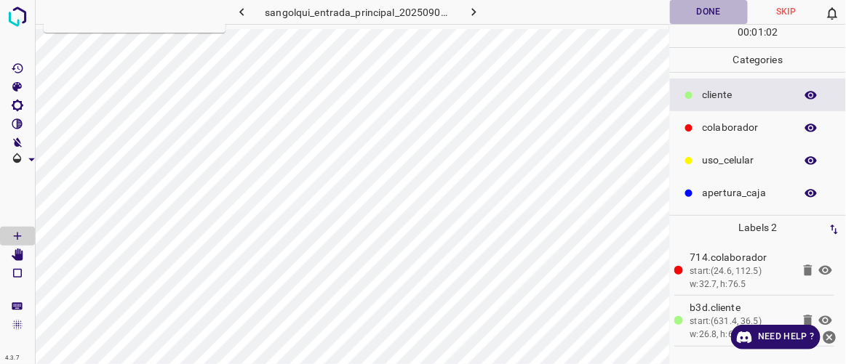
click at [715, 7] on button "Done" at bounding box center [708, 12] width 77 height 24
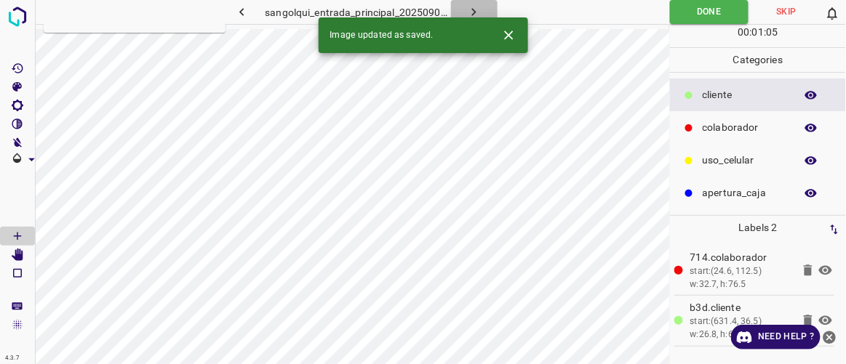
click at [475, 6] on icon "button" at bounding box center [473, 11] width 15 height 15
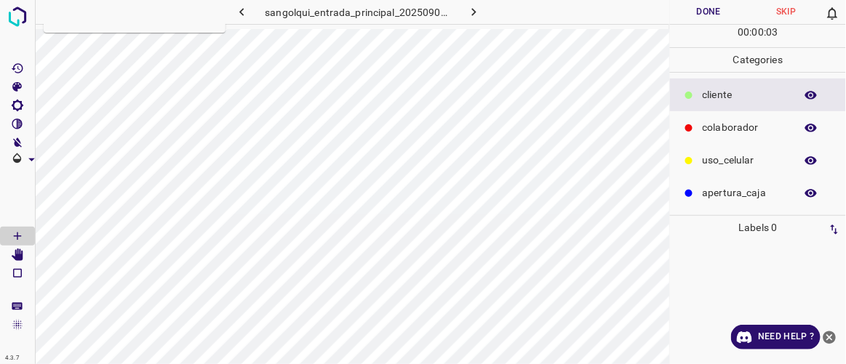
click at [711, 124] on p "colaborador" at bounding box center [744, 127] width 85 height 15
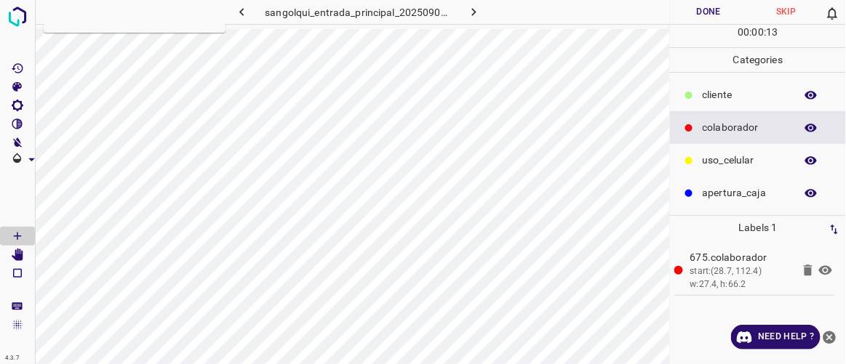
click at [696, 93] on div "cliente" at bounding box center [758, 95] width 176 height 33
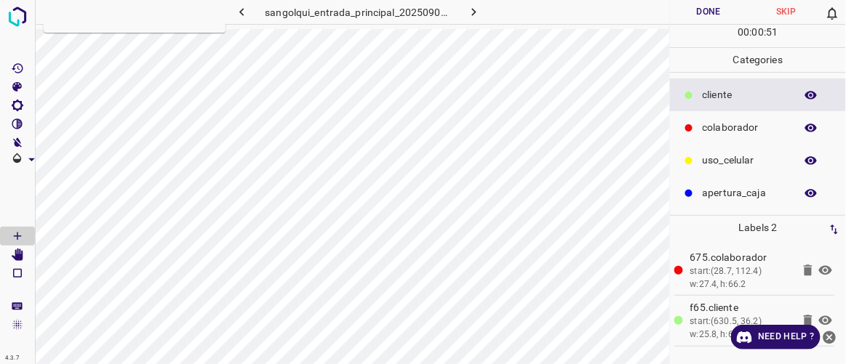
click at [716, 10] on button "Done" at bounding box center [708, 12] width 77 height 24
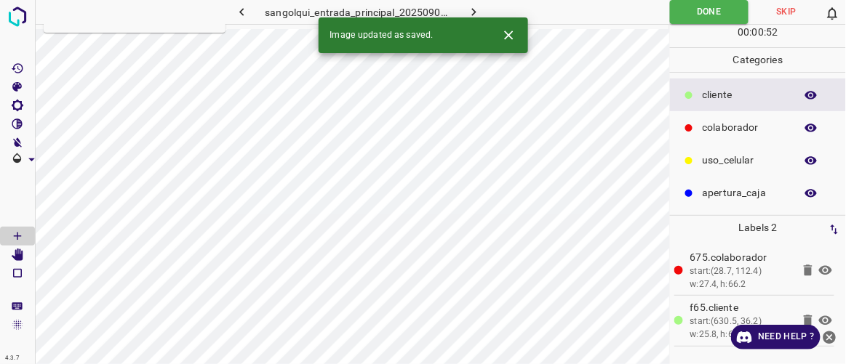
click at [470, 7] on icon "button" at bounding box center [473, 11] width 15 height 15
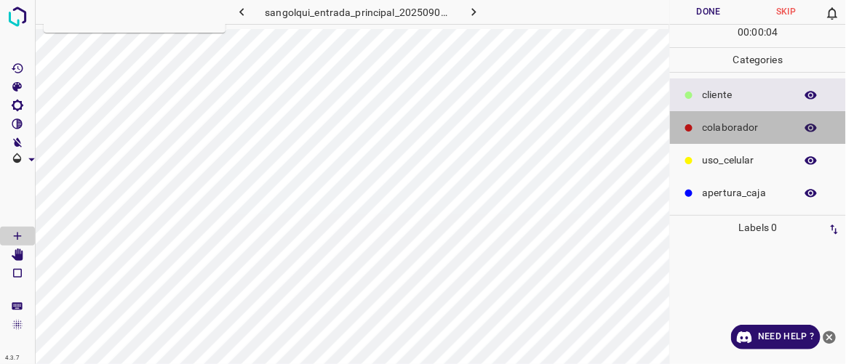
click at [712, 127] on p "colaborador" at bounding box center [744, 127] width 85 height 15
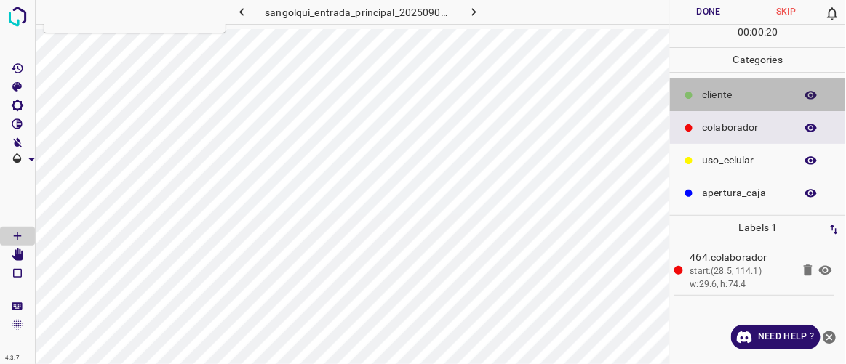
click at [701, 92] on div "cliente" at bounding box center [758, 95] width 176 height 33
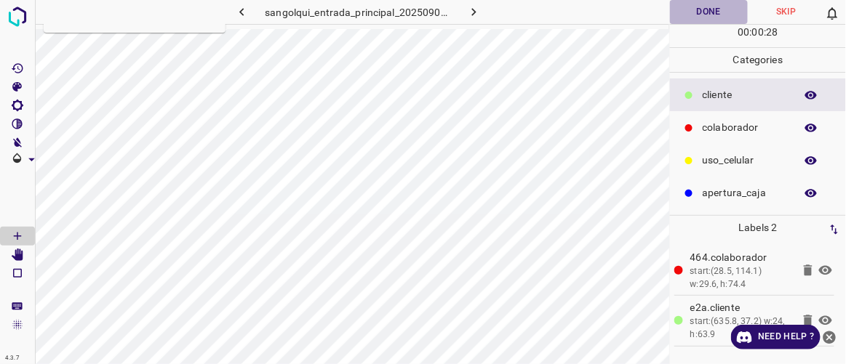
click at [709, 8] on button "Done" at bounding box center [708, 12] width 77 height 24
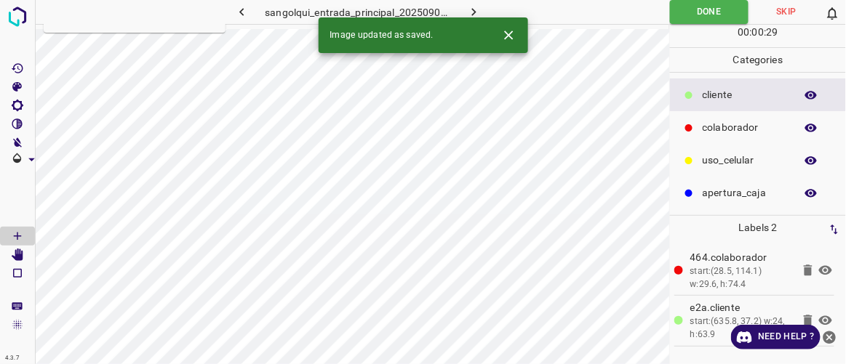
click at [478, 9] on icon "button" at bounding box center [473, 11] width 15 height 15
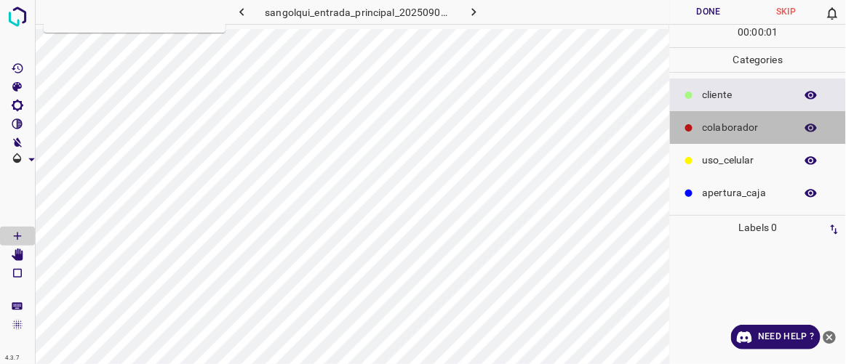
click at [720, 124] on p "colaborador" at bounding box center [744, 127] width 85 height 15
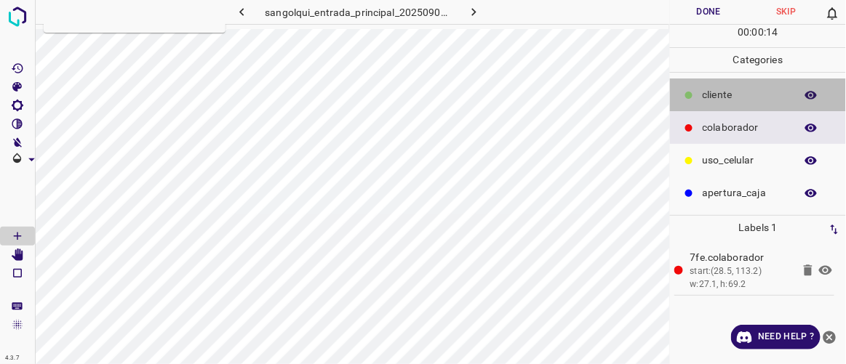
click at [734, 95] on p "cliente" at bounding box center [744, 94] width 85 height 15
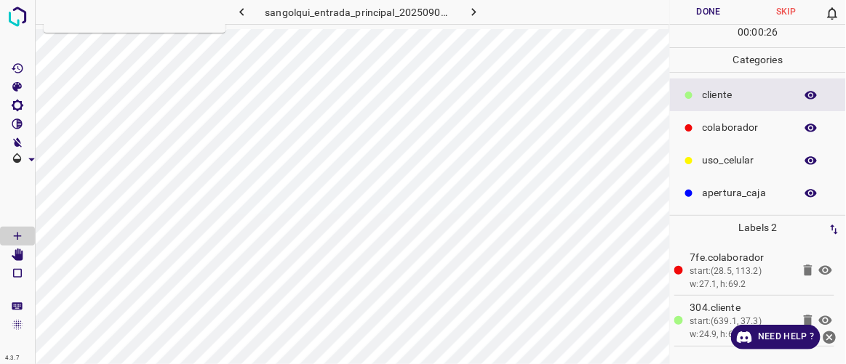
click at [728, 13] on button "Done" at bounding box center [708, 12] width 77 height 24
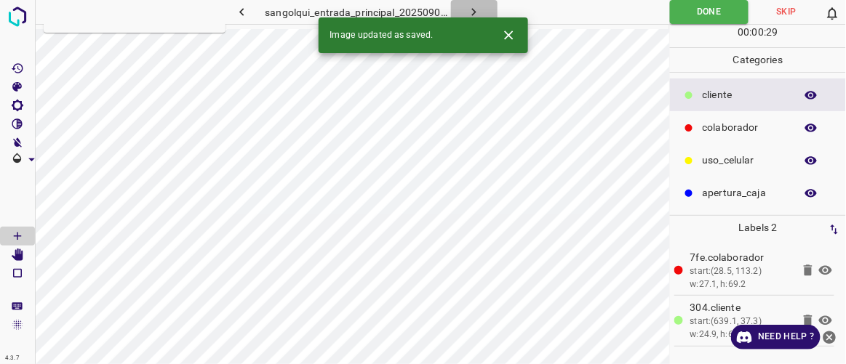
click at [473, 9] on icon "button" at bounding box center [473, 11] width 15 height 15
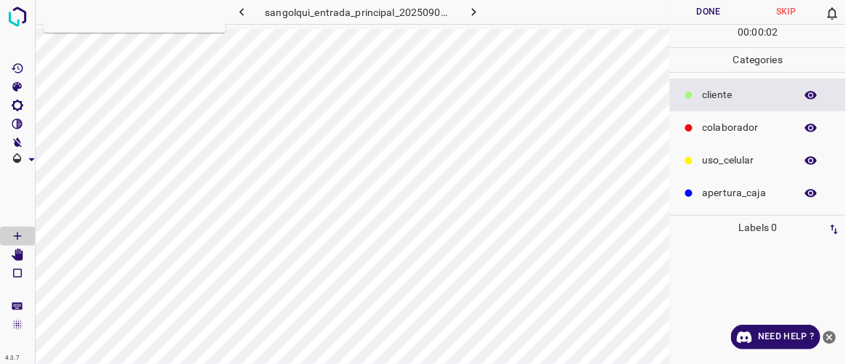
click at [742, 124] on p "colaborador" at bounding box center [744, 127] width 85 height 15
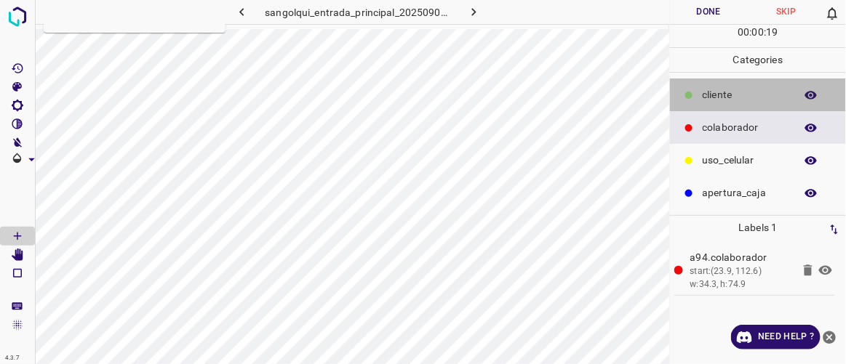
click at [709, 94] on p "cliente" at bounding box center [744, 94] width 85 height 15
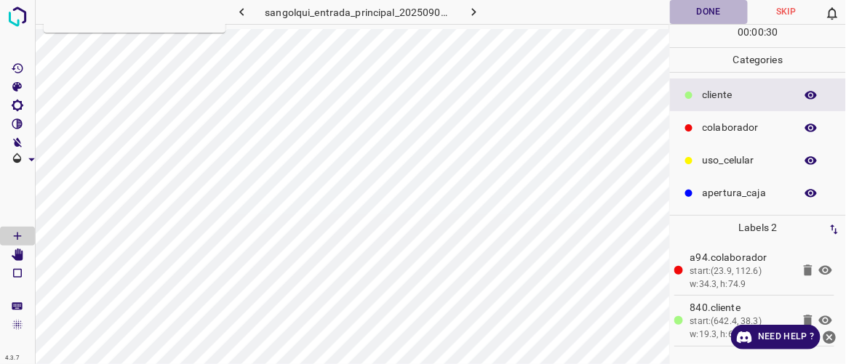
click at [715, 7] on button "Done" at bounding box center [708, 12] width 77 height 24
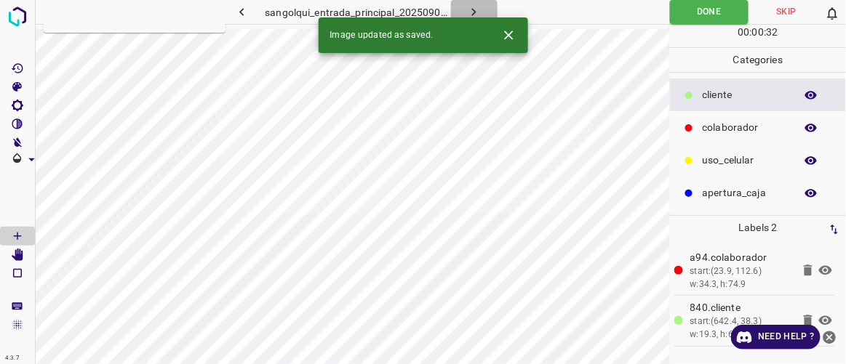
click at [470, 8] on icon "button" at bounding box center [473, 11] width 15 height 15
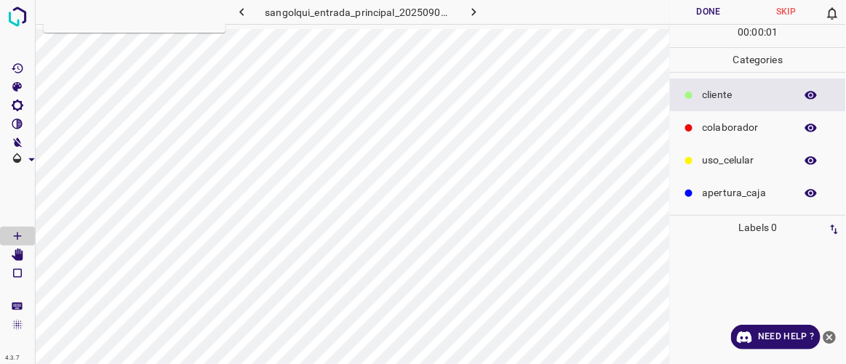
click at [705, 128] on p "colaborador" at bounding box center [744, 127] width 85 height 15
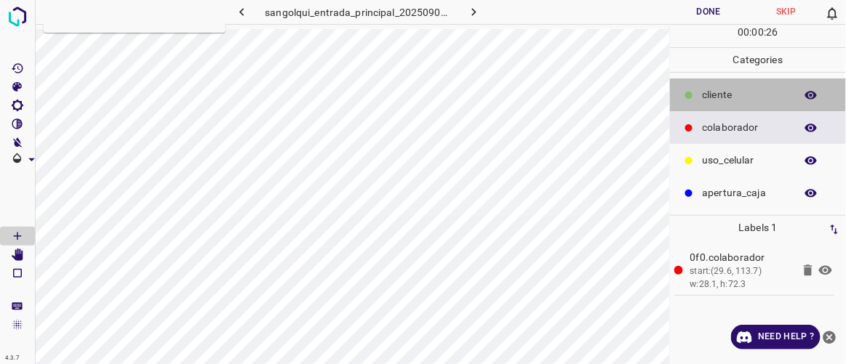
click at [728, 92] on p "cliente" at bounding box center [744, 94] width 85 height 15
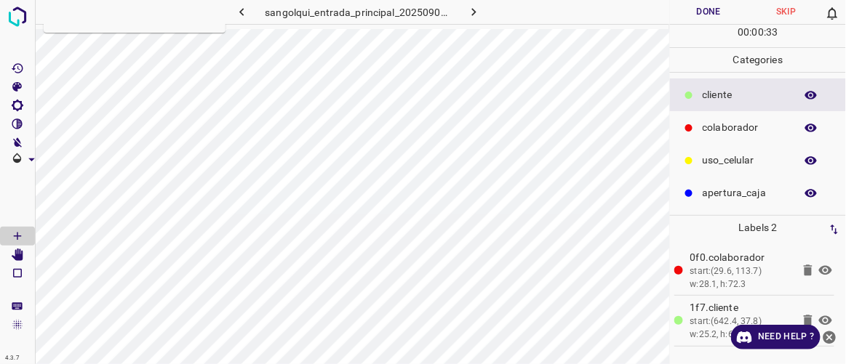
click at [715, 18] on button "Done" at bounding box center [708, 12] width 77 height 24
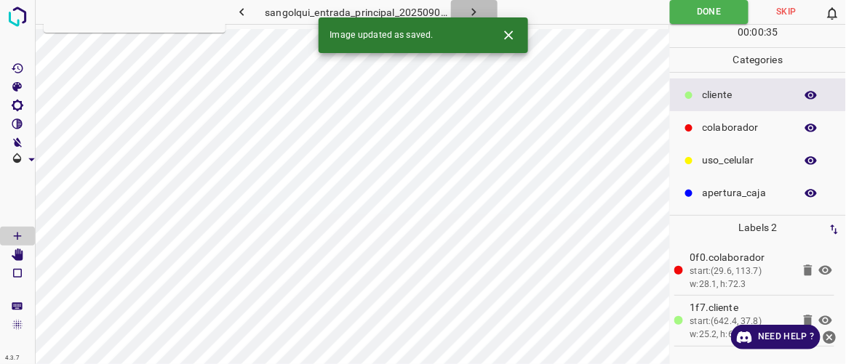
click at [481, 11] on button "button" at bounding box center [474, 12] width 47 height 24
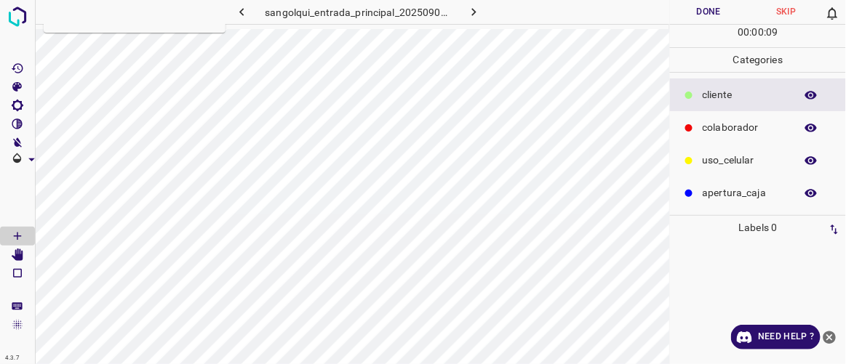
click at [721, 128] on p "colaborador" at bounding box center [744, 127] width 85 height 15
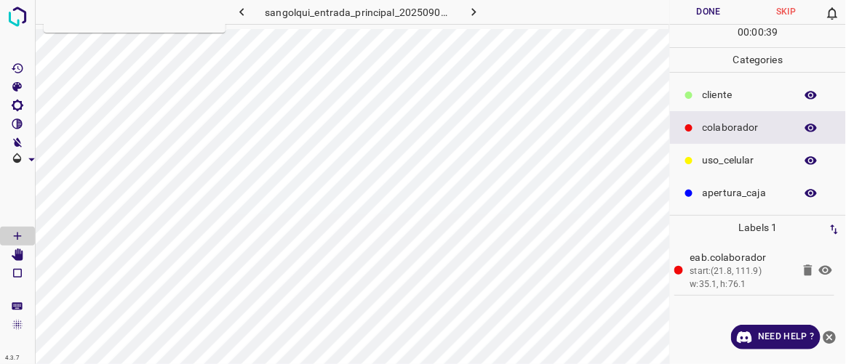
click at [715, 99] on p "cliente" at bounding box center [744, 94] width 85 height 15
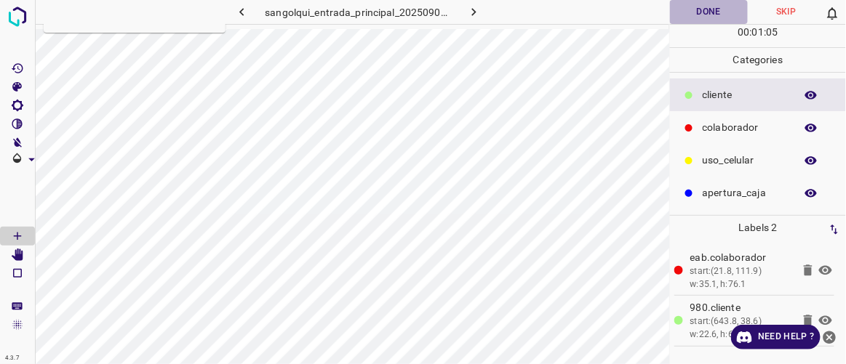
click at [697, 10] on button "Done" at bounding box center [708, 12] width 77 height 24
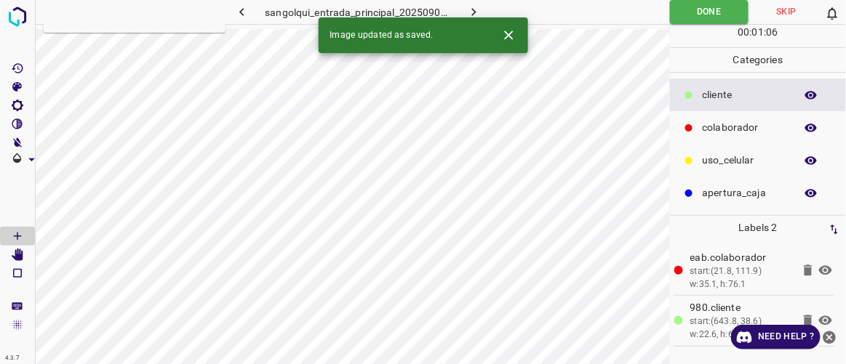
click at [478, 10] on icon "button" at bounding box center [473, 11] width 15 height 15
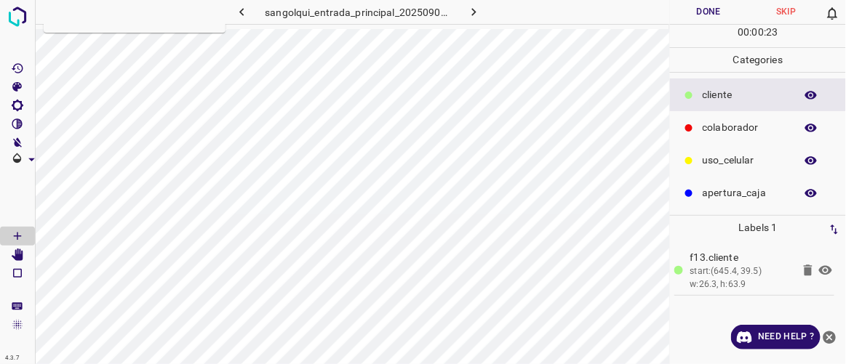
click at [723, 120] on p "colaborador" at bounding box center [744, 127] width 85 height 15
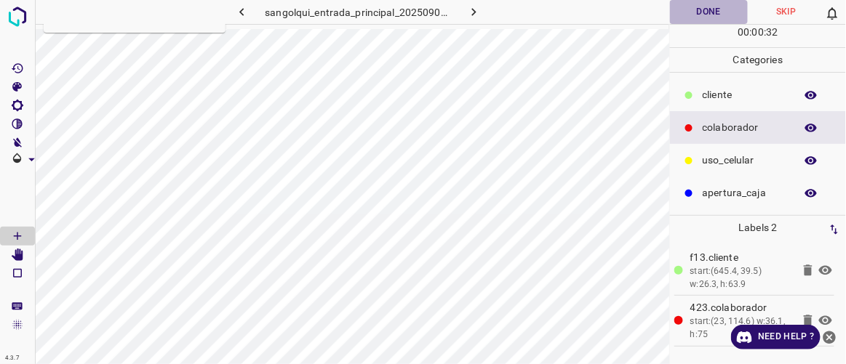
click at [723, 9] on button "Done" at bounding box center [708, 12] width 77 height 24
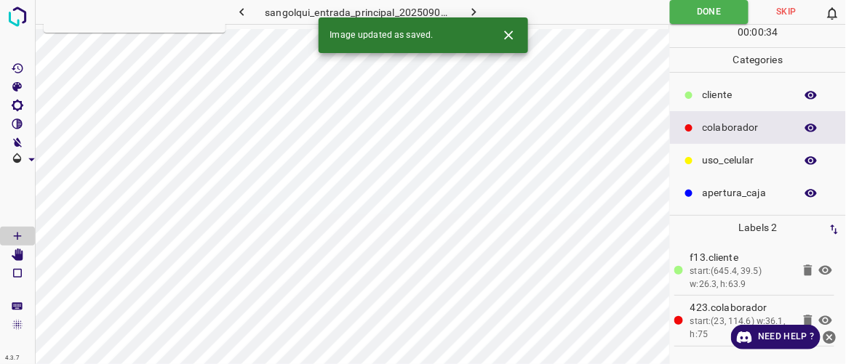
click at [471, 9] on icon "button" at bounding box center [473, 11] width 15 height 15
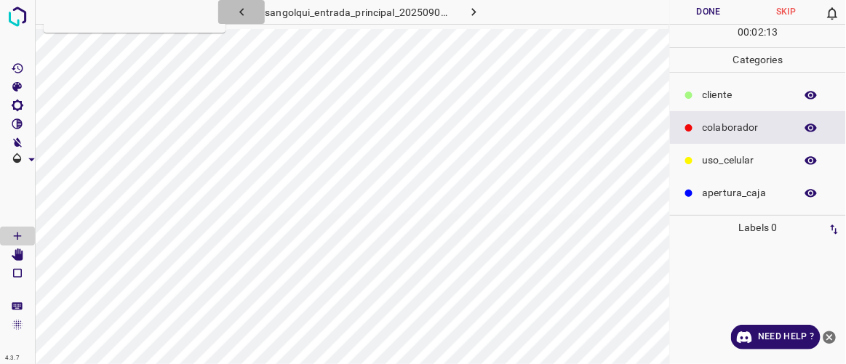
click at [241, 11] on icon "button" at bounding box center [241, 12] width 4 height 8
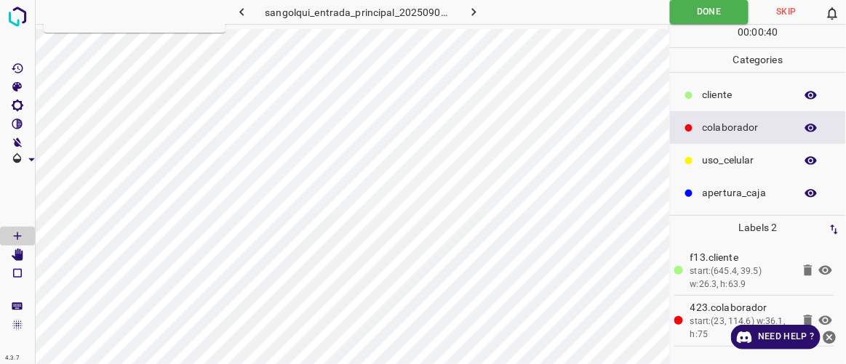
click at [246, 15] on icon "button" at bounding box center [241, 11] width 15 height 15
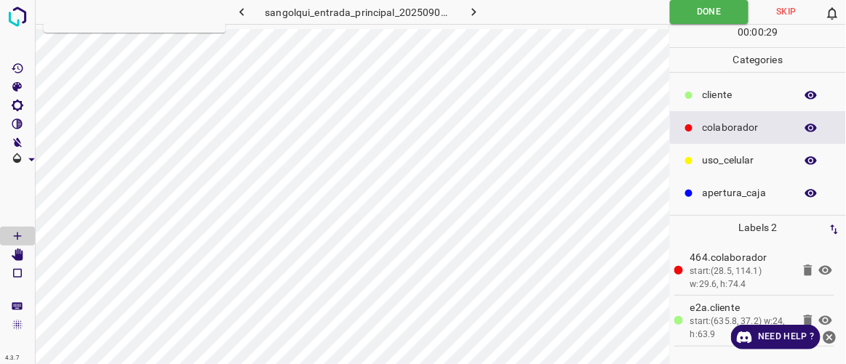
click at [246, 15] on icon "button" at bounding box center [241, 11] width 15 height 15
click at [470, 15] on icon "button" at bounding box center [473, 11] width 15 height 15
click at [469, 14] on icon "button" at bounding box center [473, 11] width 15 height 15
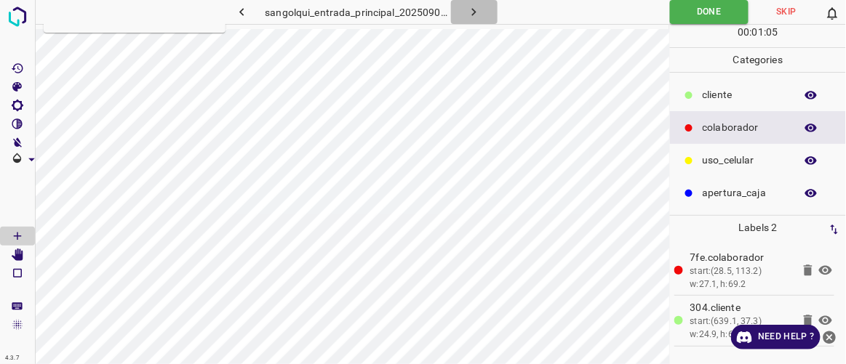
click at [469, 14] on icon "button" at bounding box center [473, 11] width 15 height 15
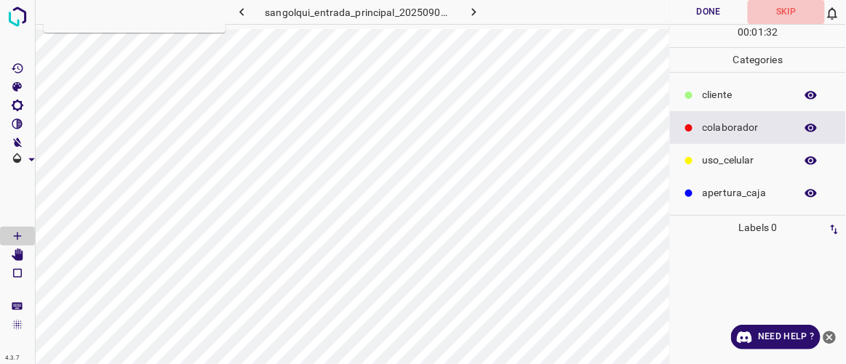
click at [796, 12] on button "Skip" at bounding box center [785, 12] width 77 height 24
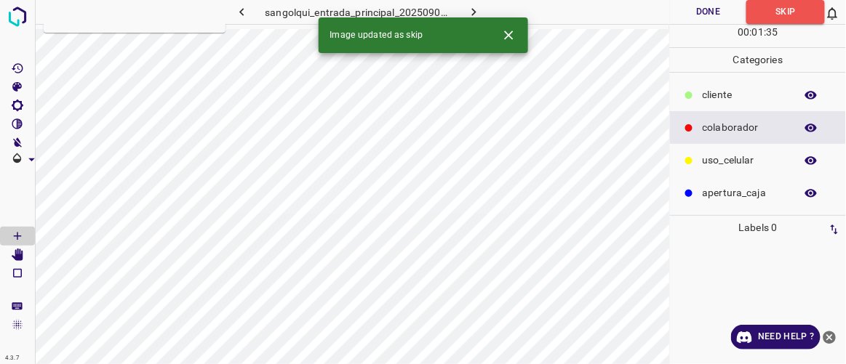
drag, startPoint x: 481, startPoint y: 4, endPoint x: 467, endPoint y: 31, distance: 30.2
click at [481, 5] on button "button" at bounding box center [474, 12] width 47 height 24
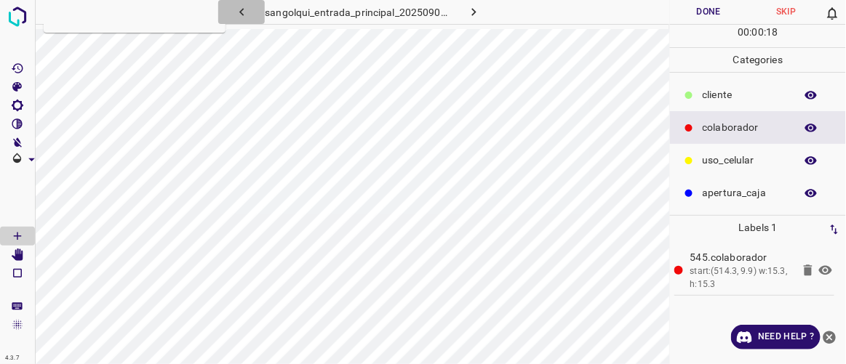
click at [246, 10] on icon "button" at bounding box center [241, 11] width 15 height 15
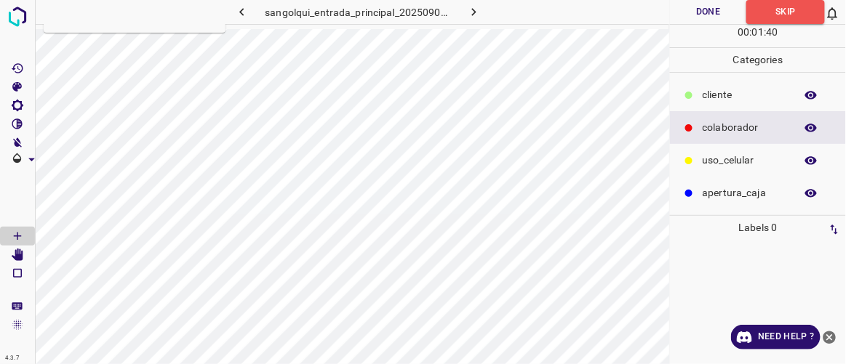
click at [478, 14] on icon "button" at bounding box center [473, 11] width 15 height 15
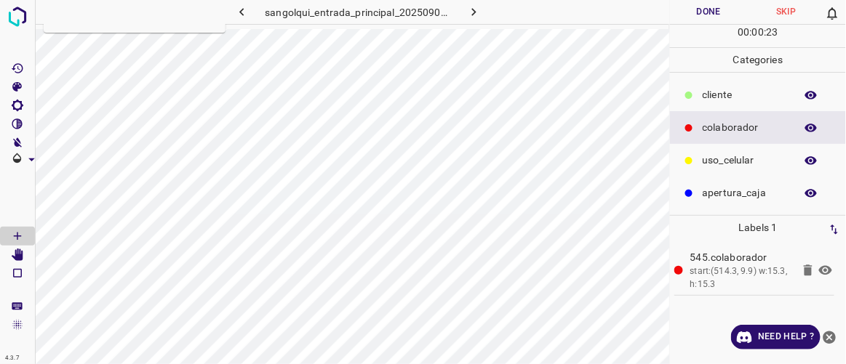
click at [468, 13] on icon "button" at bounding box center [473, 11] width 15 height 15
click at [708, 7] on button "Done" at bounding box center [708, 12] width 77 height 24
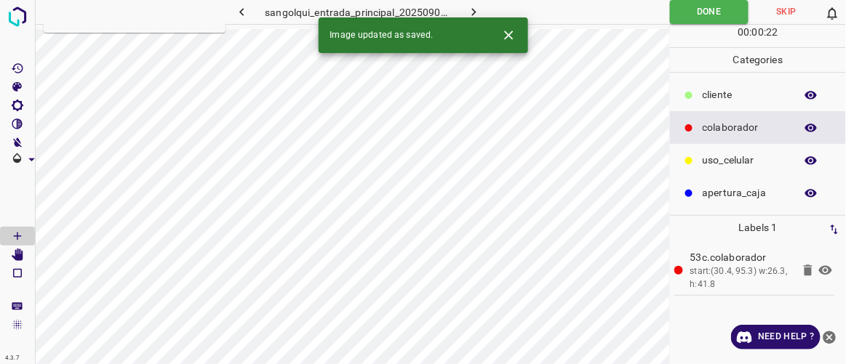
click at [242, 7] on icon "button" at bounding box center [241, 11] width 15 height 15
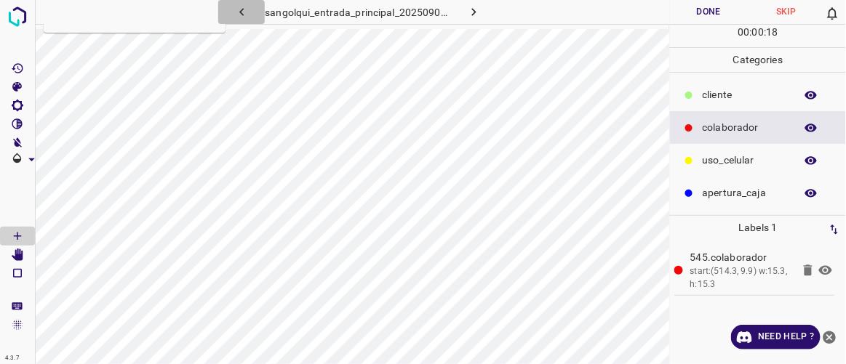
click at [242, 10] on icon "button" at bounding box center [241, 11] width 15 height 15
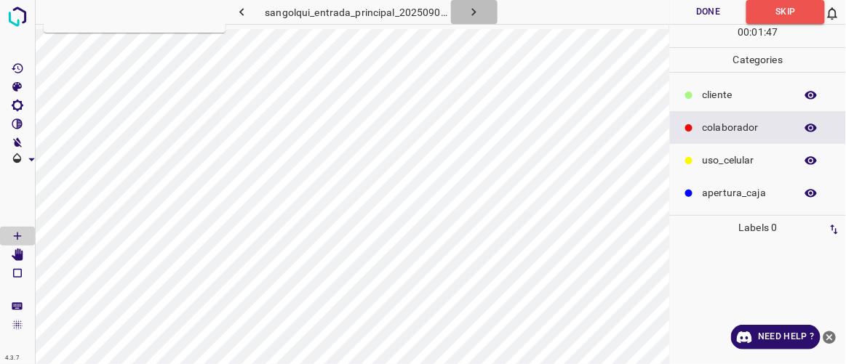
click at [477, 8] on icon "button" at bounding box center [473, 11] width 15 height 15
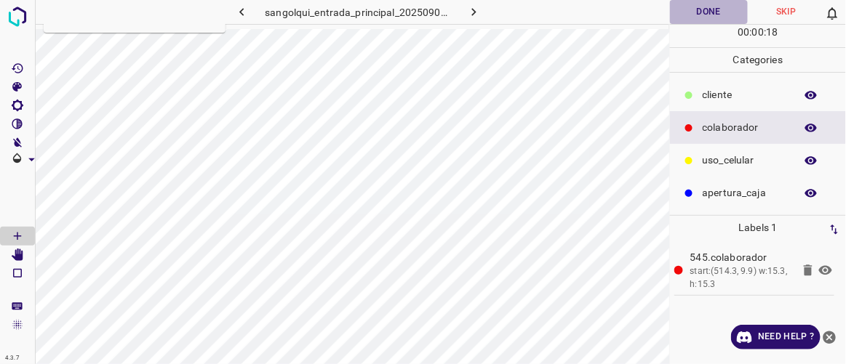
click at [719, 7] on button "Done" at bounding box center [708, 12] width 77 height 24
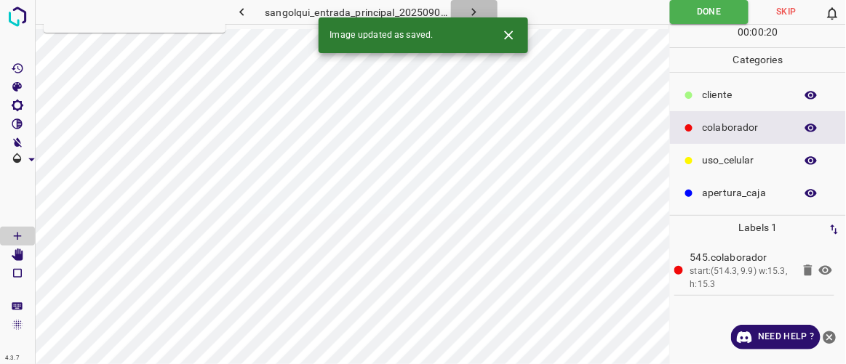
click at [481, 10] on button "button" at bounding box center [474, 12] width 47 height 24
click at [705, 12] on button "Done" at bounding box center [709, 12] width 79 height 24
click at [478, 11] on icon "button" at bounding box center [473, 11] width 15 height 15
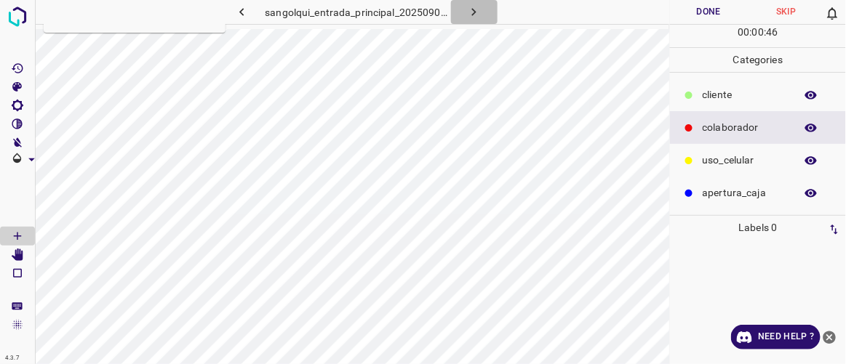
click at [488, 13] on button "button" at bounding box center [474, 12] width 47 height 24
click at [243, 15] on icon "button" at bounding box center [241, 11] width 15 height 15
click at [241, 7] on icon "button" at bounding box center [241, 11] width 15 height 15
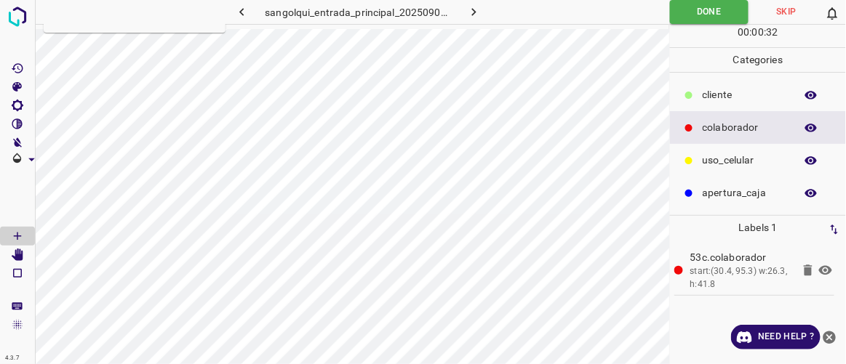
click at [238, 11] on icon "button" at bounding box center [241, 11] width 15 height 15
click at [238, 10] on icon "button" at bounding box center [241, 11] width 15 height 15
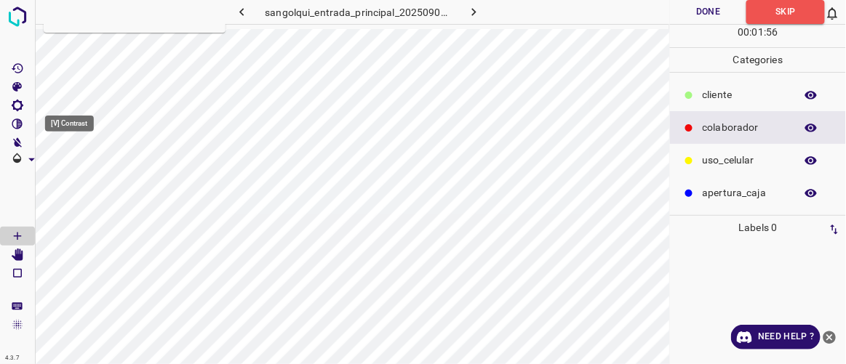
click at [17, 125] on icon "[V] Contrast" at bounding box center [17, 124] width 11 height 11
type input "55"
drag, startPoint x: 70, startPoint y: 179, endPoint x: 60, endPoint y: 186, distance: 11.9
click at [60, 183] on span at bounding box center [60, 176] width 15 height 15
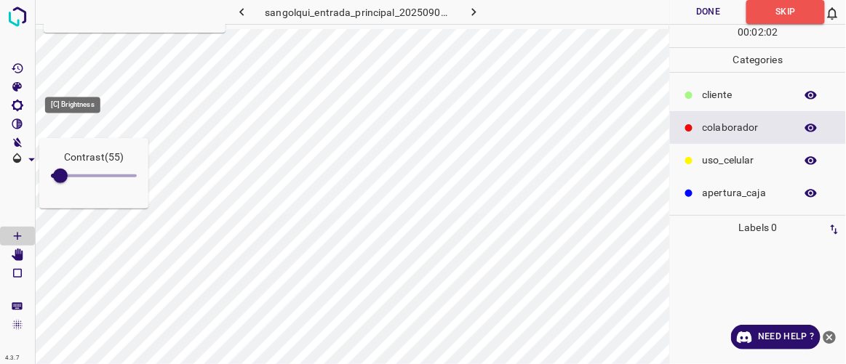
click at [21, 105] on icon "[C] Brightness" at bounding box center [18, 106] width 12 height 12
click at [20, 105] on icon "[C] Brightness" at bounding box center [17, 105] width 13 height 13
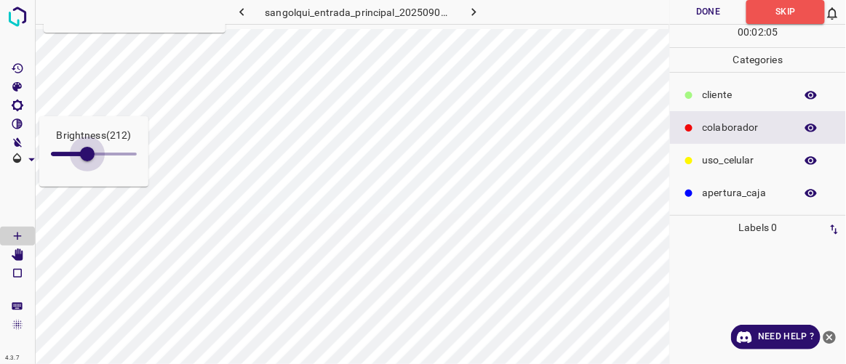
drag, startPoint x: 68, startPoint y: 151, endPoint x: 87, endPoint y: 158, distance: 20.0
click at [87, 158] on span at bounding box center [87, 154] width 15 height 15
type input "208"
click at [484, 9] on button "button" at bounding box center [474, 12] width 47 height 24
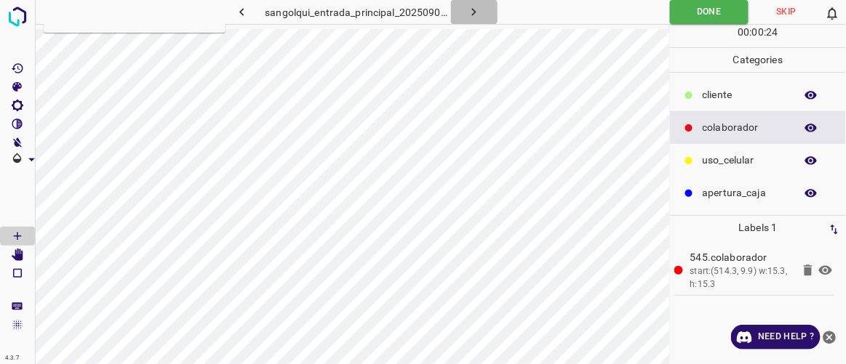
click at [477, 13] on icon "button" at bounding box center [473, 11] width 15 height 15
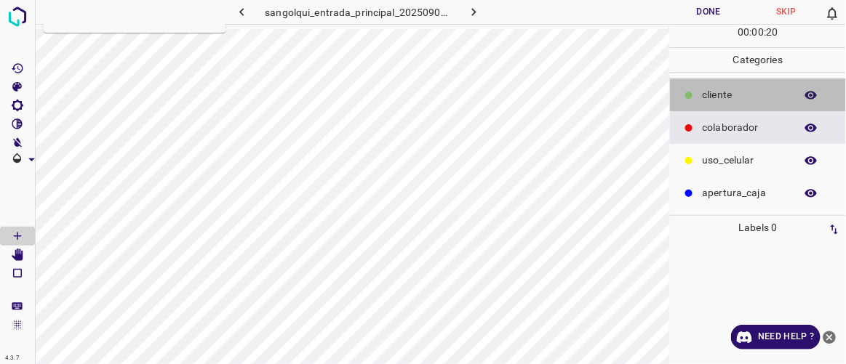
click at [723, 97] on p "cliente" at bounding box center [744, 94] width 85 height 15
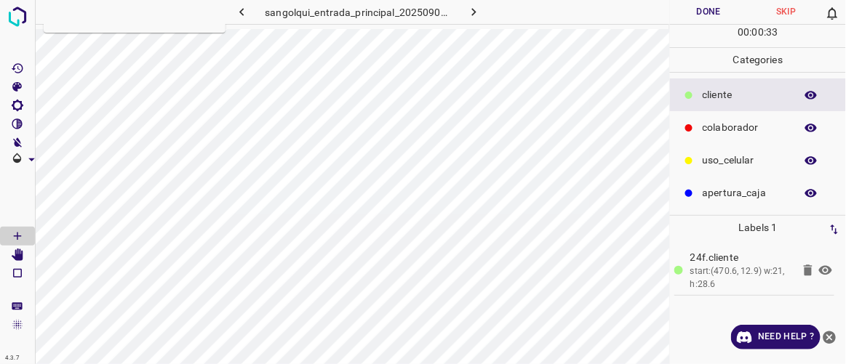
click at [717, 17] on button "Done" at bounding box center [708, 12] width 77 height 24
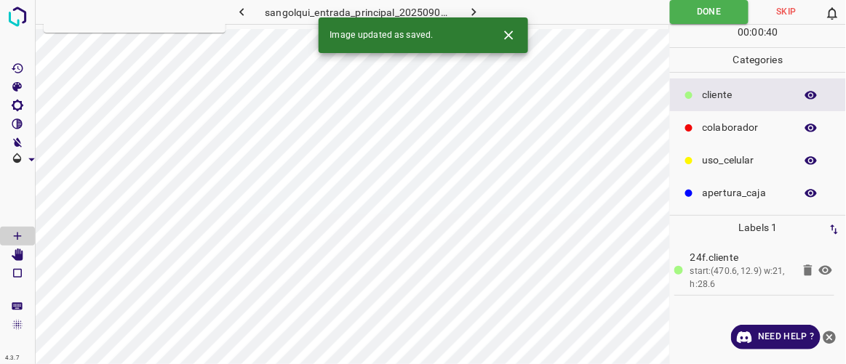
click at [477, 10] on icon "button" at bounding box center [473, 11] width 15 height 15
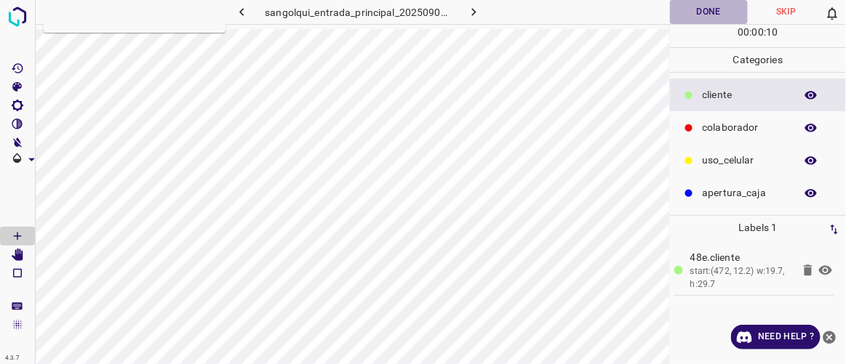
click at [704, 8] on button "Done" at bounding box center [708, 12] width 77 height 24
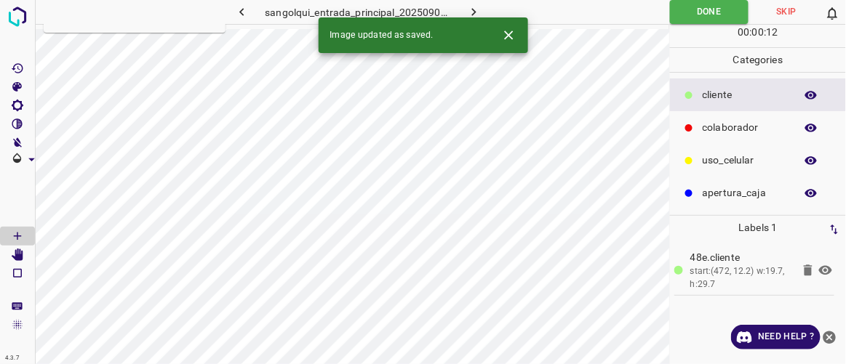
click at [479, 7] on icon "button" at bounding box center [473, 11] width 15 height 15
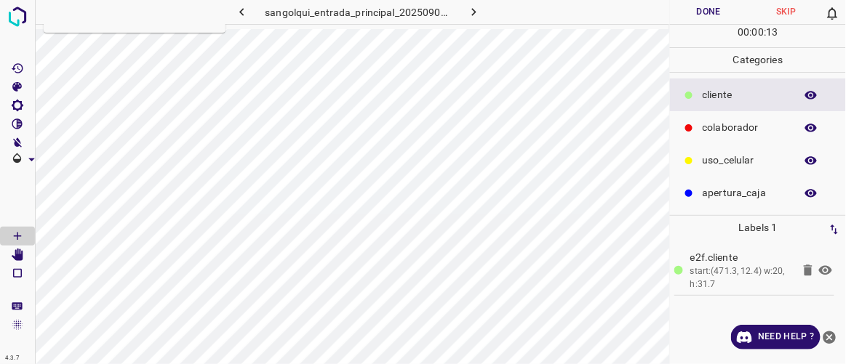
click at [702, 4] on button "Done" at bounding box center [708, 12] width 77 height 24
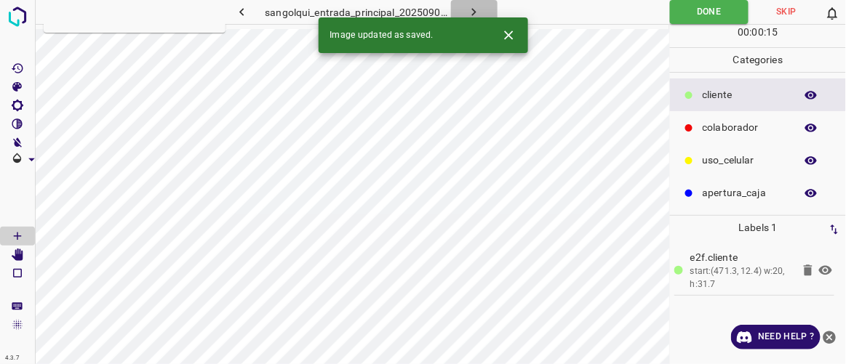
click at [481, 11] on icon "button" at bounding box center [473, 11] width 15 height 15
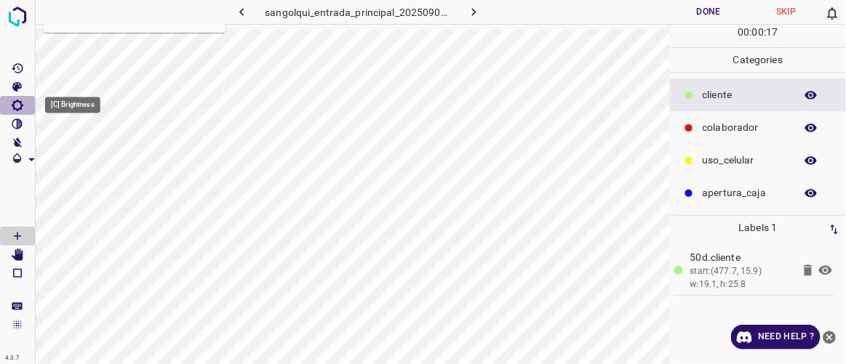
click at [20, 103] on icon "[C] Brightness" at bounding box center [17, 105] width 13 height 13
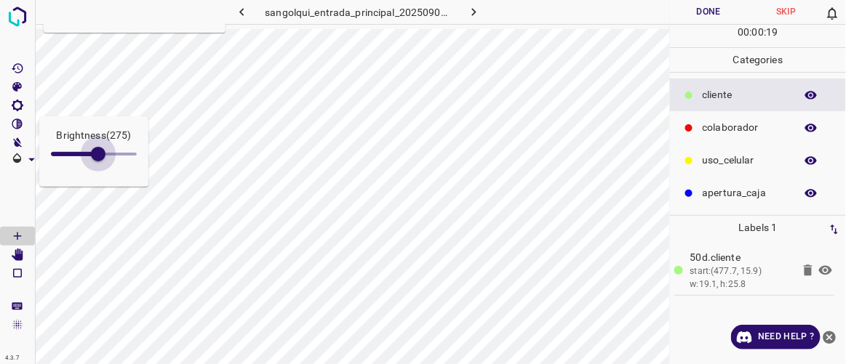
type input "267"
drag, startPoint x: 73, startPoint y: 151, endPoint x: 97, endPoint y: 164, distance: 26.3
click at [97, 161] on span at bounding box center [96, 154] width 15 height 15
click at [15, 128] on icon "[V] Contrast" at bounding box center [17, 124] width 11 height 11
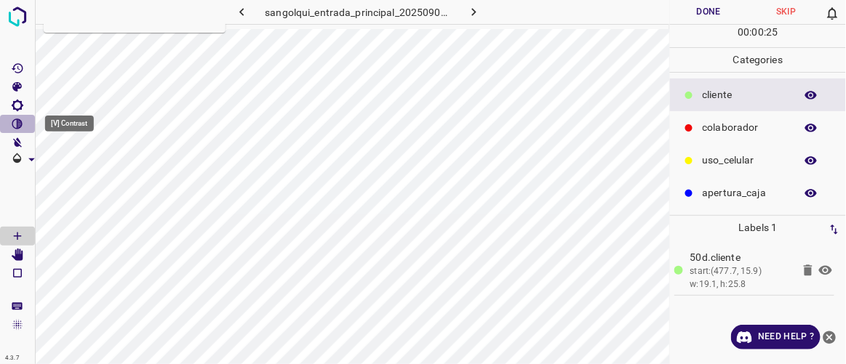
click at [19, 127] on icon "[V] Contrast" at bounding box center [17, 124] width 11 height 11
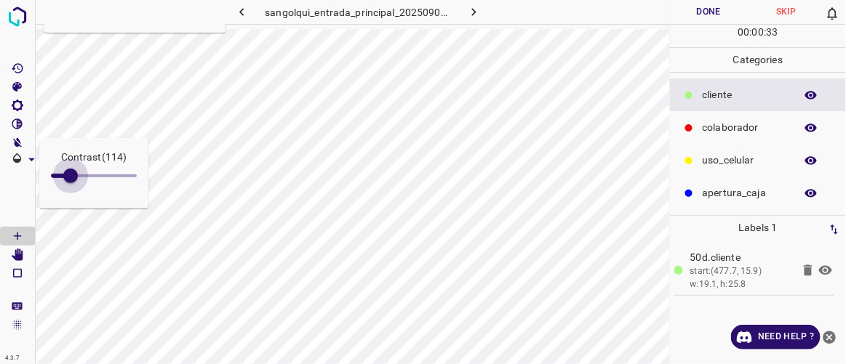
type input "110"
drag, startPoint x: 71, startPoint y: 176, endPoint x: 70, endPoint y: 188, distance: 12.4
click at [70, 183] on span at bounding box center [70, 176] width 15 height 15
click at [16, 250] on icon "[Space] Edit" at bounding box center [18, 255] width 12 height 13
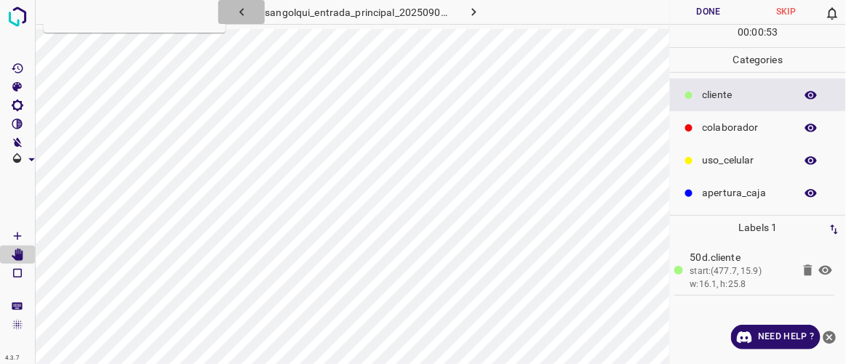
click at [244, 8] on icon "button" at bounding box center [241, 11] width 15 height 15
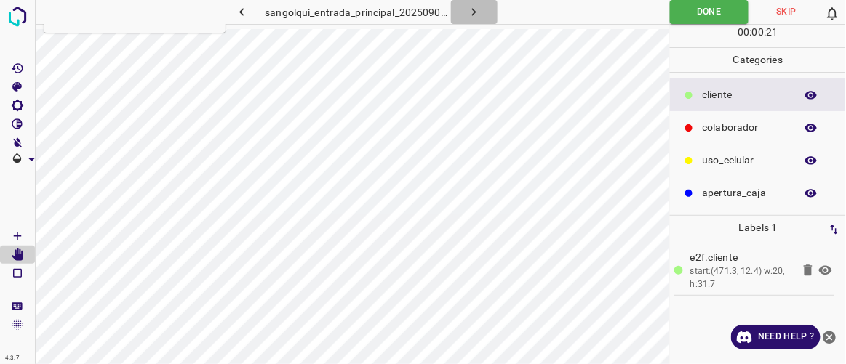
click at [480, 11] on icon "button" at bounding box center [473, 11] width 15 height 15
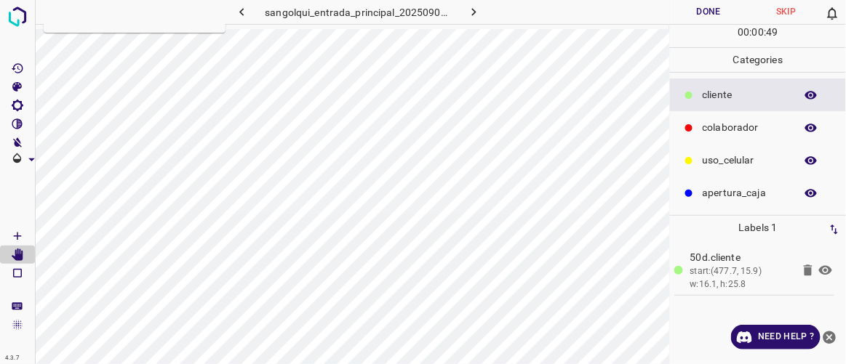
click at [718, 14] on button "Done" at bounding box center [708, 12] width 77 height 24
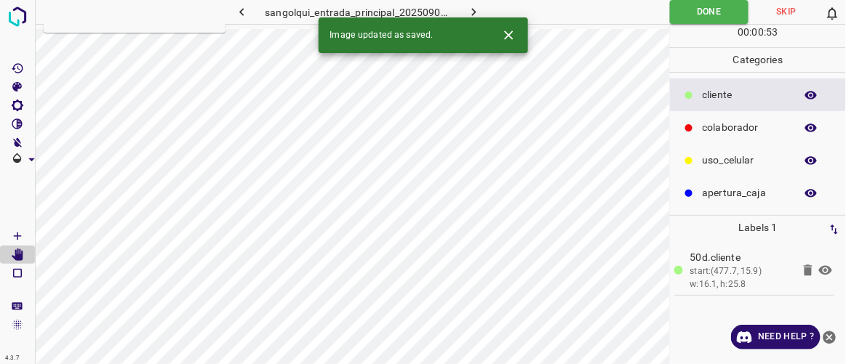
click at [475, 12] on icon "button" at bounding box center [474, 12] width 4 height 8
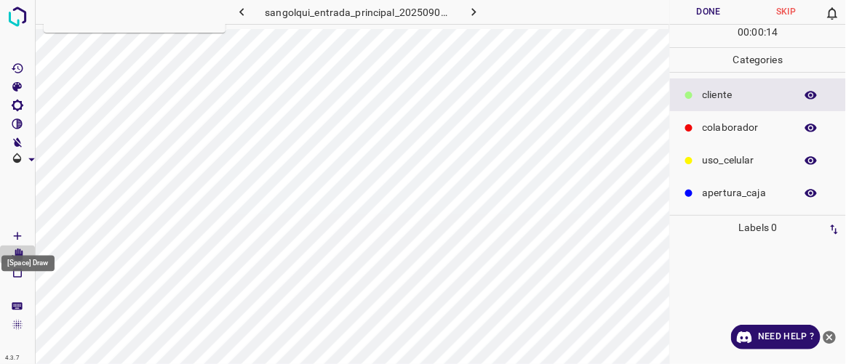
click at [17, 238] on icon "[Space] Draw" at bounding box center [17, 236] width 13 height 13
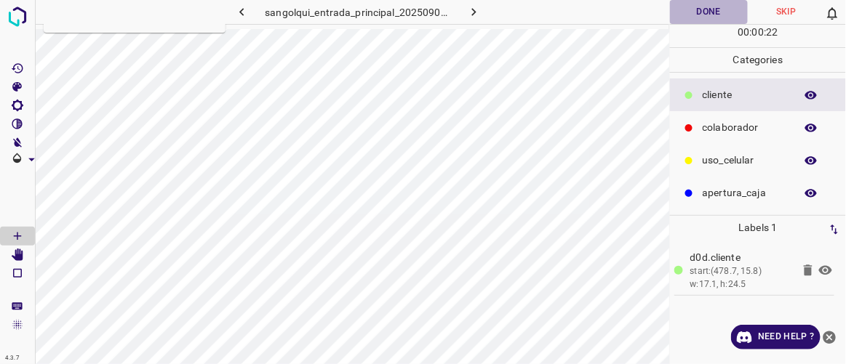
click at [714, 8] on button "Done" at bounding box center [708, 12] width 77 height 24
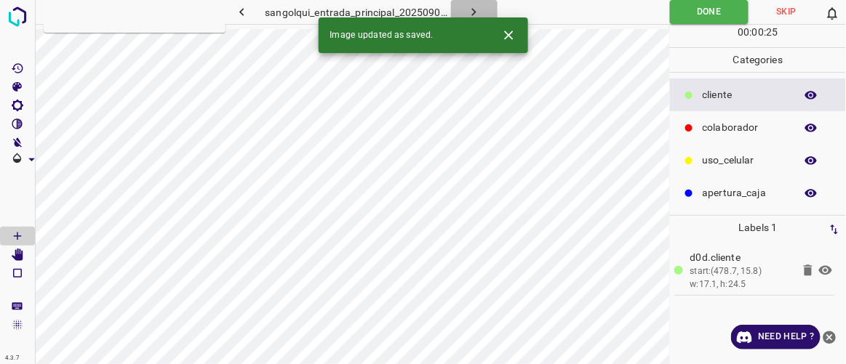
click at [470, 9] on icon "button" at bounding box center [473, 11] width 15 height 15
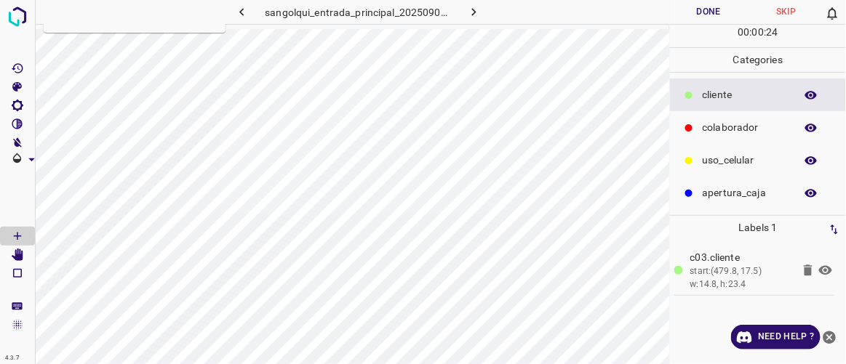
click at [712, 4] on button "Done" at bounding box center [708, 12] width 77 height 24
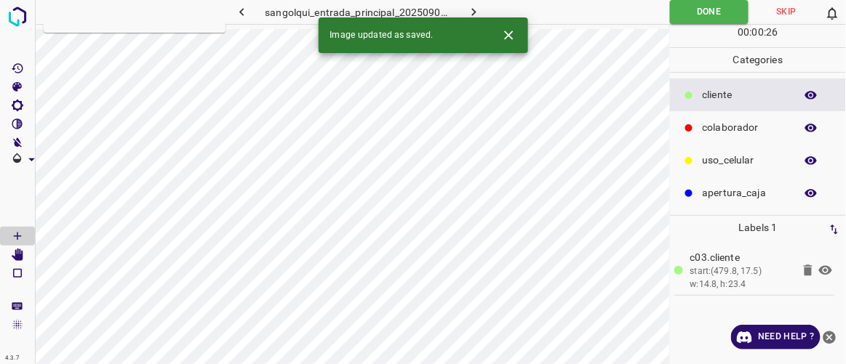
click at [482, 7] on button "button" at bounding box center [474, 12] width 47 height 24
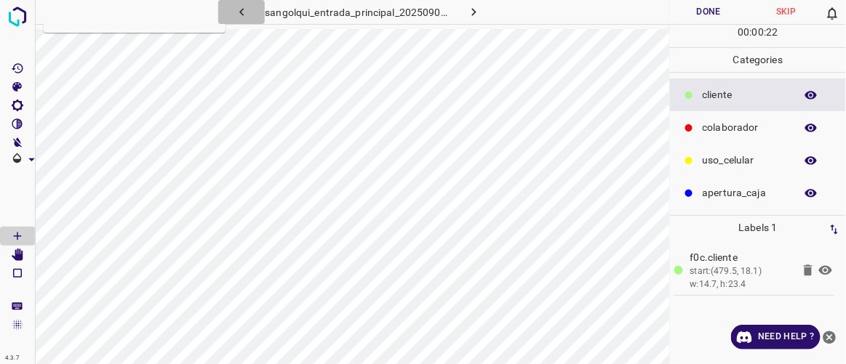
drag, startPoint x: 242, startPoint y: 11, endPoint x: 241, endPoint y: 25, distance: 13.9
click at [241, 12] on icon "button" at bounding box center [241, 11] width 15 height 15
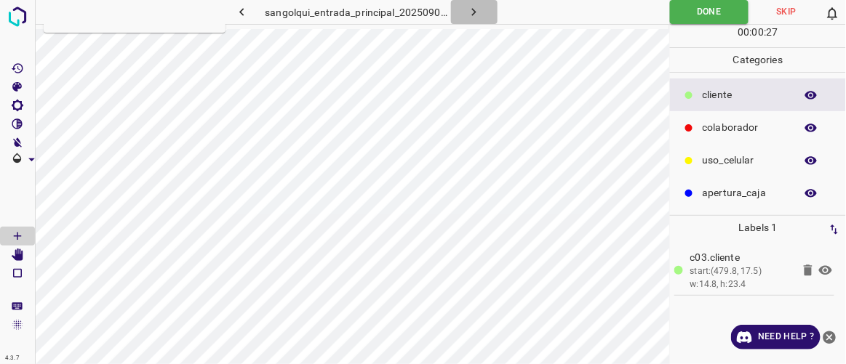
click at [480, 9] on icon "button" at bounding box center [473, 11] width 15 height 15
click at [475, 17] on icon "button" at bounding box center [473, 11] width 15 height 15
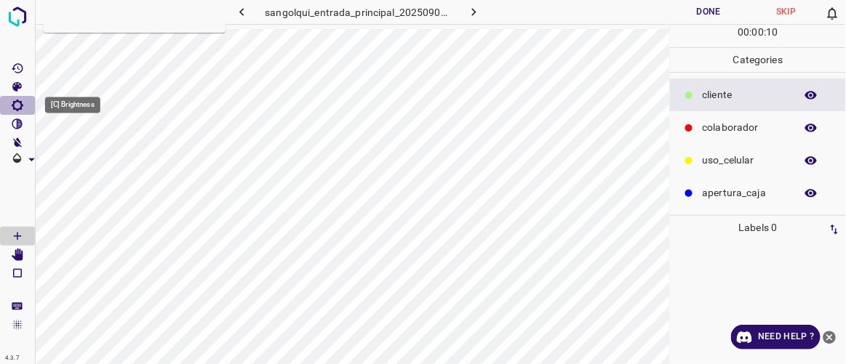
click at [21, 106] on icon "[C] Brightness" at bounding box center [18, 106] width 12 height 12
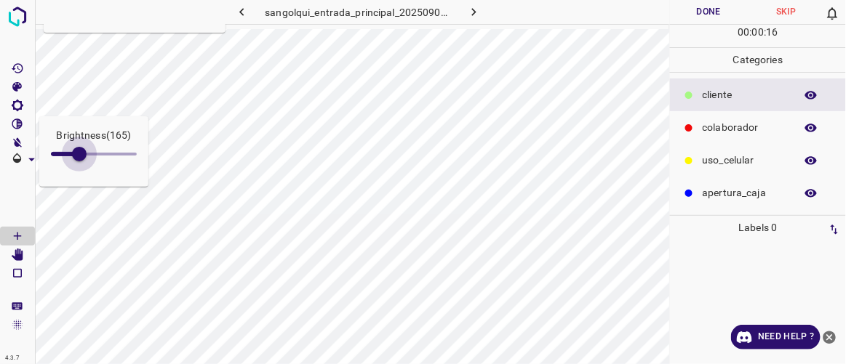
type input "170"
drag, startPoint x: 64, startPoint y: 153, endPoint x: 80, endPoint y: 184, distance: 35.1
click at [80, 184] on div "Brightness ( 170 )" at bounding box center [93, 151] width 109 height 71
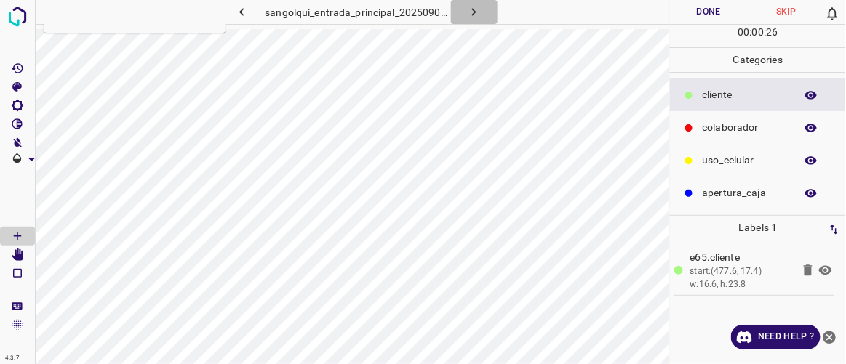
click at [474, 14] on icon "button" at bounding box center [473, 11] width 15 height 15
click at [475, 12] on icon "button" at bounding box center [474, 12] width 4 height 8
click at [474, 7] on icon "button" at bounding box center [473, 11] width 15 height 15
click at [471, 7] on icon "button" at bounding box center [473, 11] width 15 height 15
click at [476, 12] on icon "button" at bounding box center [473, 11] width 15 height 15
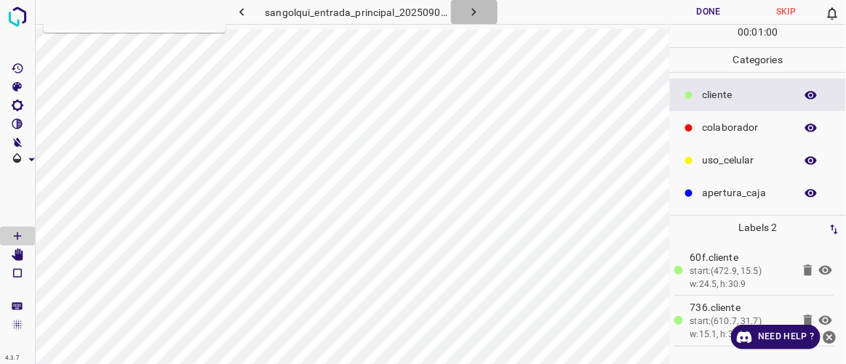
click at [479, 17] on icon "button" at bounding box center [473, 11] width 15 height 15
click at [478, 12] on icon "button" at bounding box center [473, 11] width 15 height 15
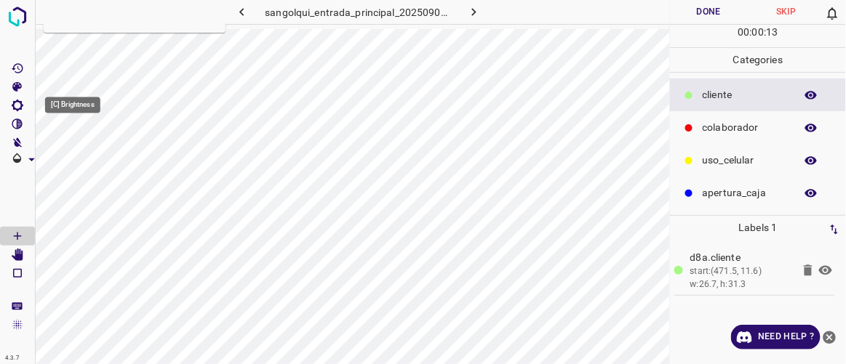
click at [14, 106] on icon "[C] Brightness" at bounding box center [18, 106] width 12 height 12
type input "195"
drag, startPoint x: 71, startPoint y: 155, endPoint x: 84, endPoint y: 163, distance: 15.3
click at [84, 161] on span at bounding box center [84, 154] width 15 height 15
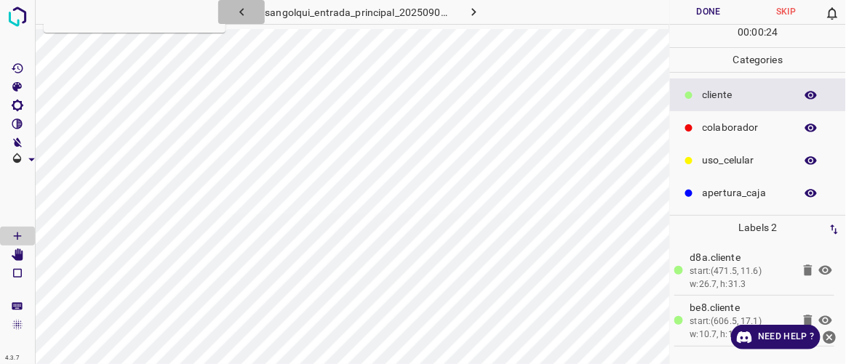
click at [238, 14] on icon "button" at bounding box center [241, 11] width 15 height 15
click at [244, 12] on icon "button" at bounding box center [241, 11] width 15 height 15
click at [246, 9] on icon "button" at bounding box center [241, 11] width 15 height 15
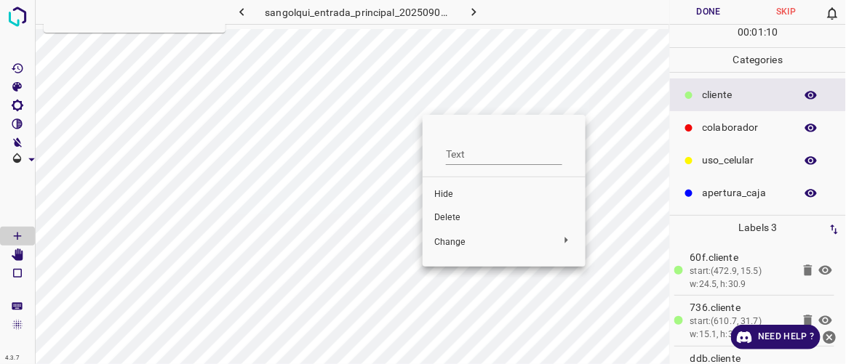
click at [446, 212] on span "Delete" at bounding box center [504, 218] width 140 height 13
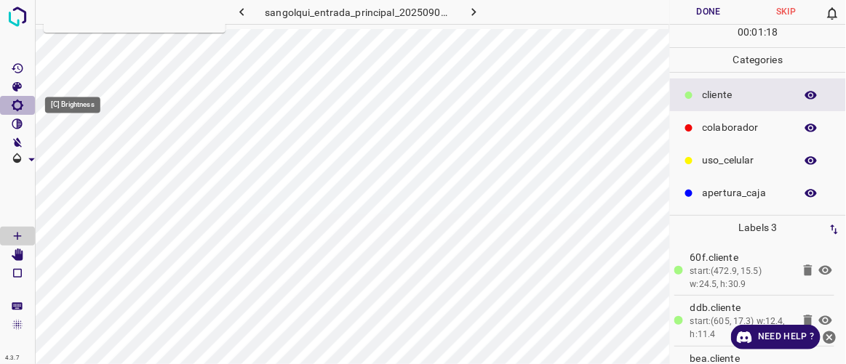
click at [21, 108] on icon "[C] Brightness" at bounding box center [18, 106] width 12 height 12
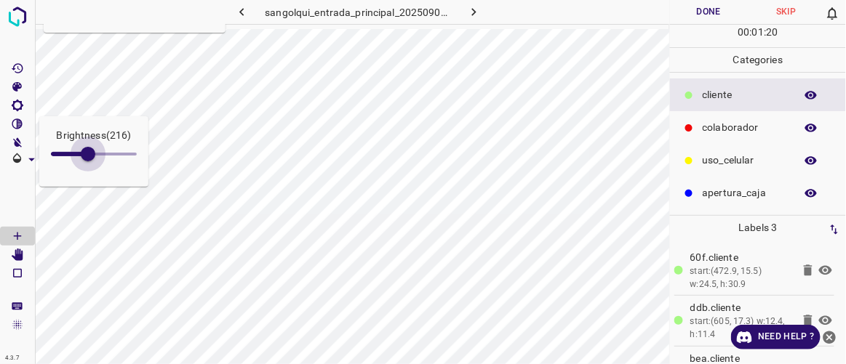
type input "225"
drag, startPoint x: 65, startPoint y: 154, endPoint x: 89, endPoint y: 166, distance: 27.6
click at [89, 161] on span at bounding box center [89, 154] width 15 height 15
click at [473, 12] on icon "button" at bounding box center [473, 11] width 15 height 15
click at [246, 8] on icon "button" at bounding box center [241, 11] width 15 height 15
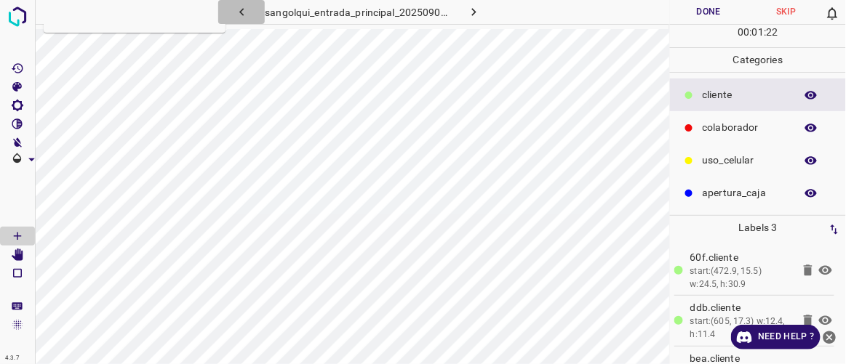
click at [245, 9] on icon "button" at bounding box center [241, 11] width 15 height 15
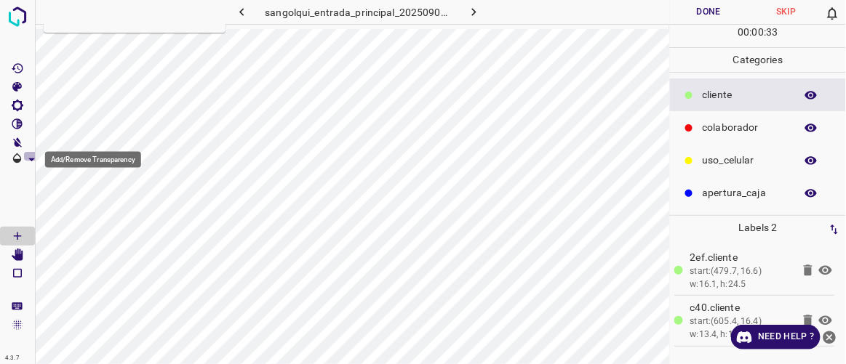
click at [31, 159] on icon "Add/Remove Transparency" at bounding box center [31, 159] width 7 height 3
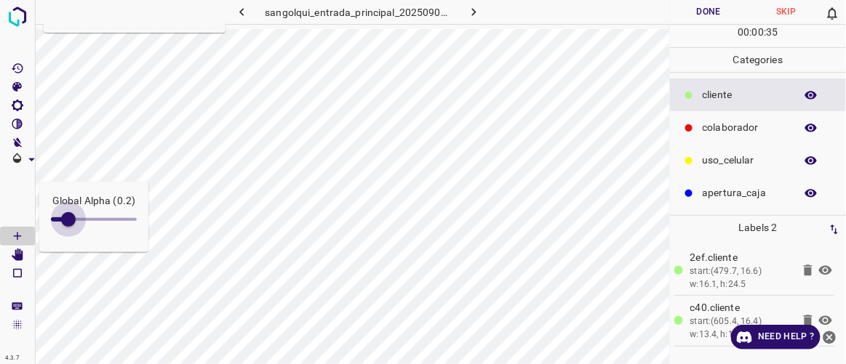
type input "0.1"
drag, startPoint x: 98, startPoint y: 220, endPoint x: 63, endPoint y: 222, distance: 35.7
click at [63, 222] on span at bounding box center [59, 219] width 15 height 15
click at [249, 12] on icon "button" at bounding box center [241, 11] width 15 height 15
click at [247, 12] on icon "button" at bounding box center [241, 11] width 15 height 15
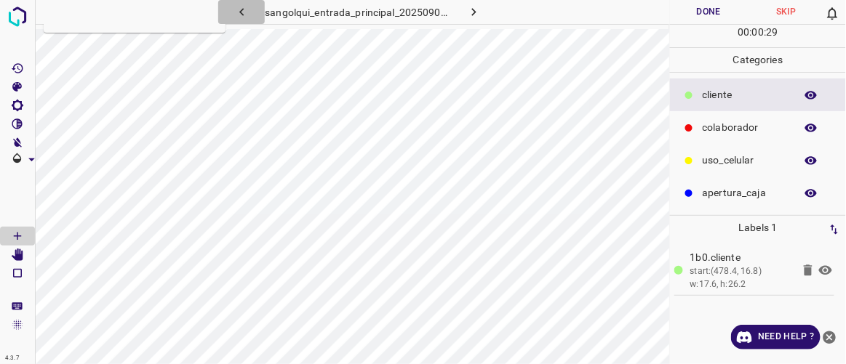
click at [241, 11] on icon "button" at bounding box center [241, 12] width 4 height 8
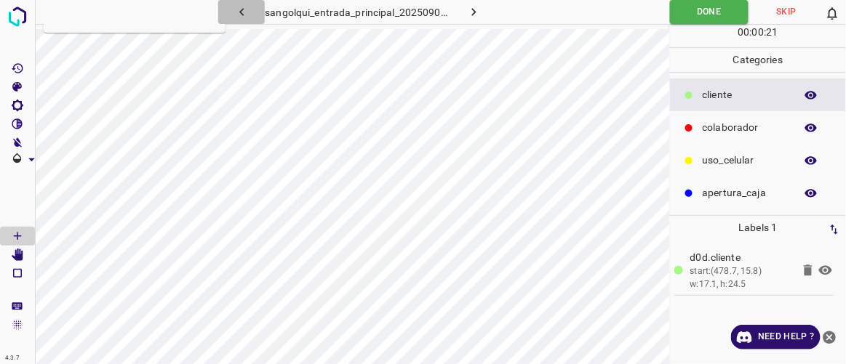
click at [237, 15] on icon "button" at bounding box center [241, 11] width 15 height 15
click at [471, 12] on icon "button" at bounding box center [473, 11] width 15 height 15
click at [473, 12] on icon "button" at bounding box center [473, 11] width 15 height 15
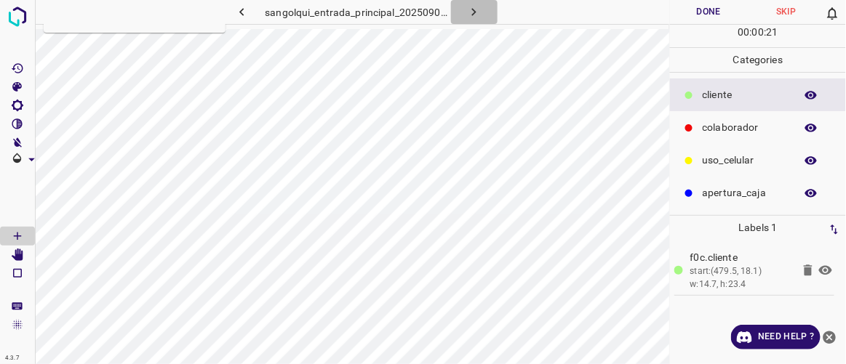
click at [473, 12] on icon "button" at bounding box center [473, 11] width 15 height 15
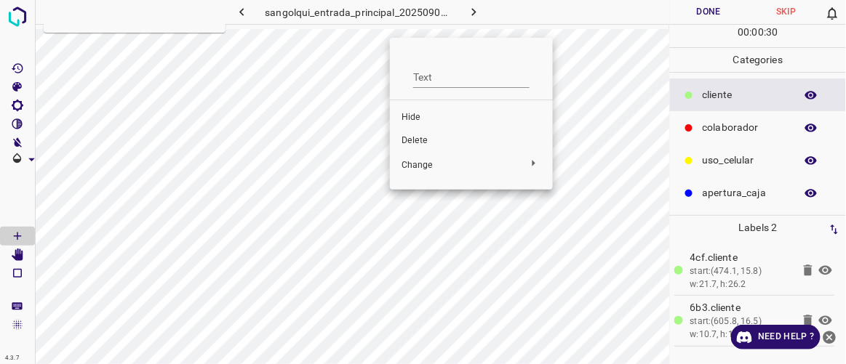
click at [408, 139] on span "Delete" at bounding box center [471, 141] width 140 height 13
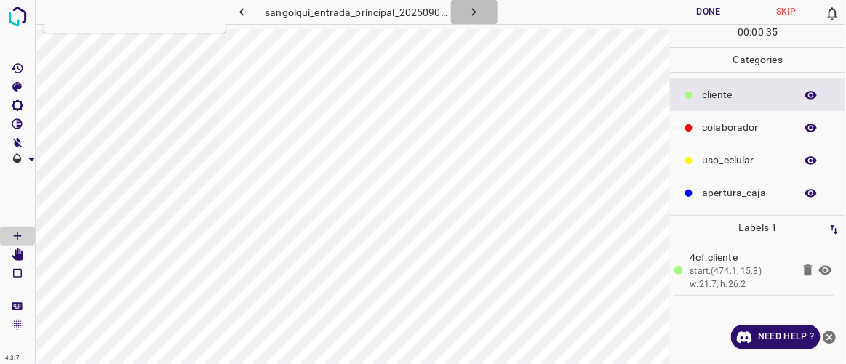
click at [480, 10] on icon "button" at bounding box center [473, 11] width 15 height 15
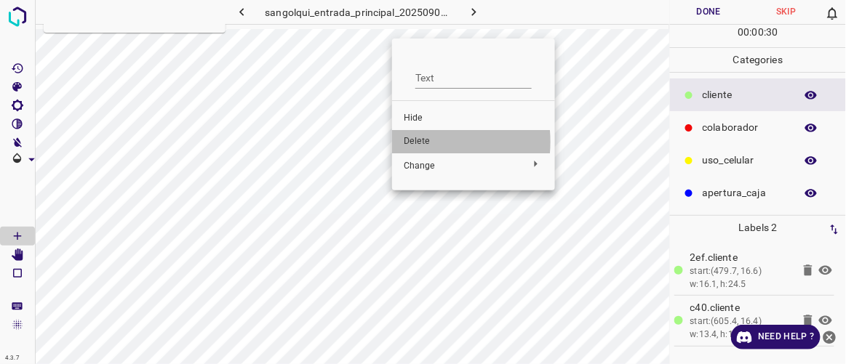
click at [410, 142] on span "Delete" at bounding box center [474, 141] width 140 height 13
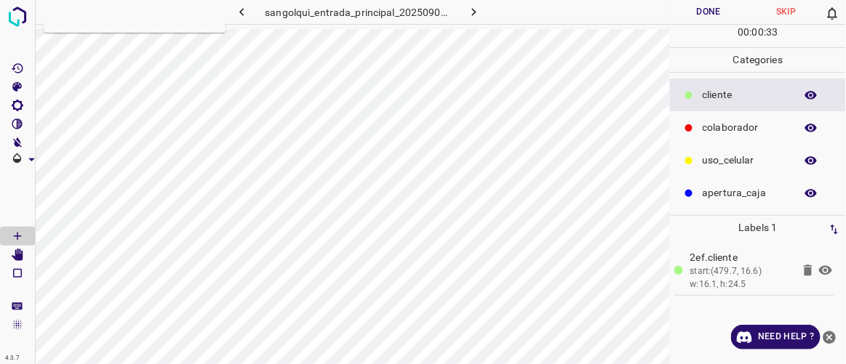
click at [693, 10] on button "Done" at bounding box center [708, 12] width 77 height 24
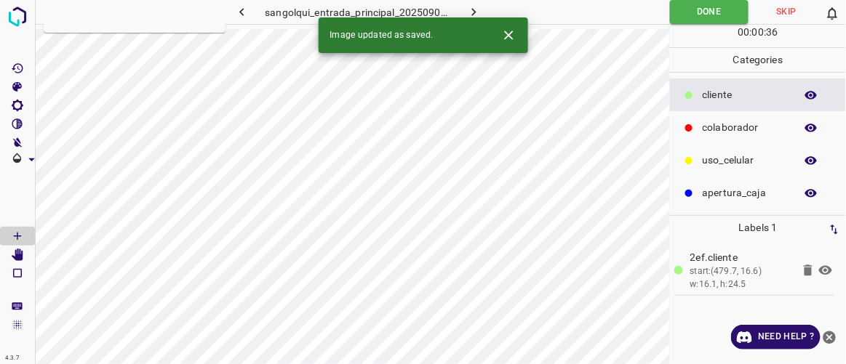
click at [246, 6] on icon "button" at bounding box center [241, 11] width 15 height 15
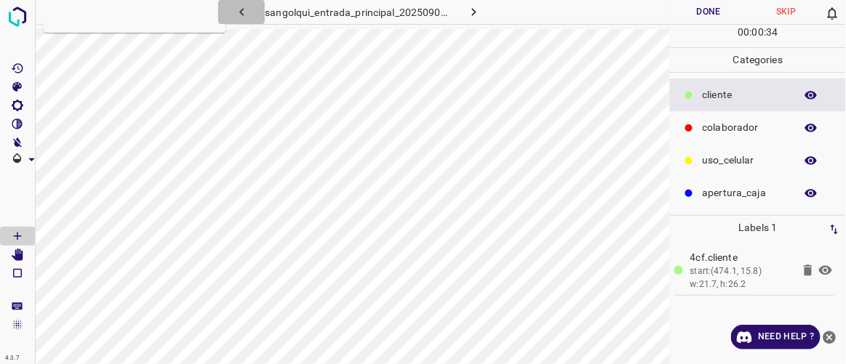
click at [242, 12] on icon "button" at bounding box center [241, 11] width 15 height 15
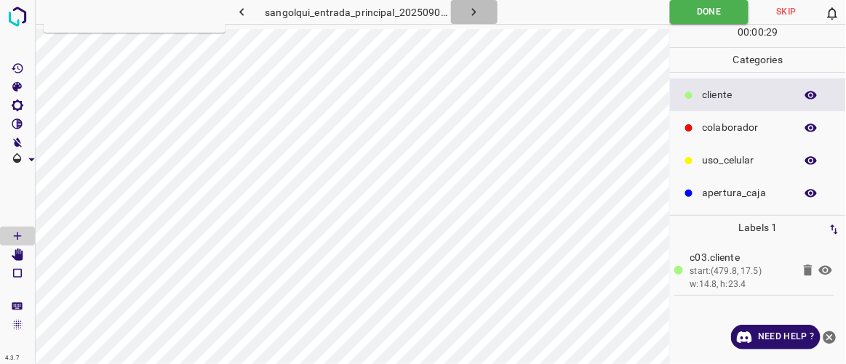
click at [475, 14] on icon "button" at bounding box center [473, 11] width 15 height 15
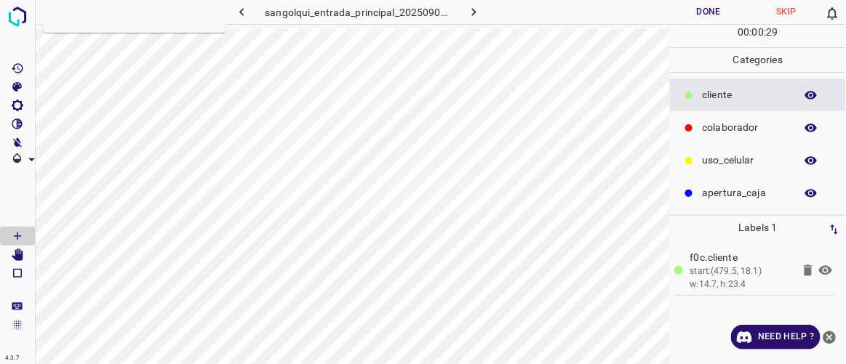
click at [715, 8] on button "Done" at bounding box center [708, 12] width 77 height 24
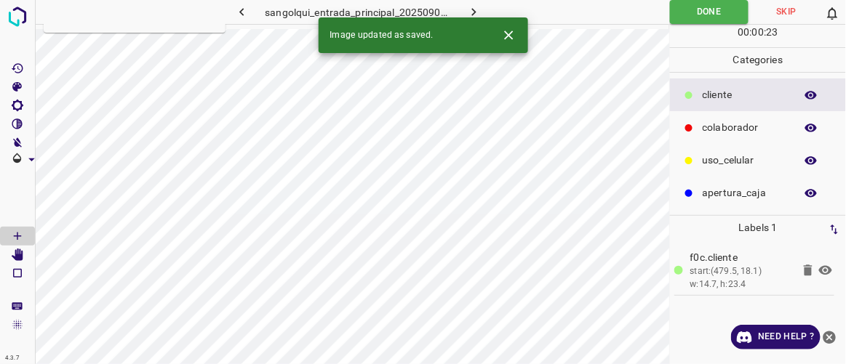
click at [477, 12] on icon "button" at bounding box center [473, 11] width 15 height 15
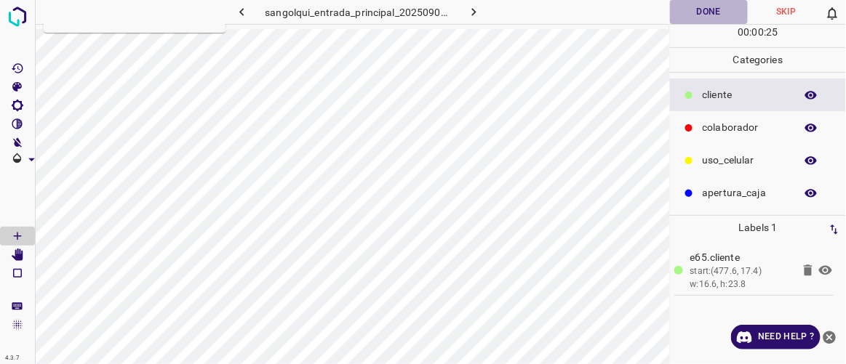
click at [709, 14] on button "Done" at bounding box center [708, 12] width 77 height 24
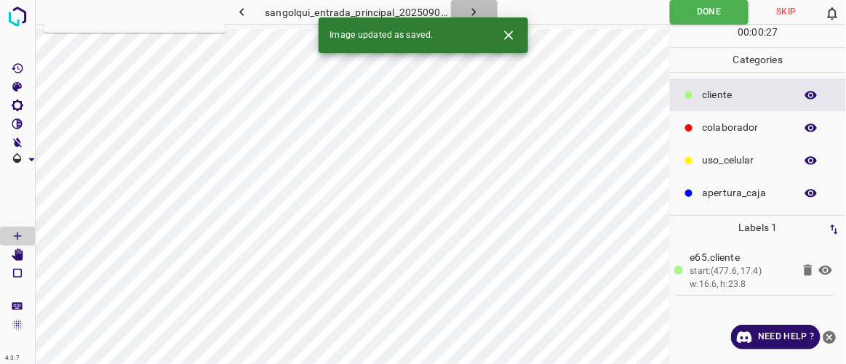
click at [483, 11] on button "button" at bounding box center [474, 12] width 47 height 24
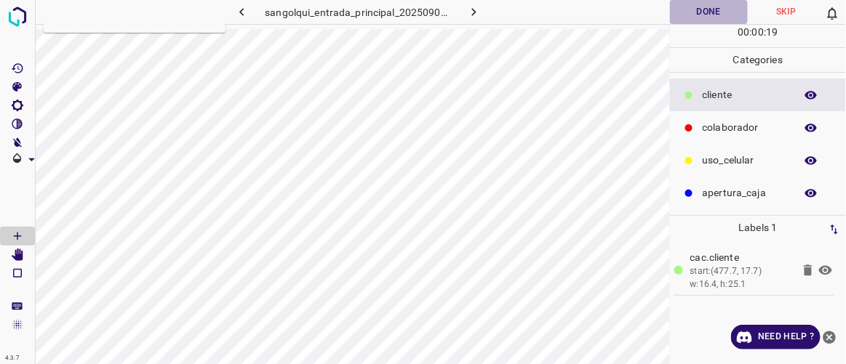
click at [691, 14] on button "Done" at bounding box center [708, 12] width 77 height 24
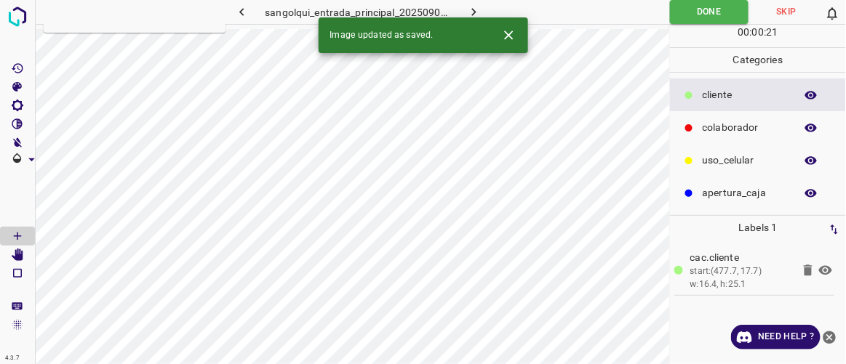
click at [484, 9] on button "button" at bounding box center [474, 12] width 47 height 24
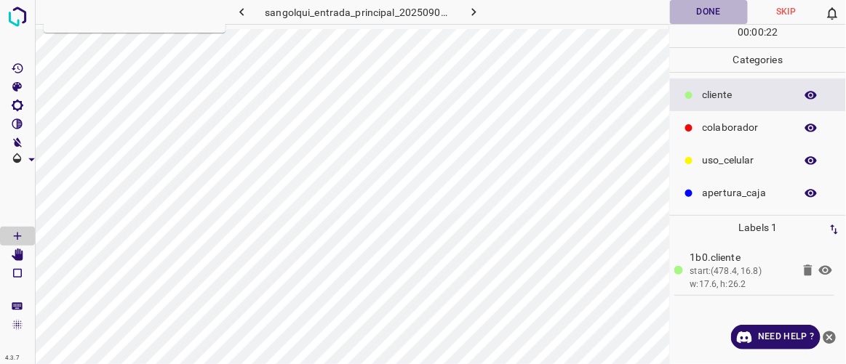
click at [713, 12] on button "Done" at bounding box center [708, 12] width 77 height 24
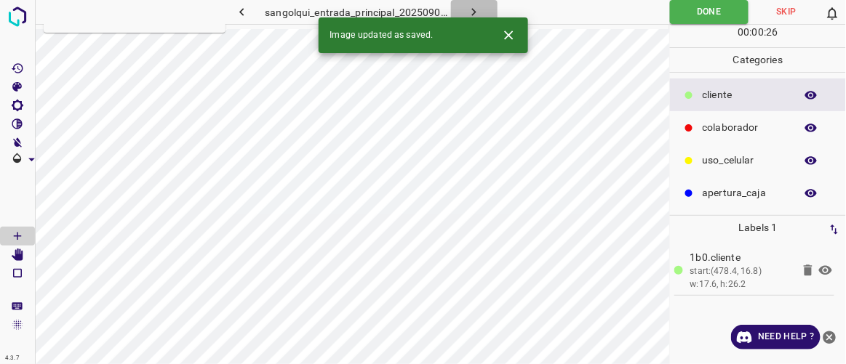
click at [483, 9] on button "button" at bounding box center [474, 12] width 47 height 24
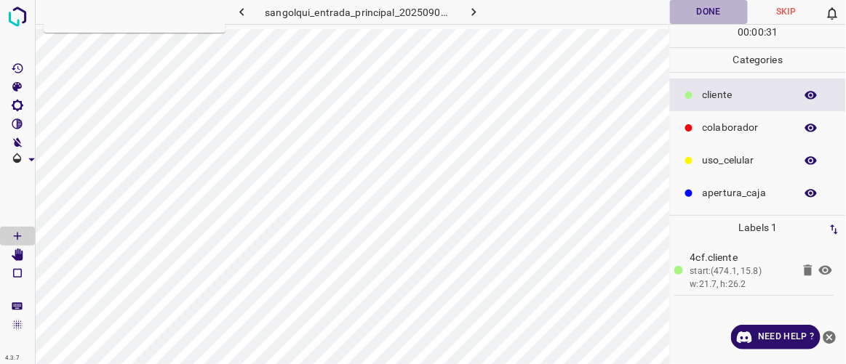
click at [710, 12] on button "Done" at bounding box center [708, 12] width 77 height 24
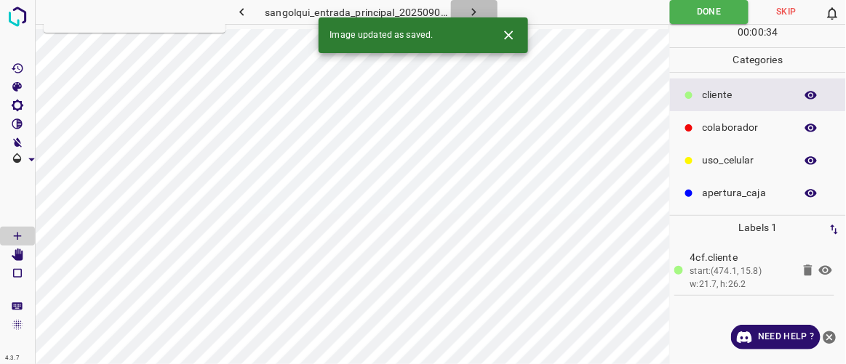
click at [475, 13] on icon "button" at bounding box center [473, 11] width 15 height 15
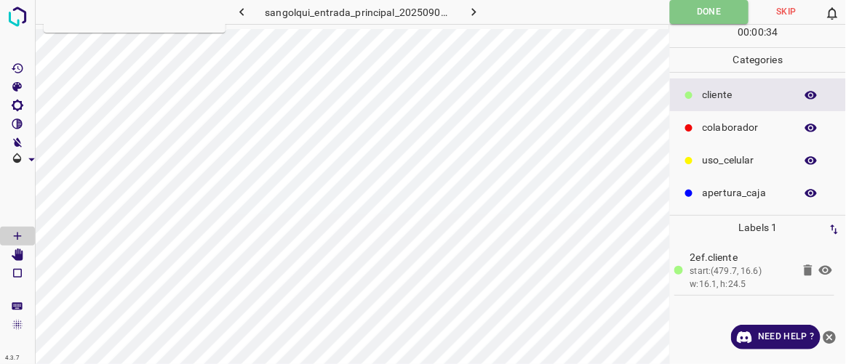
click at [705, 13] on button "Done" at bounding box center [709, 12] width 79 height 24
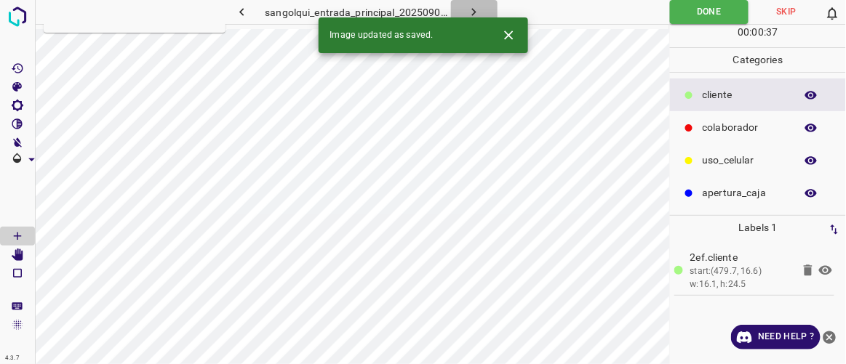
click at [481, 11] on icon "button" at bounding box center [473, 11] width 15 height 15
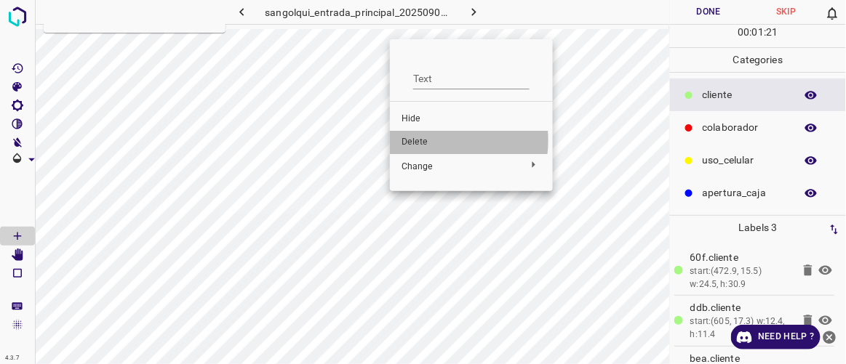
click at [420, 140] on span "Delete" at bounding box center [471, 142] width 140 height 13
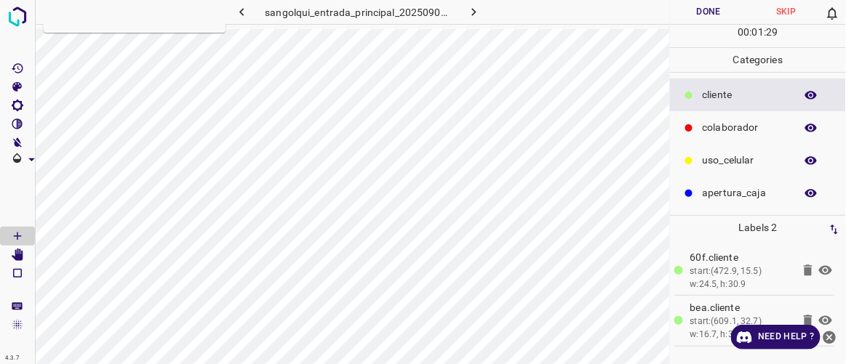
click at [721, 10] on button "Done" at bounding box center [708, 12] width 77 height 24
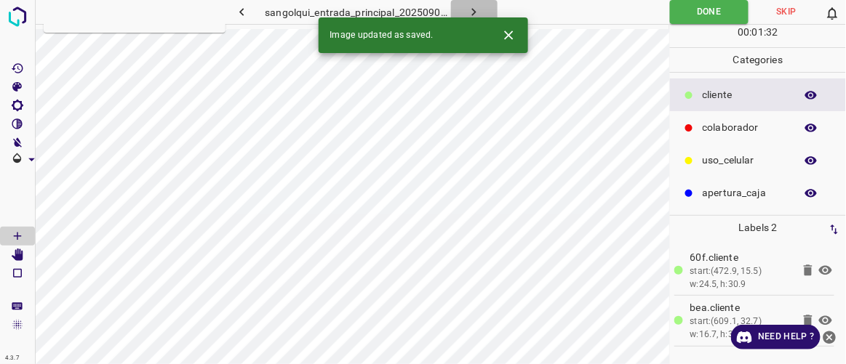
click at [477, 15] on icon "button" at bounding box center [473, 11] width 15 height 15
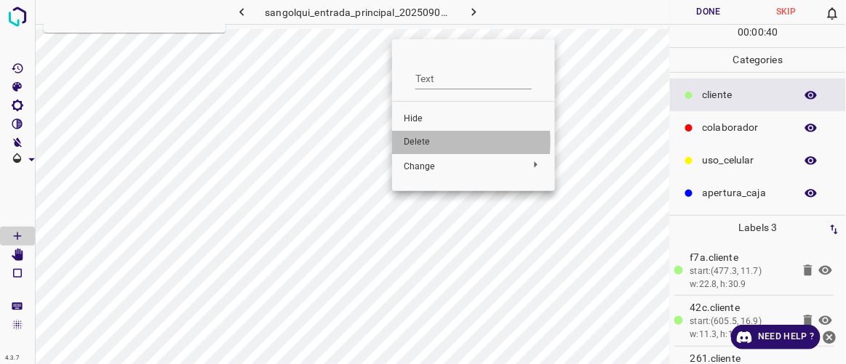
click at [420, 143] on span "Delete" at bounding box center [474, 142] width 140 height 13
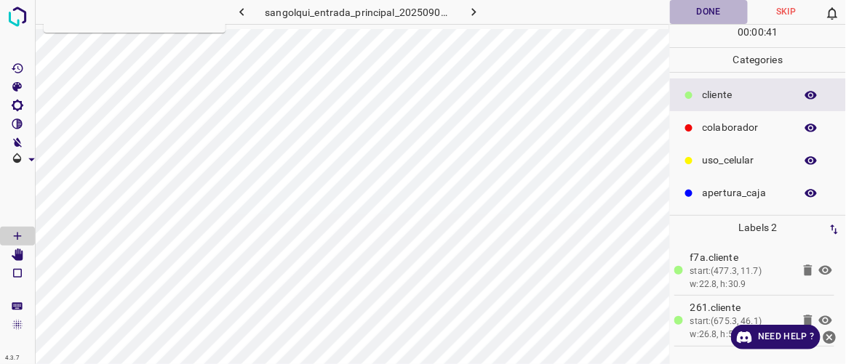
click at [718, 13] on button "Done" at bounding box center [708, 12] width 77 height 24
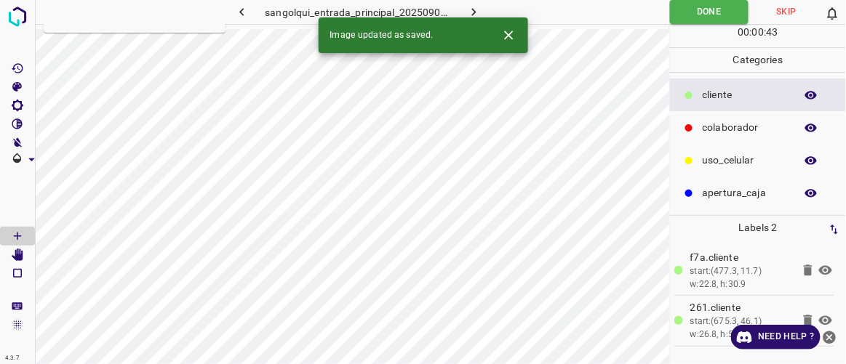
click at [481, 6] on icon "button" at bounding box center [473, 11] width 15 height 15
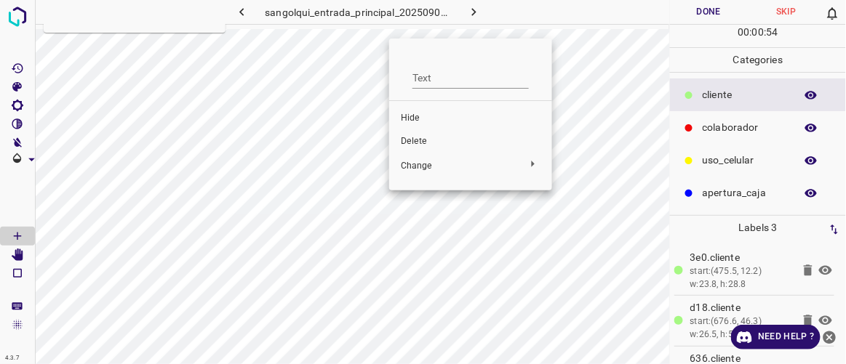
click at [422, 136] on span "Delete" at bounding box center [471, 141] width 140 height 13
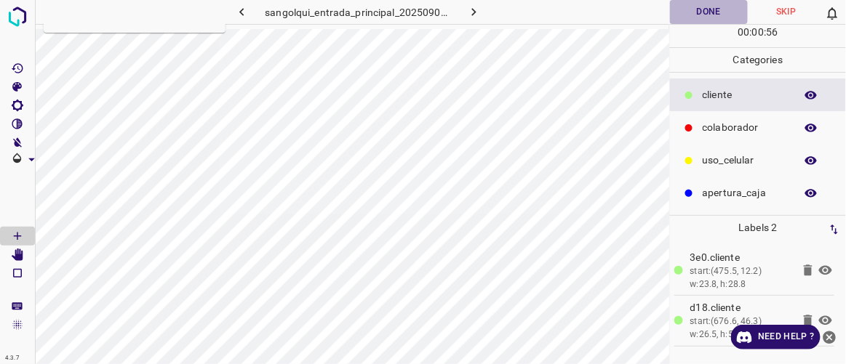
click at [701, 11] on button "Done" at bounding box center [708, 12] width 77 height 24
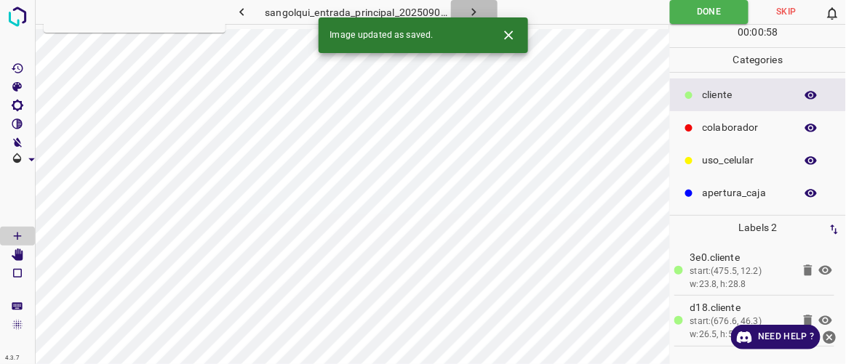
click at [477, 12] on icon "button" at bounding box center [473, 11] width 15 height 15
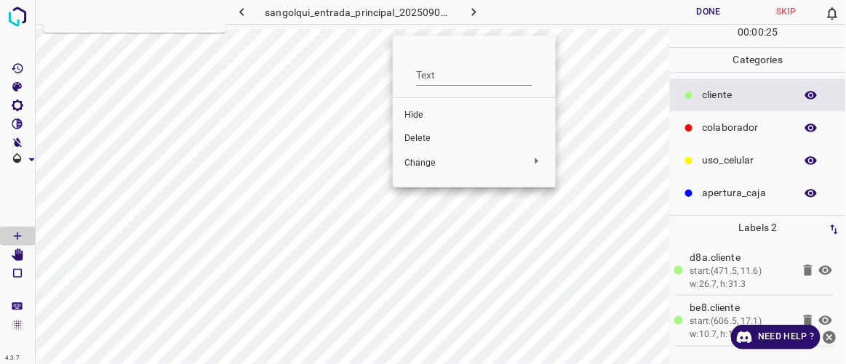
click at [420, 132] on span "Delete" at bounding box center [474, 138] width 140 height 13
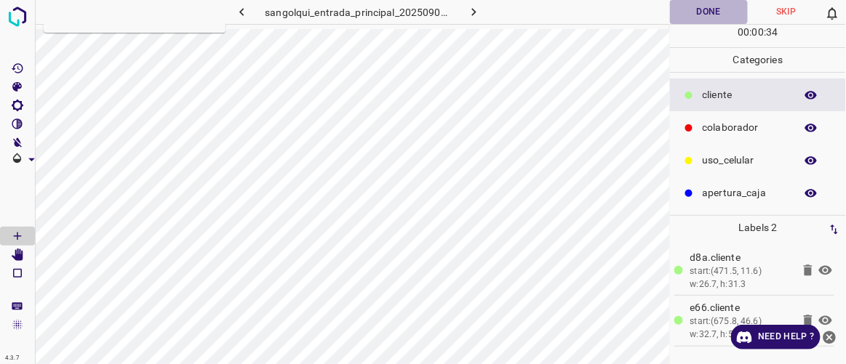
click at [715, 9] on button "Done" at bounding box center [708, 12] width 77 height 24
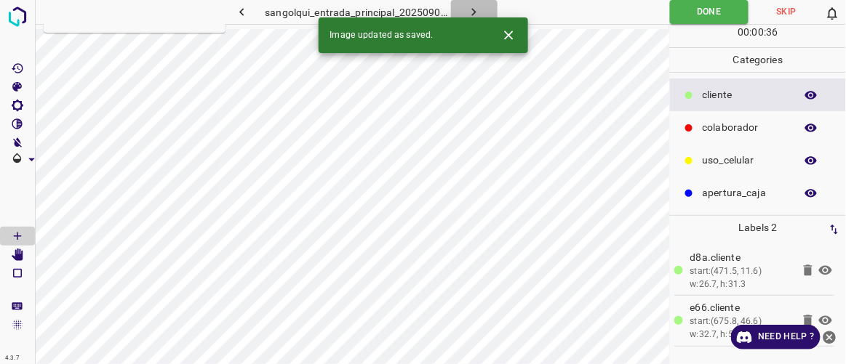
click at [485, 14] on button "button" at bounding box center [474, 12] width 47 height 24
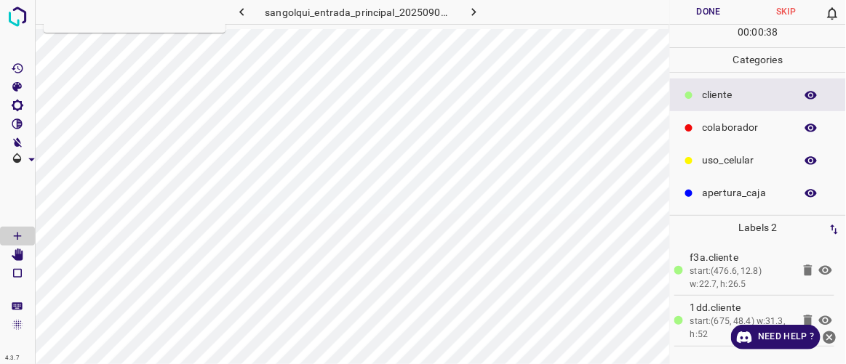
click at [719, 16] on button "Done" at bounding box center [708, 12] width 77 height 24
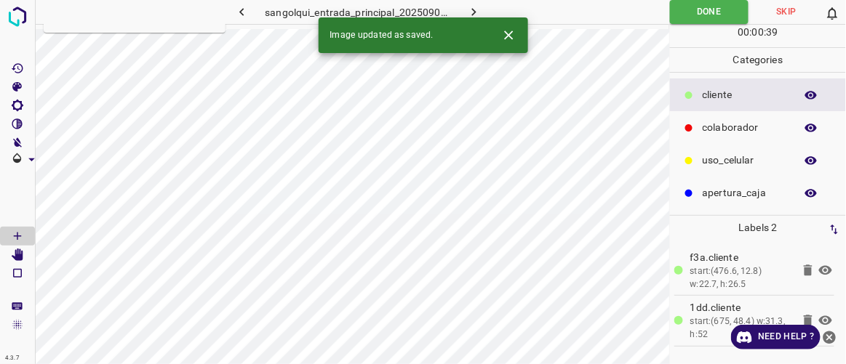
click at [479, 7] on icon "button" at bounding box center [473, 11] width 15 height 15
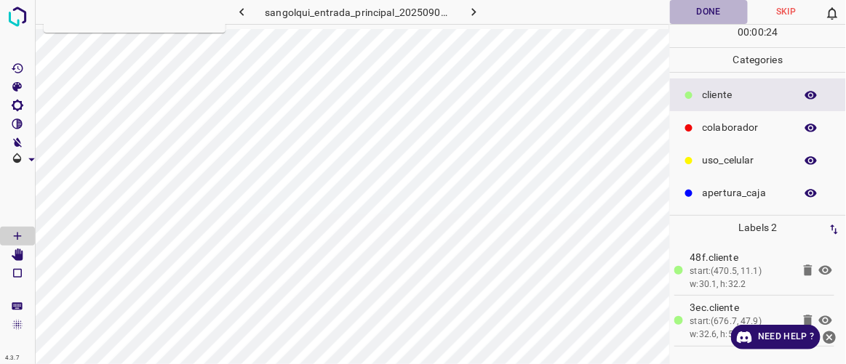
click at [719, 17] on button "Done" at bounding box center [708, 12] width 77 height 24
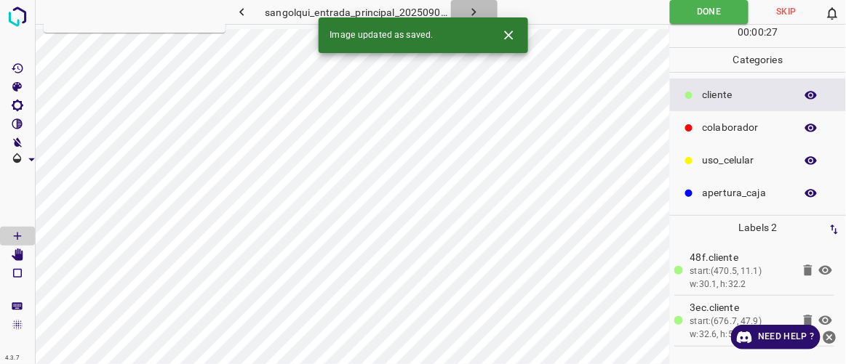
click at [478, 1] on button "button" at bounding box center [474, 12] width 47 height 24
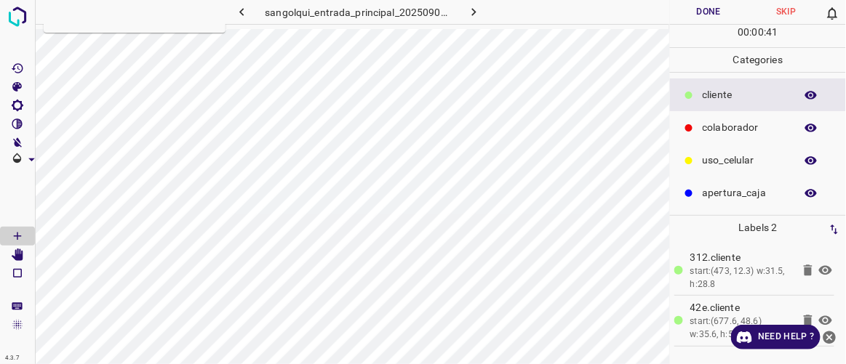
click at [707, 14] on button "Done" at bounding box center [708, 12] width 77 height 24
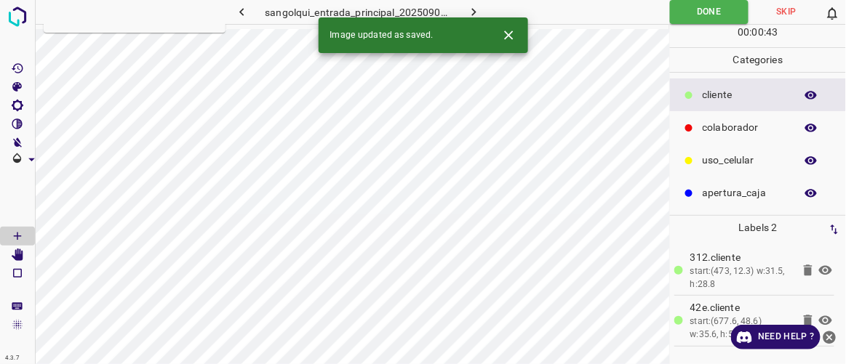
click at [483, 6] on button "button" at bounding box center [474, 12] width 47 height 24
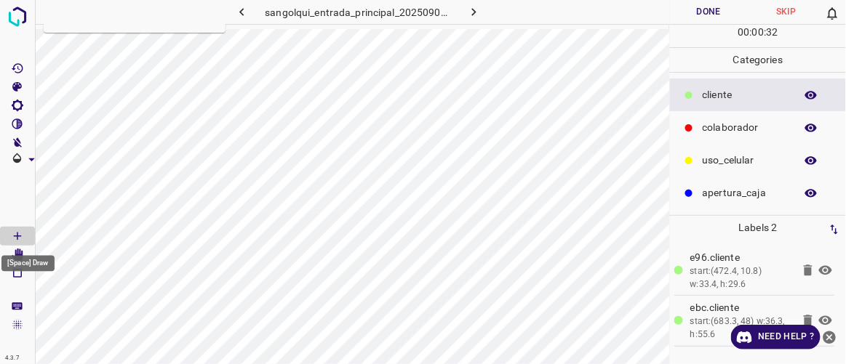
click at [15, 247] on div "[Space] Draw" at bounding box center [28, 260] width 56 height 28
click at [20, 252] on icon "[Space] Edit" at bounding box center [18, 255] width 12 height 13
click at [713, 14] on button "Done" at bounding box center [708, 12] width 77 height 24
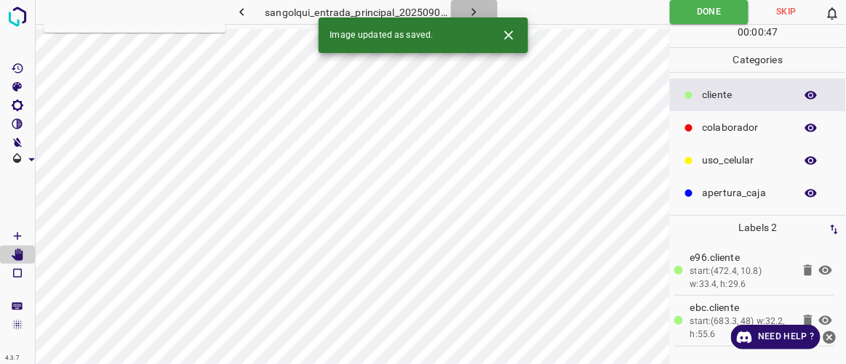
click at [473, 4] on icon "button" at bounding box center [473, 11] width 15 height 15
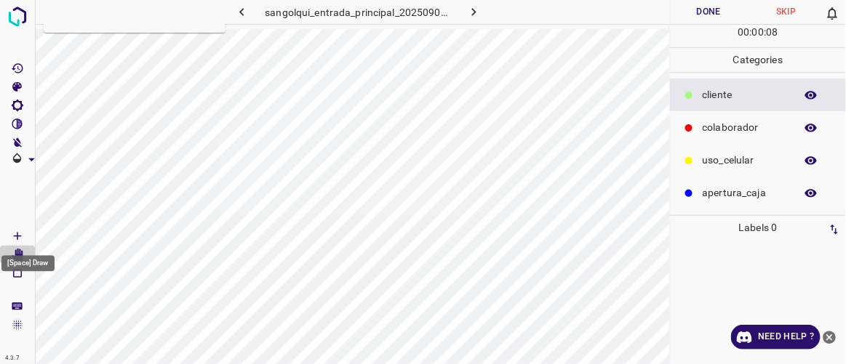
click at [19, 234] on icon "[Space] Draw" at bounding box center [17, 236] width 13 height 13
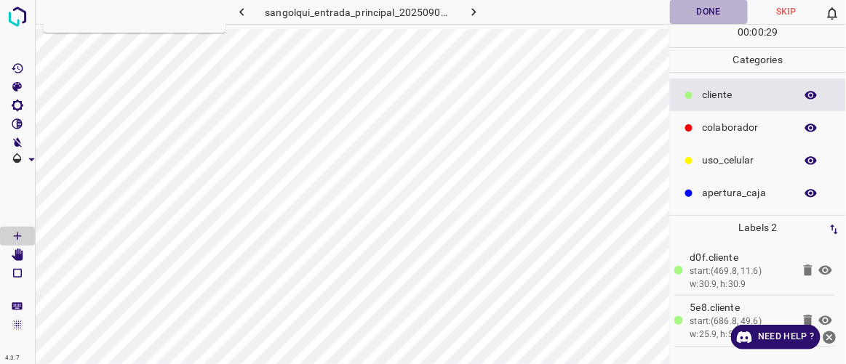
click at [712, 15] on button "Done" at bounding box center [708, 12] width 77 height 24
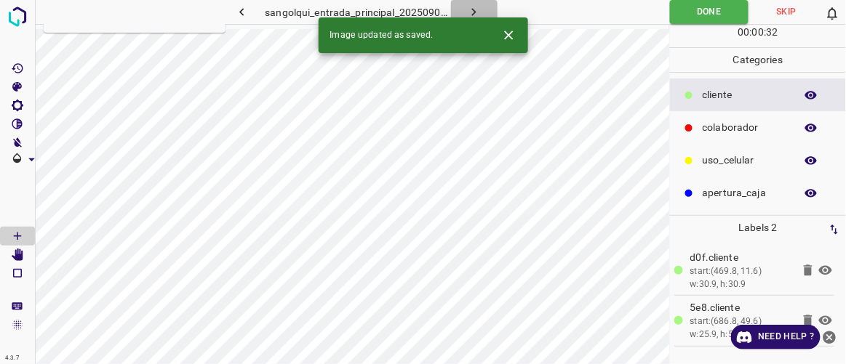
click at [480, 10] on icon "button" at bounding box center [473, 11] width 15 height 15
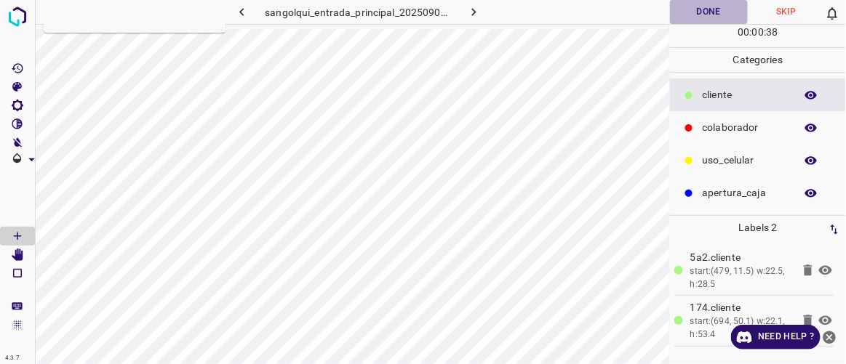
click at [709, 12] on button "Done" at bounding box center [708, 12] width 77 height 24
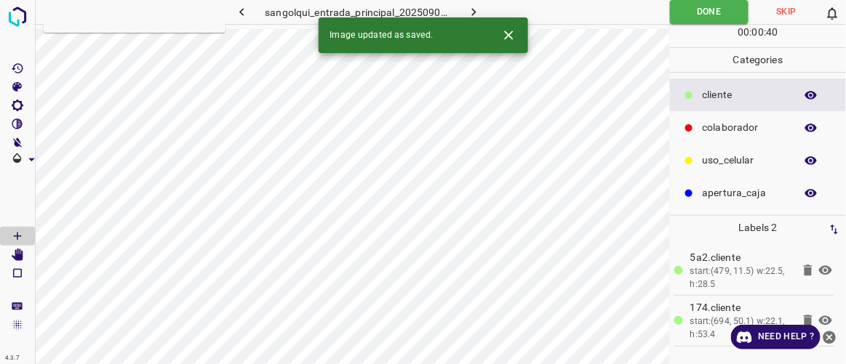
click at [470, 12] on icon "button" at bounding box center [473, 11] width 15 height 15
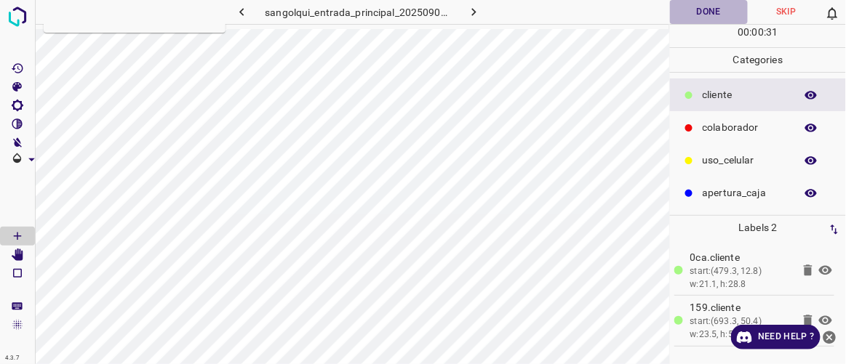
click at [707, 14] on button "Done" at bounding box center [708, 12] width 77 height 24
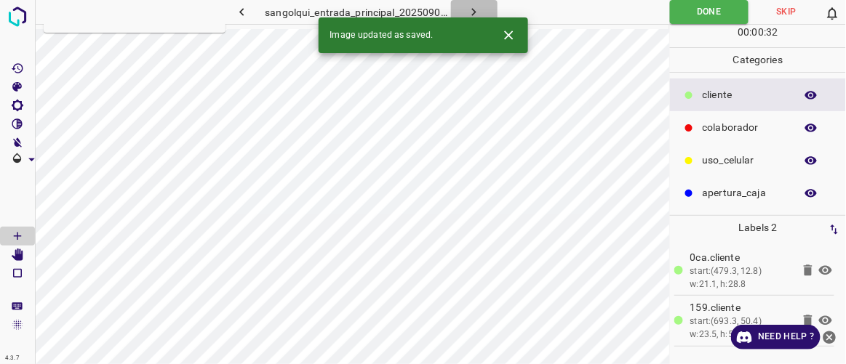
click at [473, 8] on icon "button" at bounding box center [473, 11] width 15 height 15
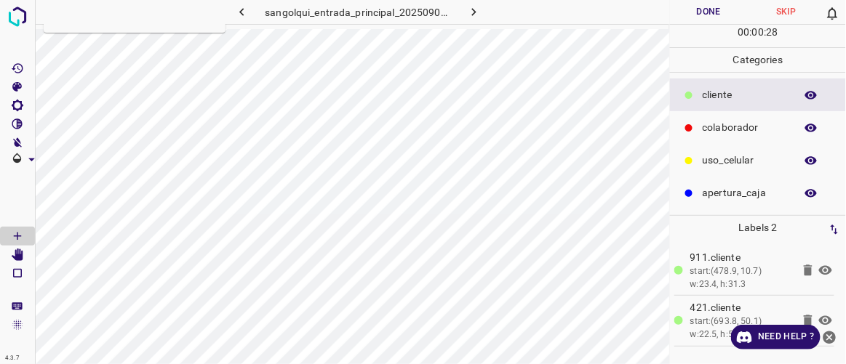
click at [716, 15] on button "Done" at bounding box center [708, 12] width 77 height 24
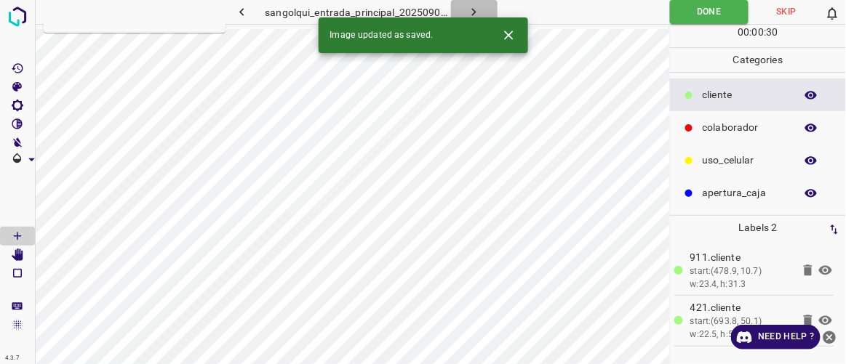
click at [476, 13] on icon "button" at bounding box center [473, 11] width 15 height 15
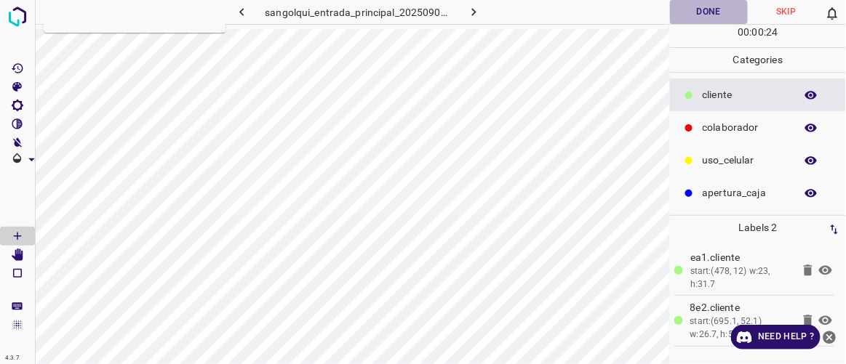
click at [725, 1] on button "Done" at bounding box center [708, 12] width 77 height 24
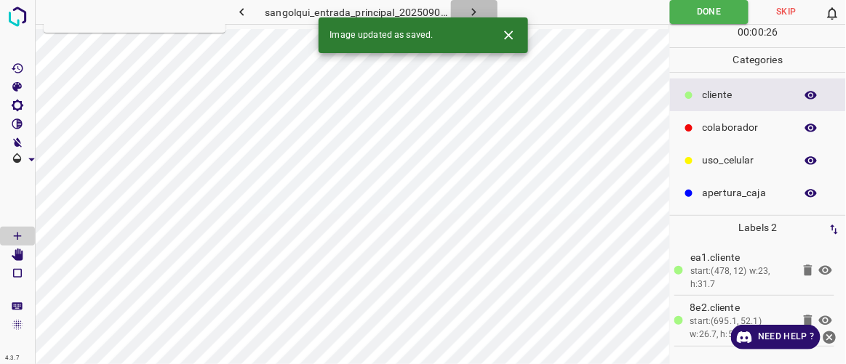
click at [487, 12] on button "button" at bounding box center [474, 12] width 47 height 24
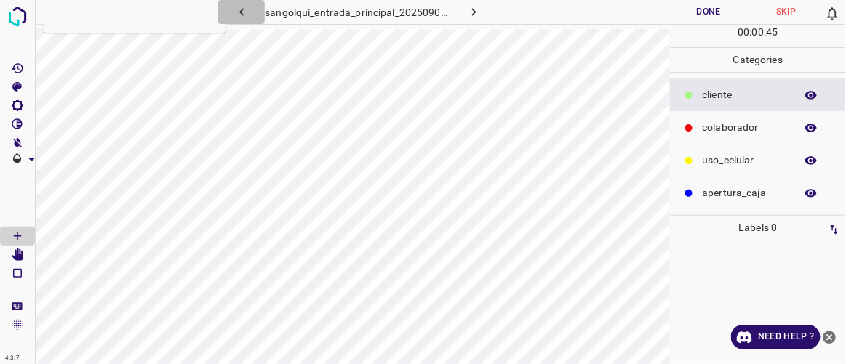
click at [244, 7] on icon "button" at bounding box center [241, 11] width 15 height 15
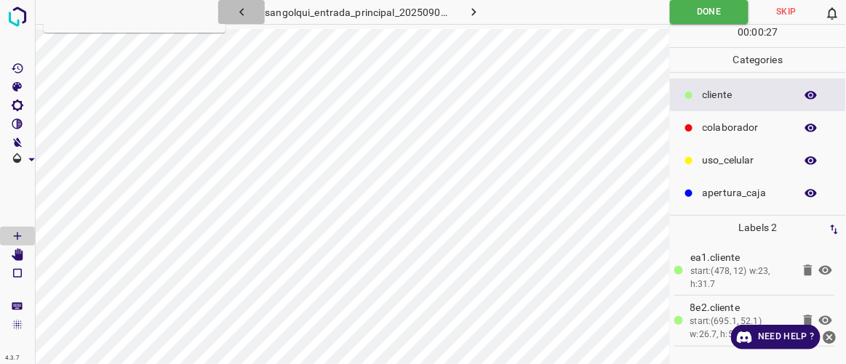
click at [242, 18] on icon "button" at bounding box center [241, 11] width 15 height 15
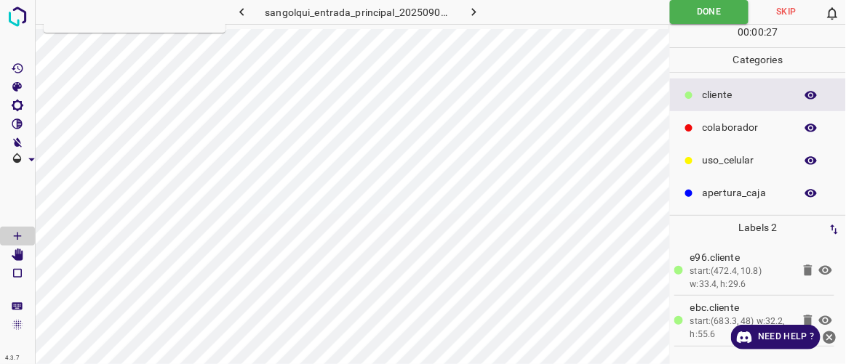
click at [242, 18] on icon "button" at bounding box center [241, 11] width 15 height 15
click at [241, 18] on icon "button" at bounding box center [241, 11] width 15 height 15
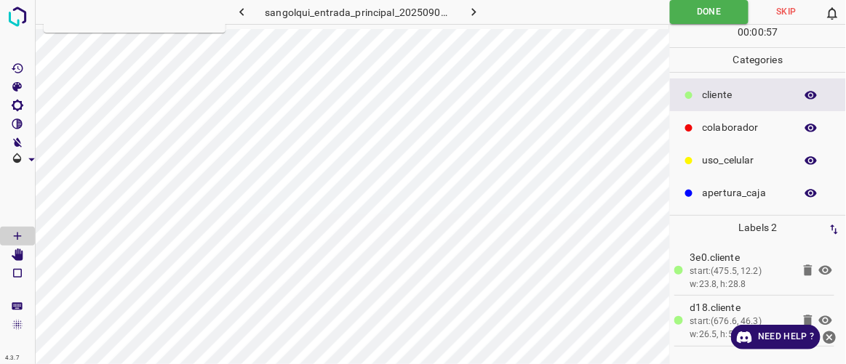
click at [241, 18] on icon "button" at bounding box center [241, 11] width 15 height 15
click at [240, 19] on icon "button" at bounding box center [241, 11] width 15 height 15
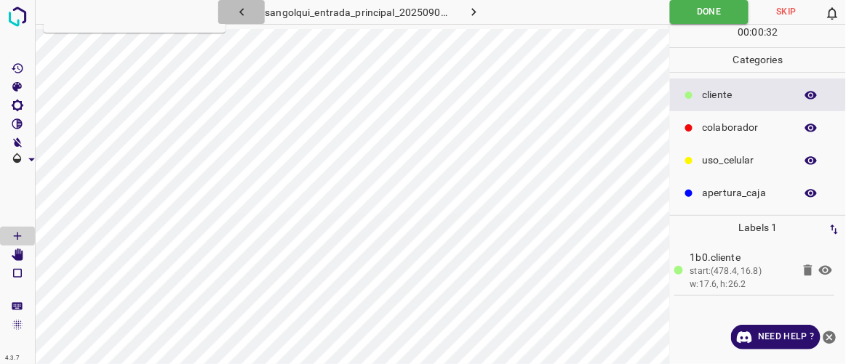
click at [240, 19] on icon "button" at bounding box center [241, 11] width 15 height 15
click at [237, 19] on icon "button" at bounding box center [241, 11] width 15 height 15
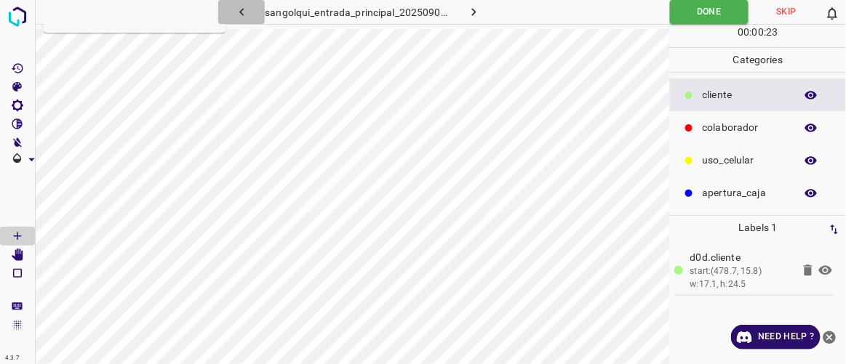
click at [236, 19] on icon "button" at bounding box center [241, 11] width 15 height 15
click at [233, 20] on button "button" at bounding box center [241, 12] width 47 height 24
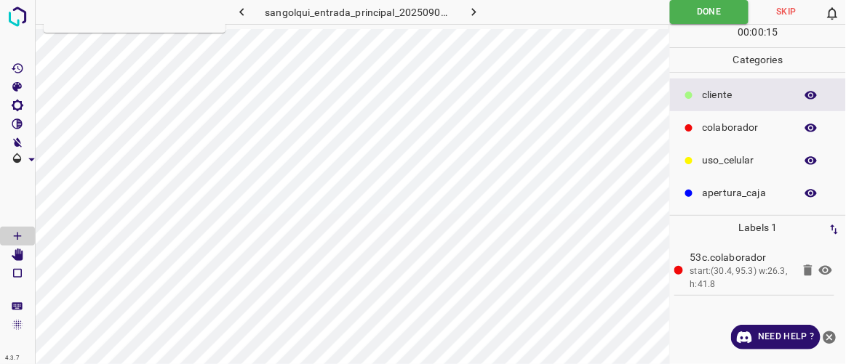
click at [233, 20] on button "button" at bounding box center [241, 12] width 47 height 24
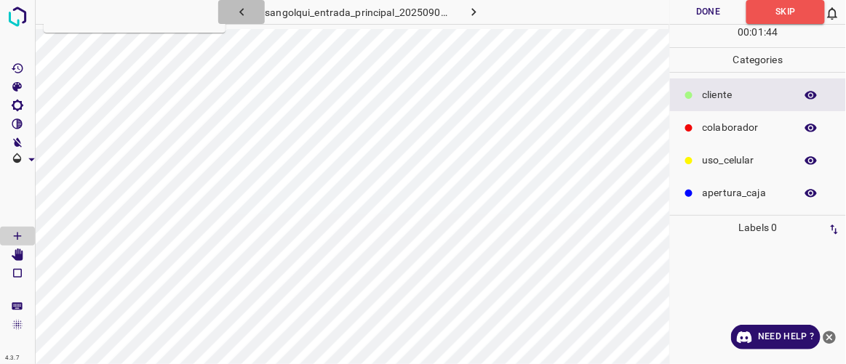
click at [241, 14] on icon "button" at bounding box center [241, 11] width 15 height 15
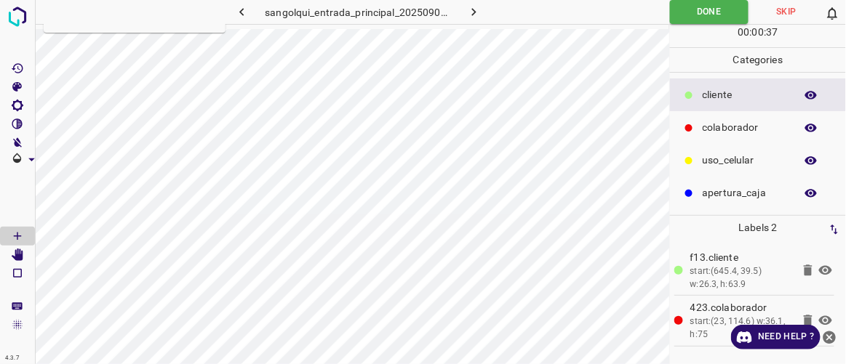
click at [477, 17] on icon "button" at bounding box center [473, 11] width 15 height 15
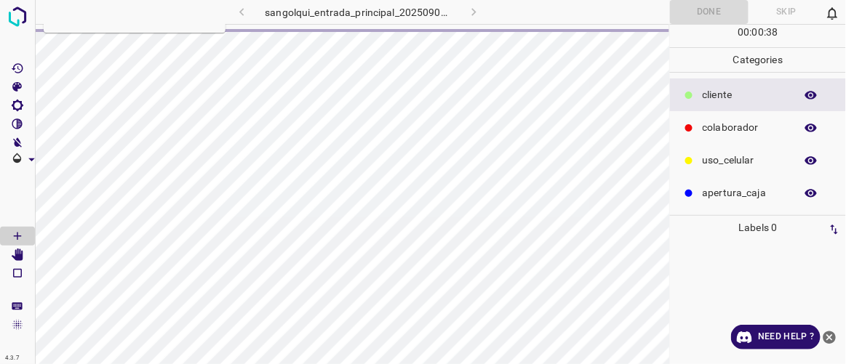
click at [477, 17] on div "sangolqui_entrada_principal_20250902_121207_882440.jpg" at bounding box center [358, 12] width 372 height 24
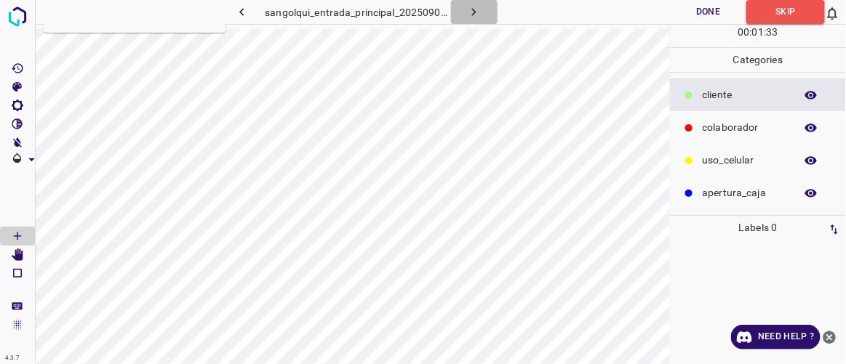
click at [477, 17] on icon "button" at bounding box center [473, 11] width 15 height 15
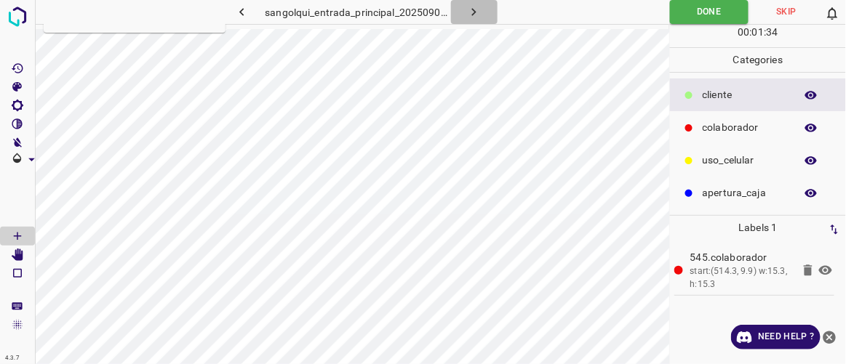
click at [477, 17] on icon "button" at bounding box center [473, 11] width 15 height 15
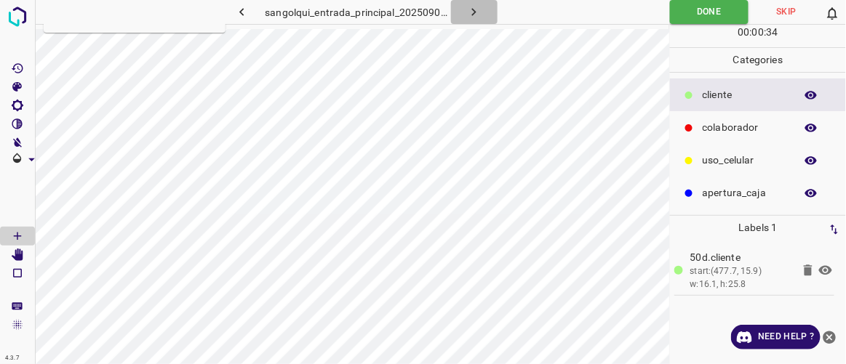
click at [477, 17] on icon "button" at bounding box center [473, 11] width 15 height 15
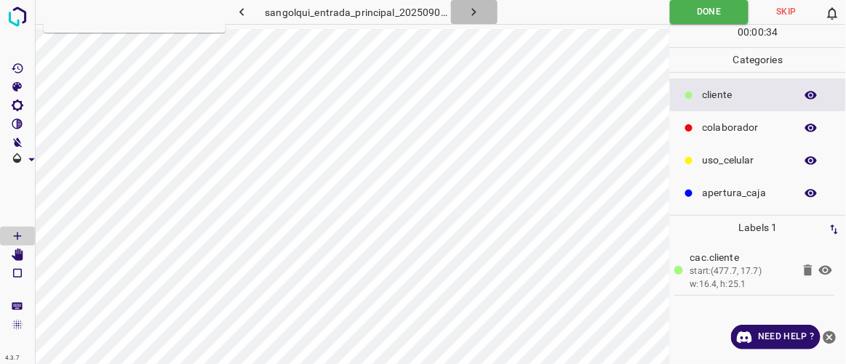
click at [477, 17] on icon "button" at bounding box center [473, 11] width 15 height 15
click at [476, 17] on icon "button" at bounding box center [473, 11] width 15 height 15
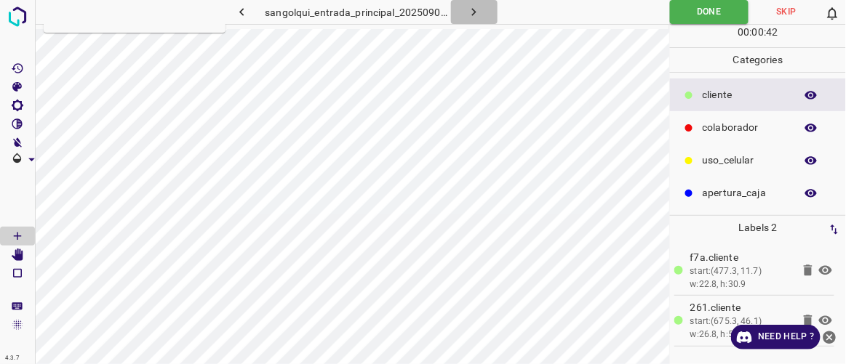
click at [476, 17] on icon "button" at bounding box center [473, 11] width 15 height 15
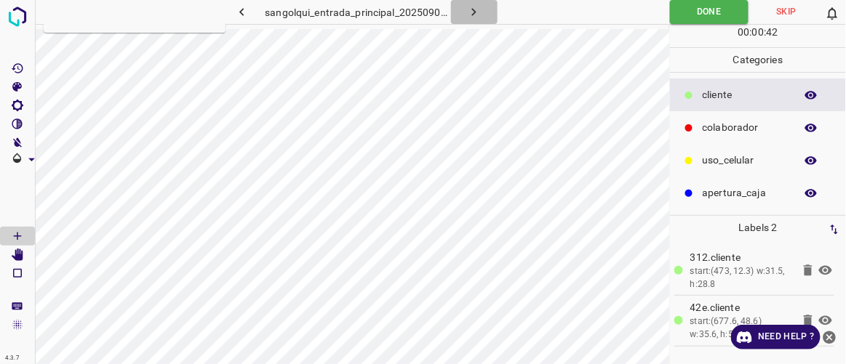
click at [476, 17] on icon "button" at bounding box center [473, 11] width 15 height 15
click at [475, 17] on icon "button" at bounding box center [473, 11] width 15 height 15
click at [474, 17] on icon "button" at bounding box center [473, 11] width 15 height 15
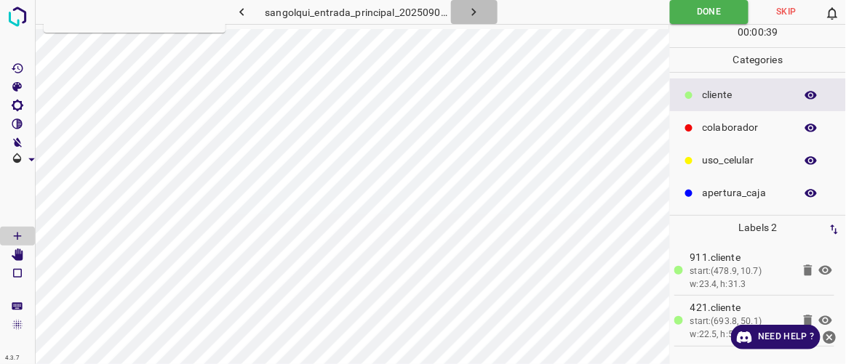
click at [474, 17] on icon "button" at bounding box center [473, 11] width 15 height 15
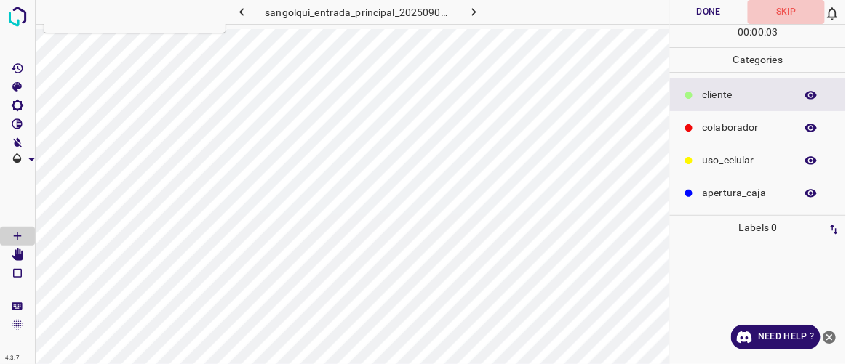
click at [788, 12] on button "Skip" at bounding box center [785, 12] width 77 height 24
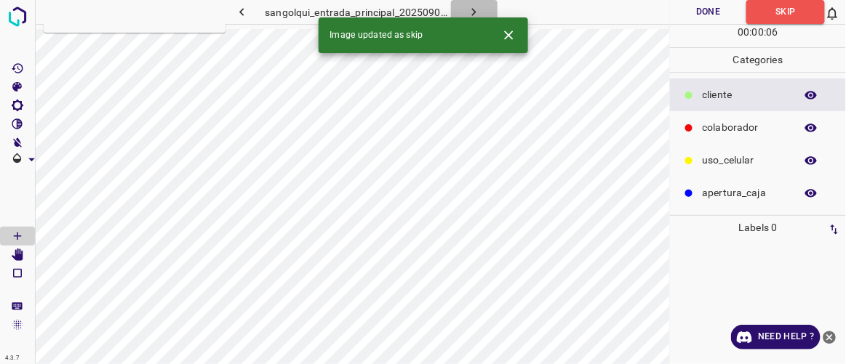
click at [478, 12] on icon "button" at bounding box center [473, 11] width 15 height 15
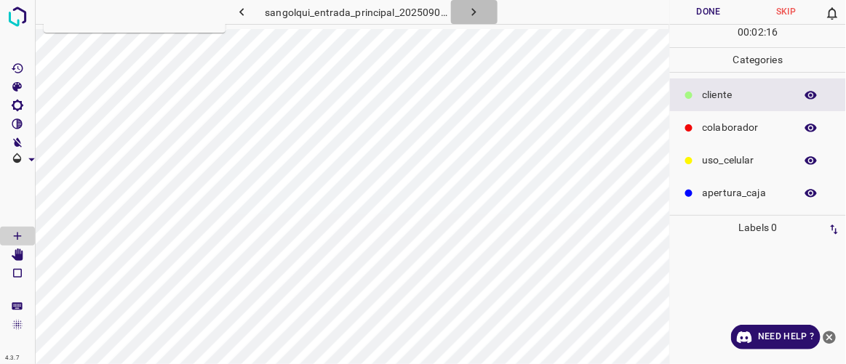
click at [481, 12] on icon "button" at bounding box center [473, 11] width 15 height 15
click at [476, 4] on icon "button" at bounding box center [473, 11] width 15 height 15
click at [477, 12] on icon "button" at bounding box center [473, 11] width 15 height 15
click at [238, 10] on icon "button" at bounding box center [241, 11] width 15 height 15
click at [236, 11] on icon "button" at bounding box center [241, 11] width 15 height 15
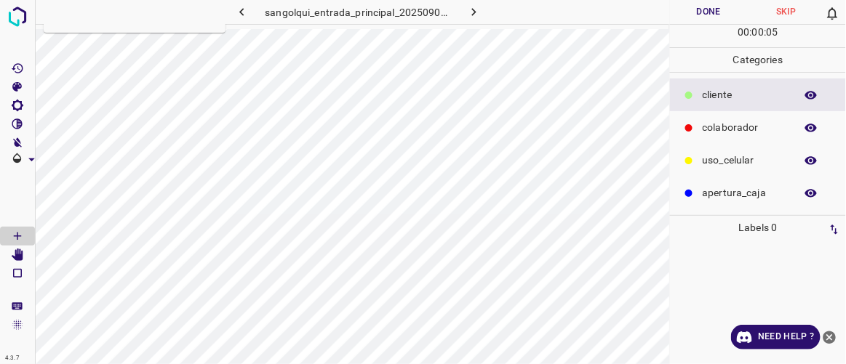
click at [244, 13] on icon "button" at bounding box center [241, 11] width 15 height 15
click at [239, 10] on icon "button" at bounding box center [241, 11] width 15 height 15
click at [479, 10] on icon "button" at bounding box center [473, 11] width 15 height 15
click at [477, 11] on icon "button" at bounding box center [473, 11] width 15 height 15
click at [477, 17] on icon "button" at bounding box center [473, 11] width 15 height 15
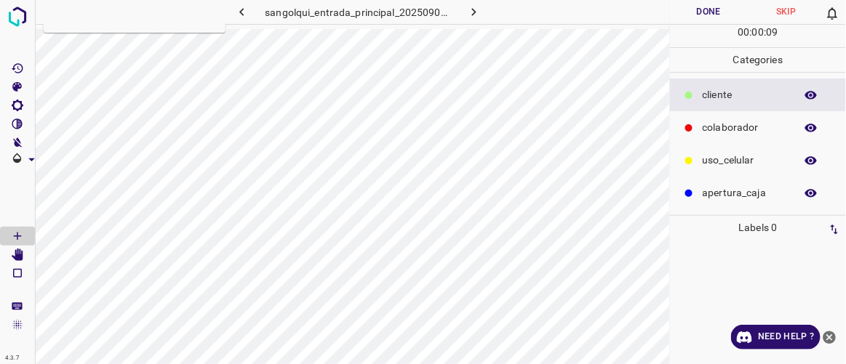
click at [472, 12] on icon "button" at bounding box center [473, 11] width 15 height 15
click at [478, 8] on icon "button" at bounding box center [473, 11] width 15 height 15
click at [473, 14] on icon "button" at bounding box center [474, 12] width 4 height 8
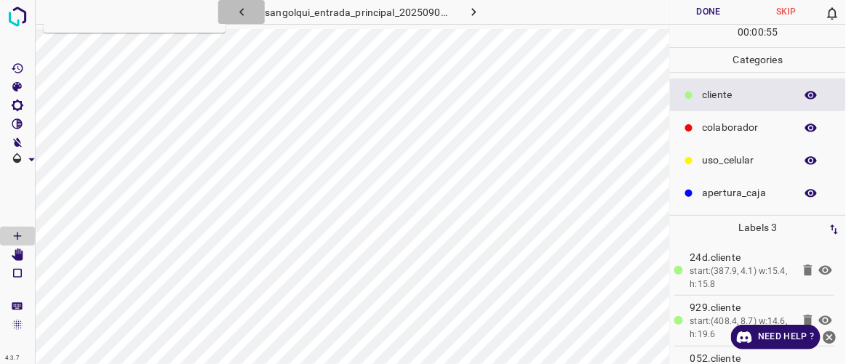
click at [236, 9] on icon "button" at bounding box center [241, 11] width 15 height 15
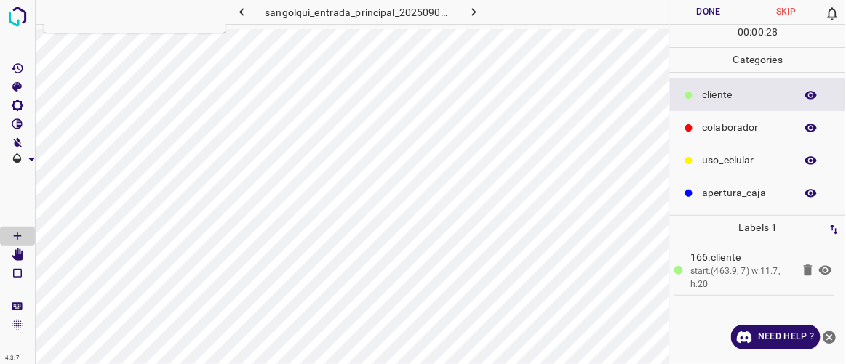
click at [240, 12] on icon "button" at bounding box center [241, 12] width 4 height 8
click at [244, 12] on icon "button" at bounding box center [241, 11] width 15 height 15
click at [239, 12] on icon "button" at bounding box center [241, 11] width 15 height 15
click at [242, 14] on icon "button" at bounding box center [241, 12] width 4 height 8
click at [244, 15] on icon "button" at bounding box center [241, 12] width 4 height 8
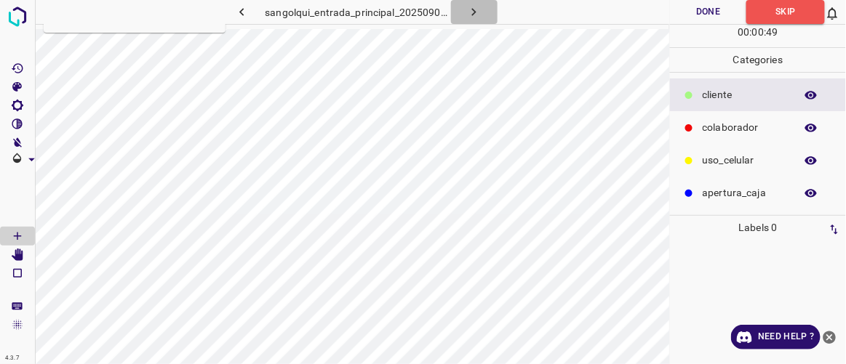
click at [478, 8] on icon "button" at bounding box center [473, 11] width 15 height 15
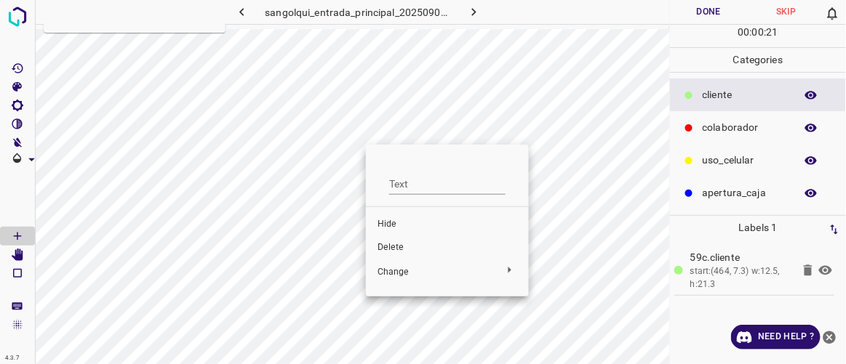
click at [382, 246] on span "Delete" at bounding box center [447, 247] width 140 height 13
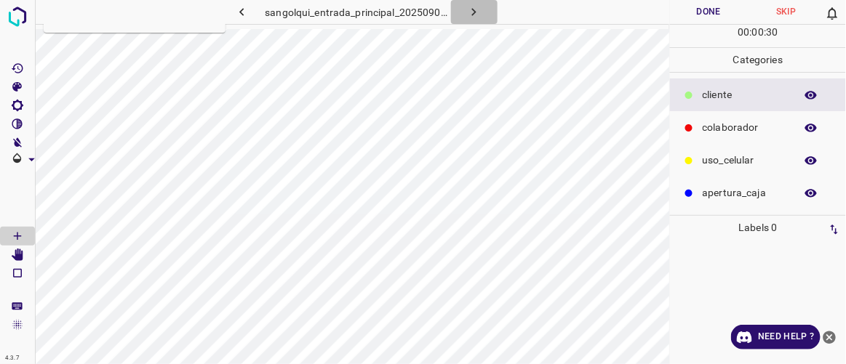
click at [482, 18] on button "button" at bounding box center [474, 12] width 47 height 24
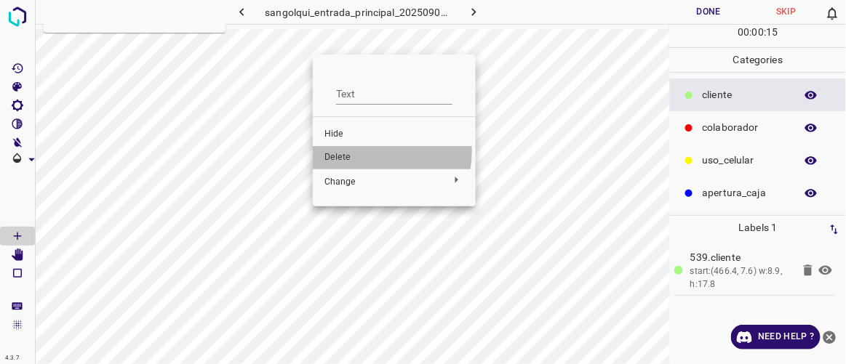
click at [350, 152] on span "Delete" at bounding box center [394, 157] width 140 height 13
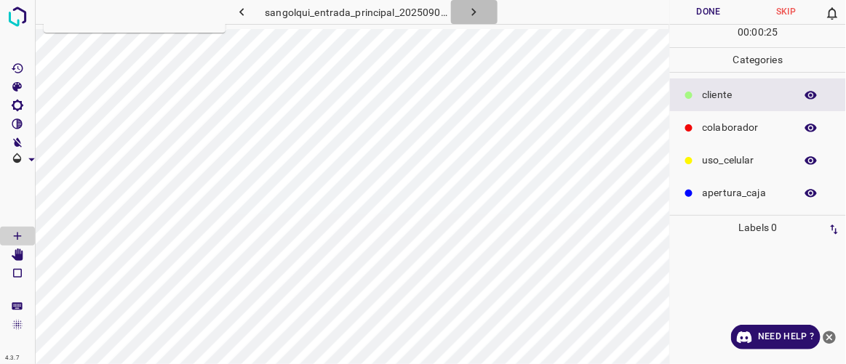
click at [475, 10] on icon "button" at bounding box center [473, 11] width 15 height 15
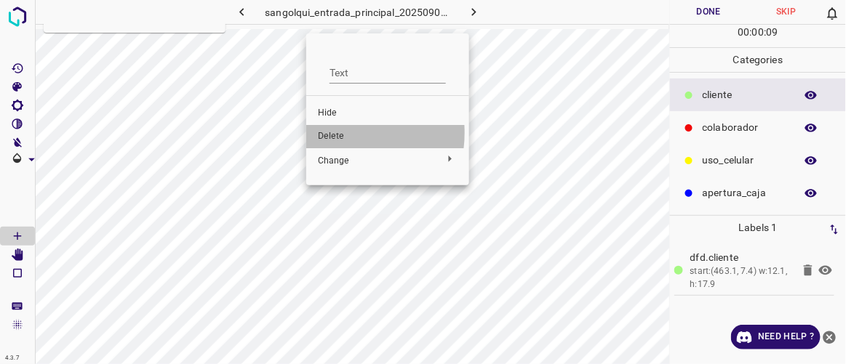
click at [334, 132] on span "Delete" at bounding box center [388, 136] width 140 height 13
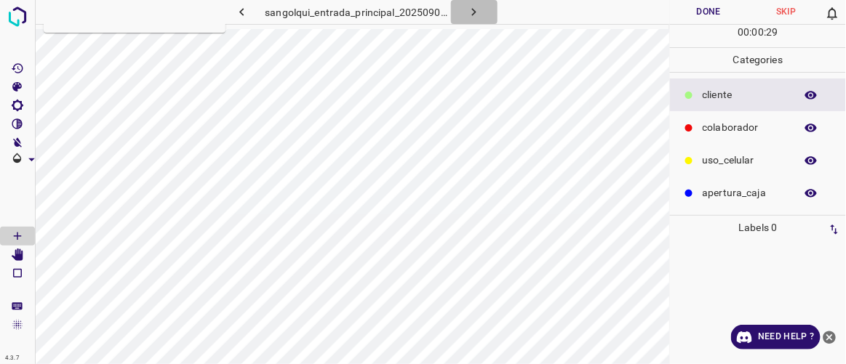
click at [475, 10] on icon "button" at bounding box center [473, 11] width 15 height 15
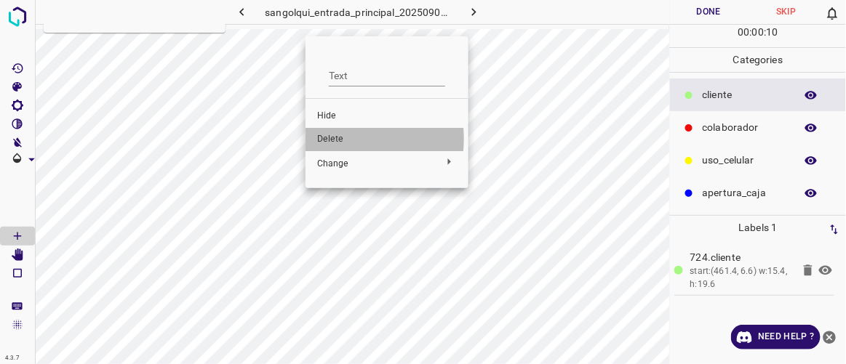
click at [332, 139] on span "Delete" at bounding box center [387, 139] width 140 height 13
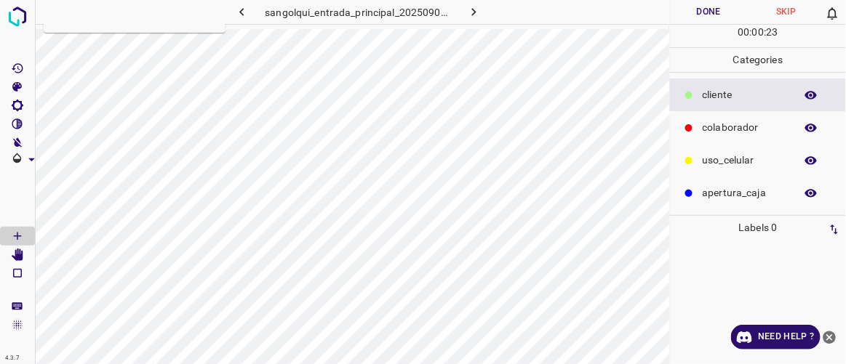
click at [241, 9] on icon "button" at bounding box center [241, 11] width 15 height 15
click at [476, 14] on icon "button" at bounding box center [473, 11] width 15 height 15
click at [242, 16] on icon "button" at bounding box center [241, 11] width 15 height 15
click at [240, 4] on icon "button" at bounding box center [241, 11] width 15 height 15
click at [242, 10] on icon "button" at bounding box center [241, 11] width 15 height 15
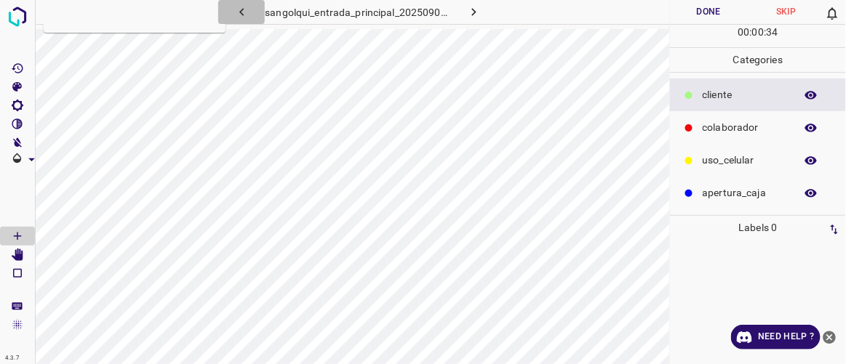
click at [243, 17] on icon "button" at bounding box center [241, 11] width 15 height 15
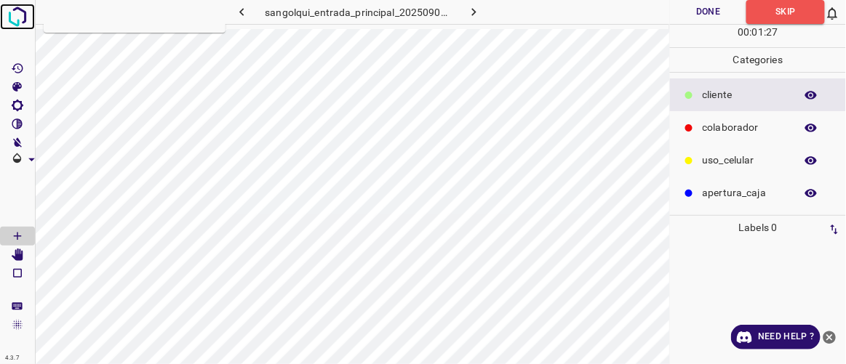
click at [17, 15] on img at bounding box center [17, 17] width 26 height 26
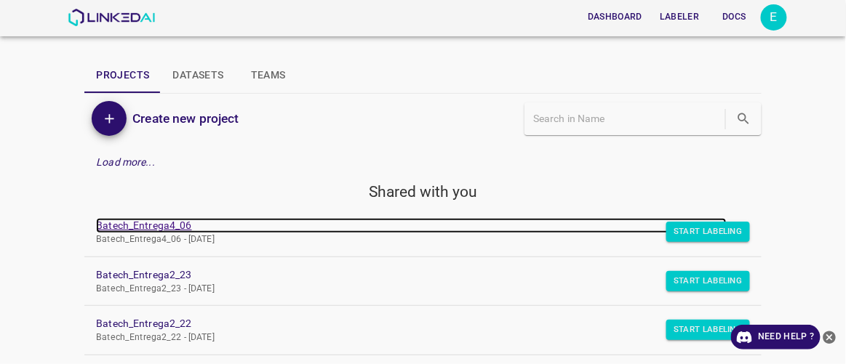
click at [153, 226] on link "Batech_Entrega4_06" at bounding box center [411, 225] width 630 height 15
